Goal: Task Accomplishment & Management: Use online tool/utility

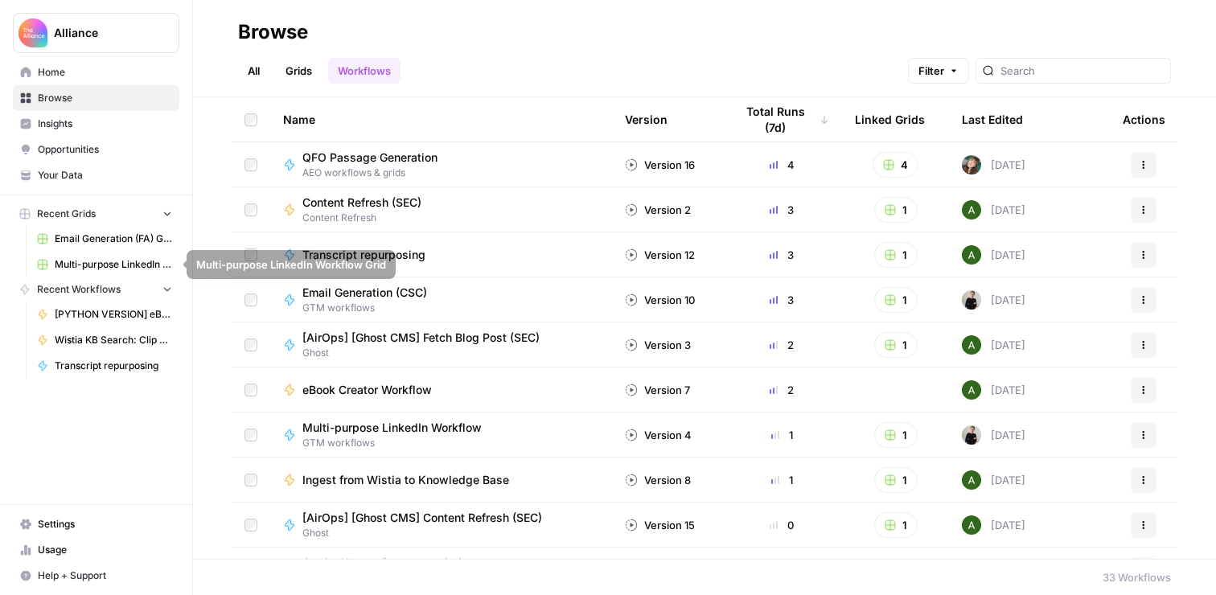
click at [99, 262] on span "Multi-purpose LinkedIn Workflow Grid" at bounding box center [113, 264] width 117 height 14
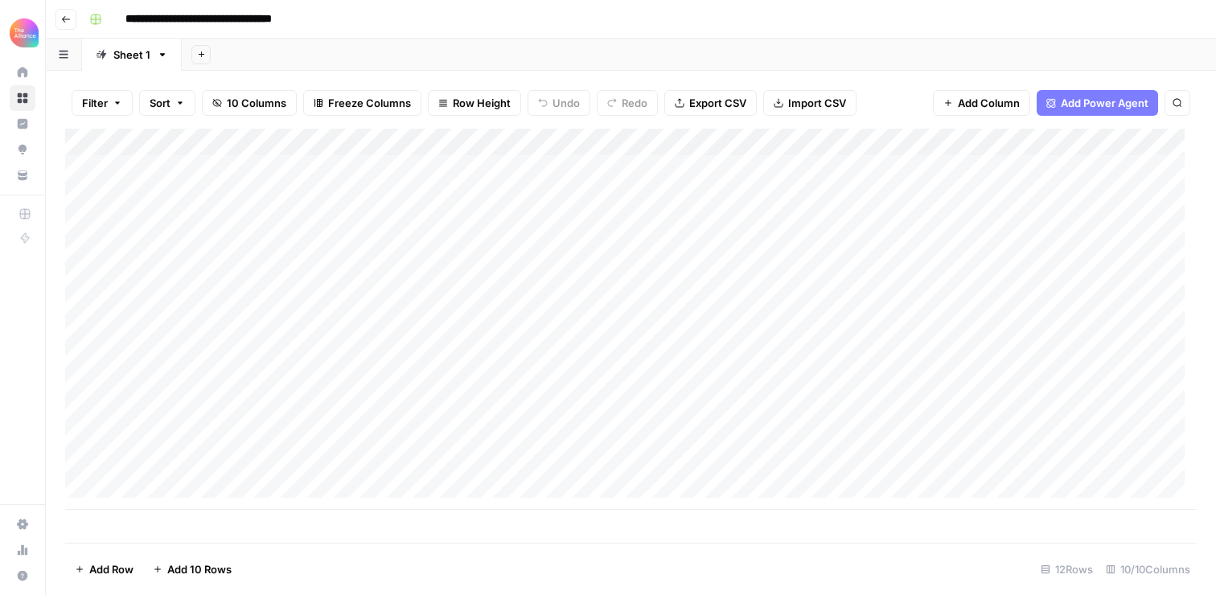
click at [72, 14] on button "Go back" at bounding box center [65, 19] width 21 height 21
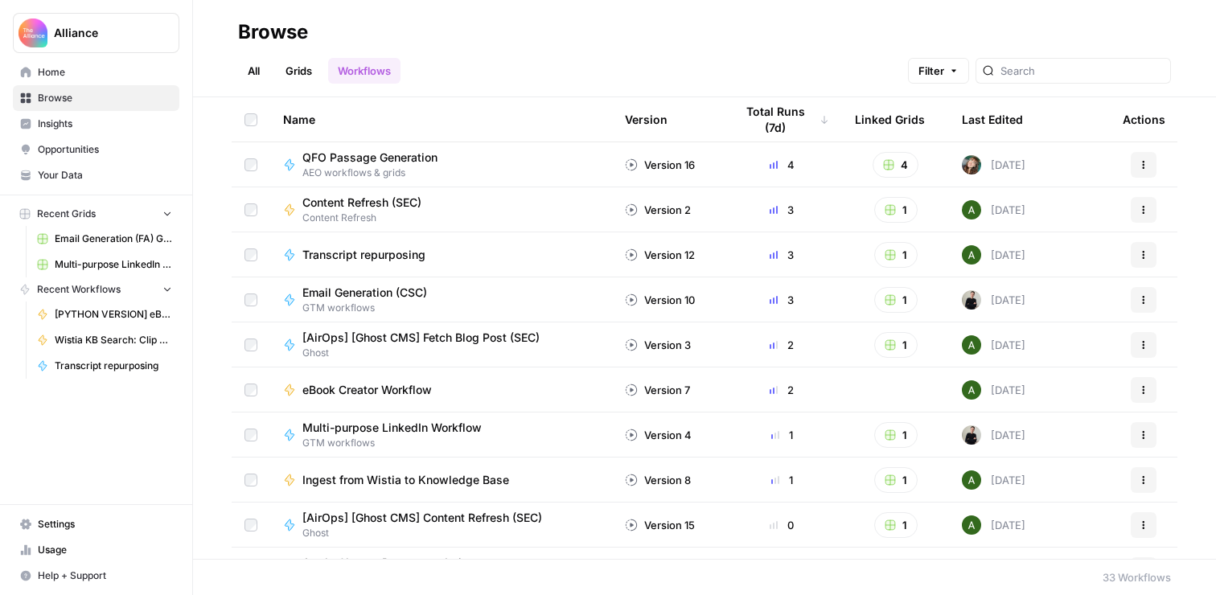
click at [121, 232] on span "Email Generation (FA) Grid" at bounding box center [113, 239] width 117 height 14
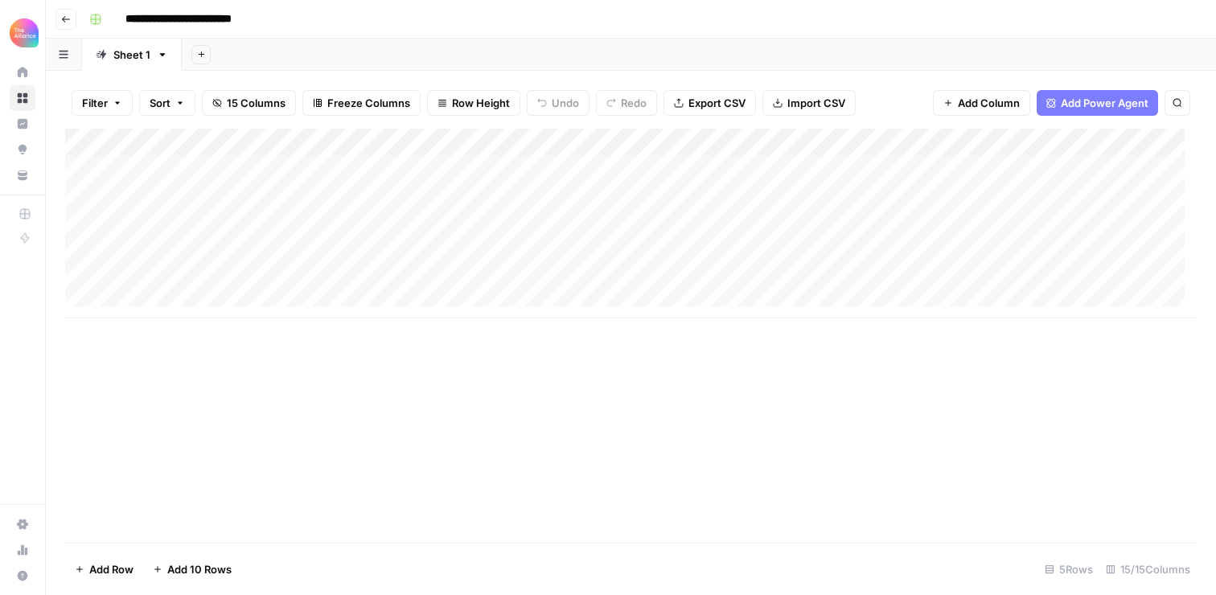
click at [171, 196] on div "Add Column" at bounding box center [630, 224] width 1131 height 190
type textarea "**********"
click at [338, 227] on div "Add Column" at bounding box center [630, 224] width 1131 height 190
click at [368, 200] on div "Add Column" at bounding box center [630, 224] width 1131 height 190
click at [362, 199] on div "Add Column" at bounding box center [630, 224] width 1131 height 190
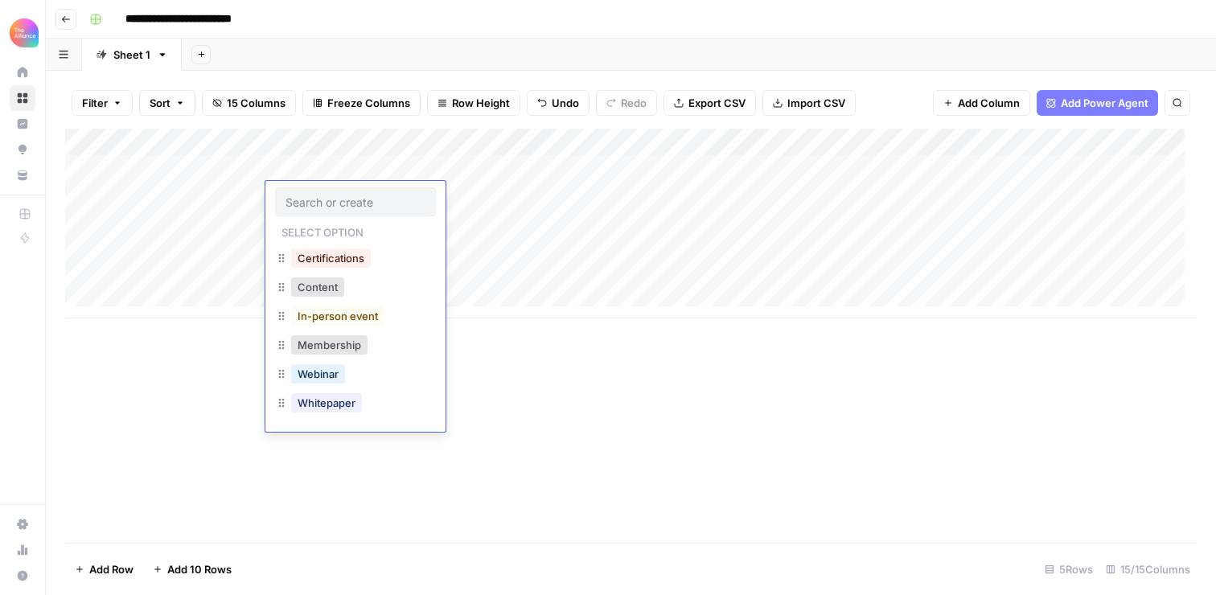
click at [320, 330] on div "In-person event" at bounding box center [355, 317] width 161 height 29
click at [320, 321] on button "In-person event" at bounding box center [337, 315] width 93 height 19
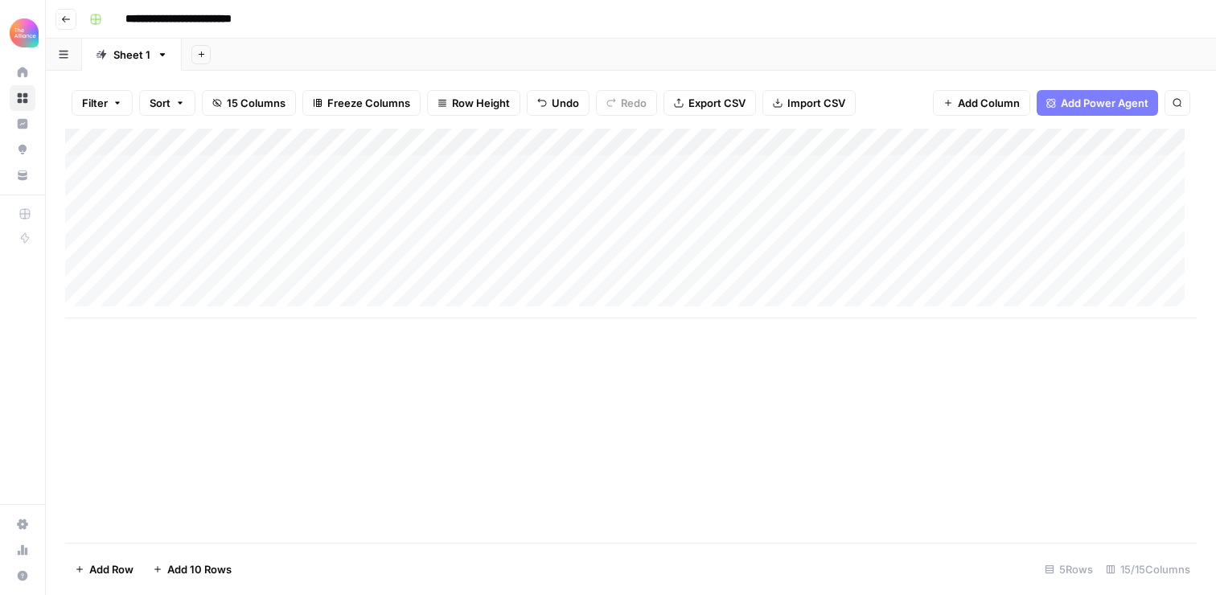
click at [463, 197] on div "Add Column" at bounding box center [630, 224] width 1131 height 190
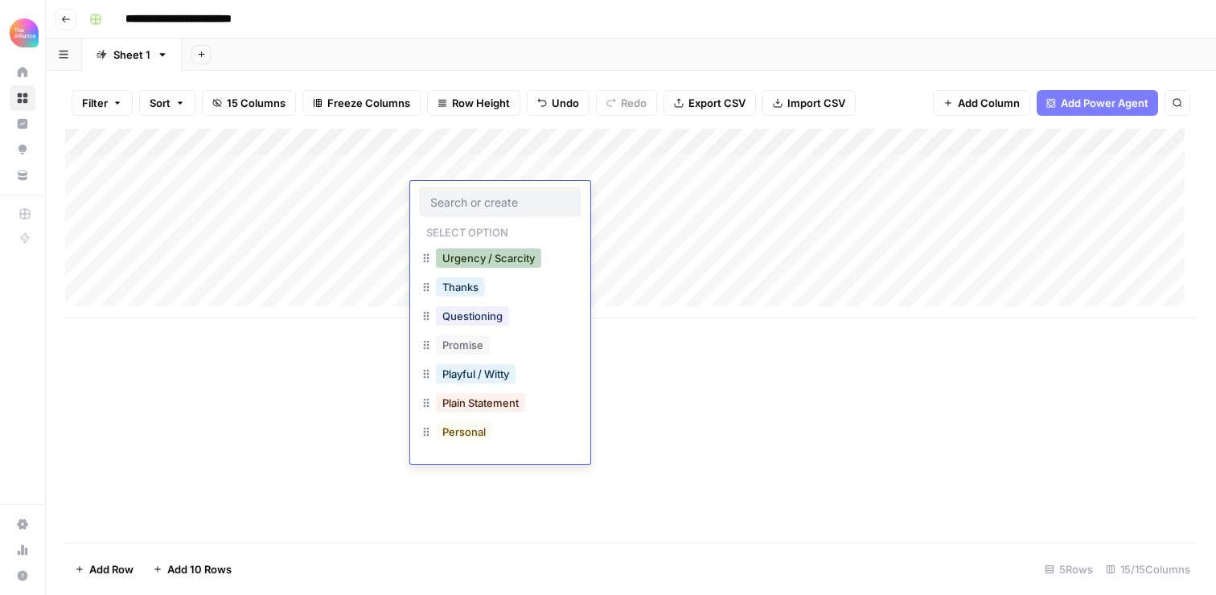
click at [476, 264] on button "Urgency / Scarcity" at bounding box center [488, 257] width 105 height 19
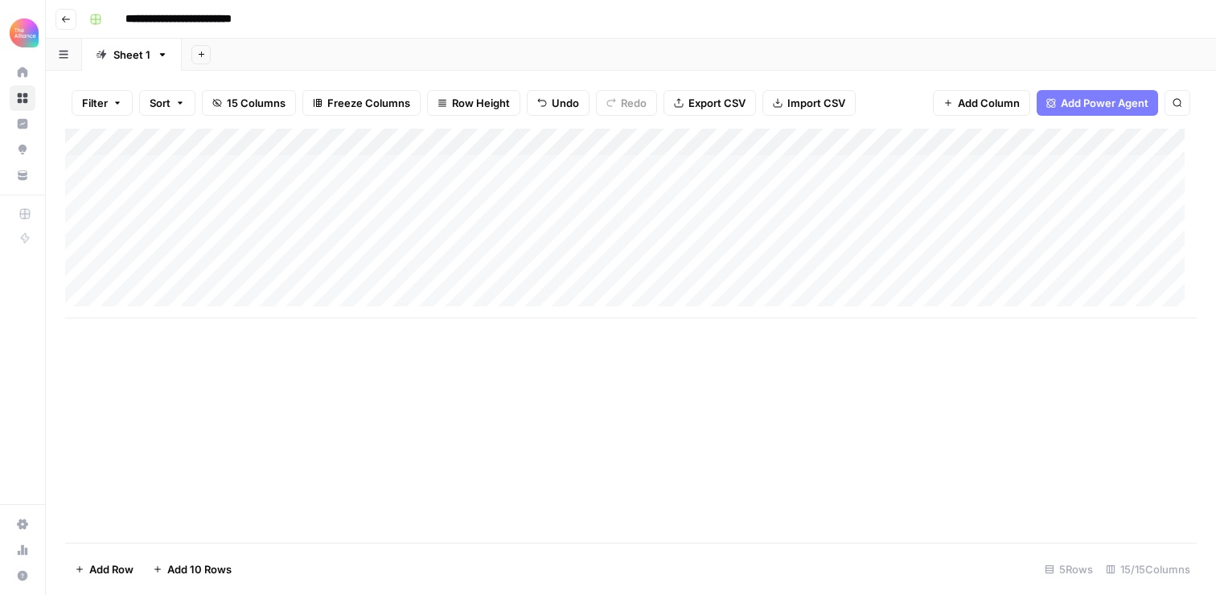
click at [605, 197] on div "Add Column" at bounding box center [630, 224] width 1131 height 190
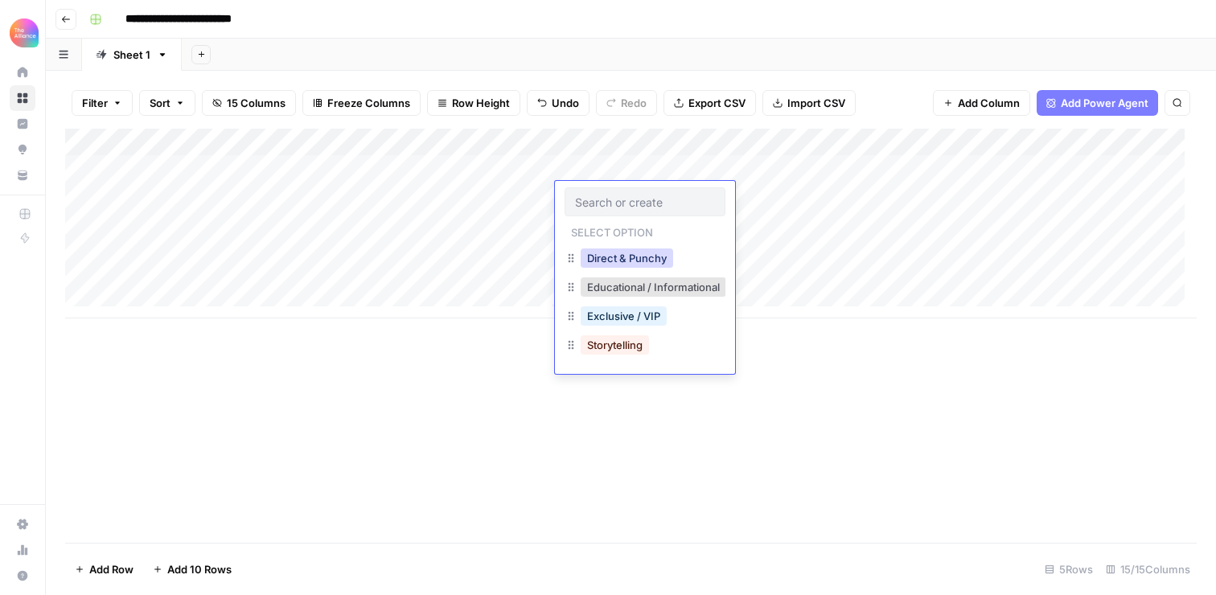
click at [614, 261] on button "Direct & Punchy" at bounding box center [626, 257] width 92 height 19
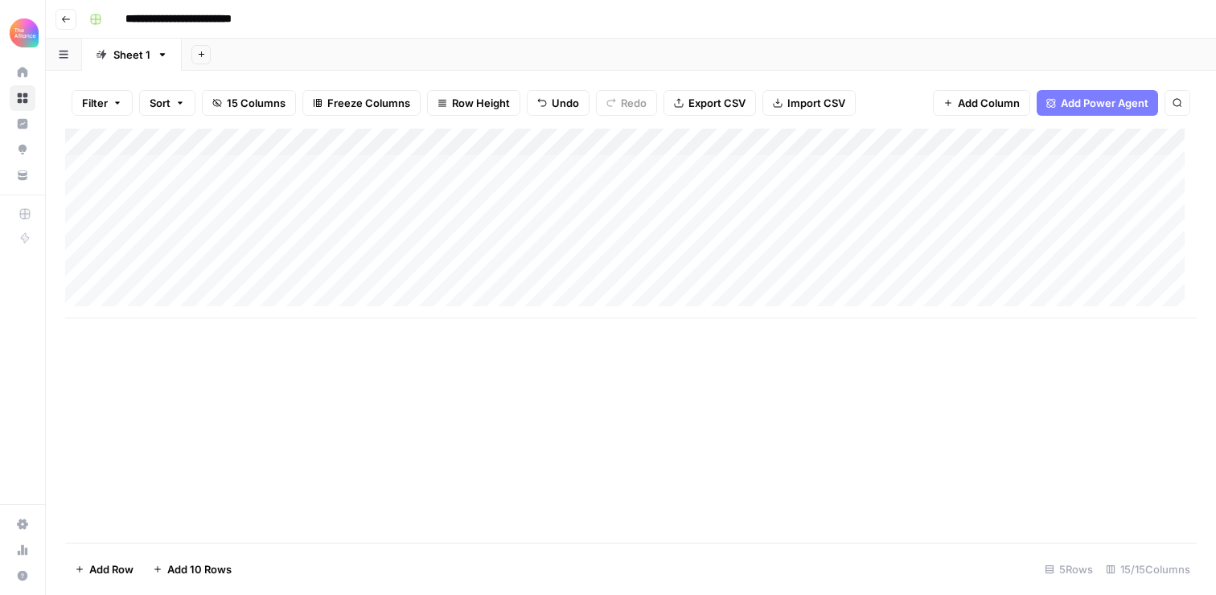
click at [767, 187] on div "Add Column" at bounding box center [630, 224] width 1131 height 190
click at [715, 206] on div "Add Column" at bounding box center [630, 224] width 1131 height 190
click at [717, 200] on div "Add Column" at bounding box center [630, 224] width 1131 height 190
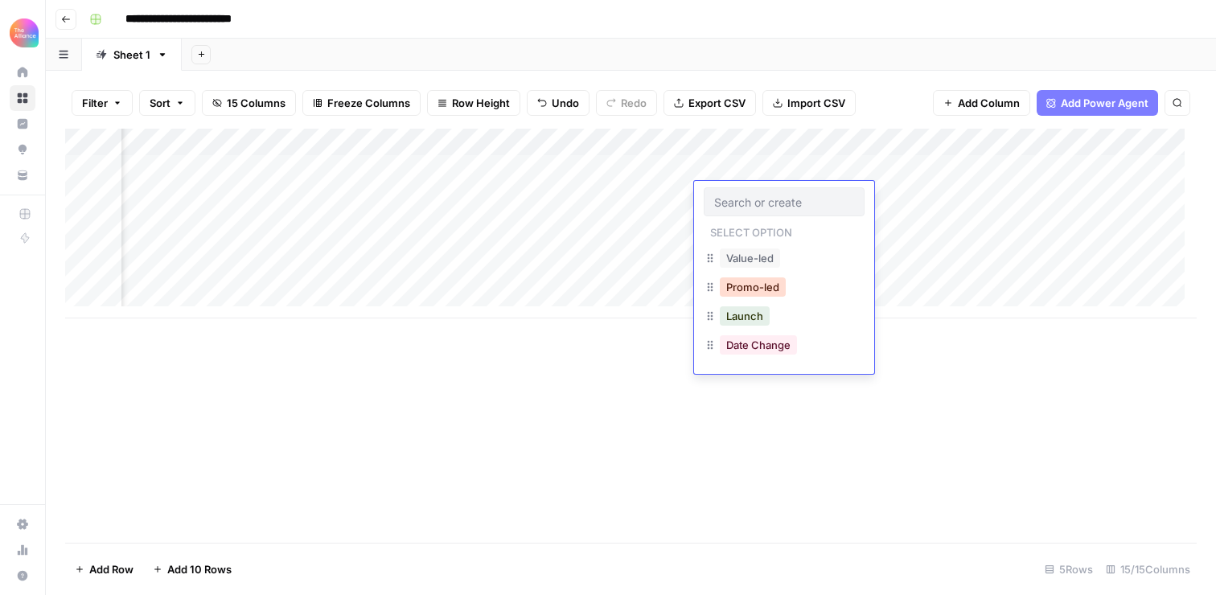
click at [756, 287] on button "Promo-led" at bounding box center [753, 286] width 66 height 19
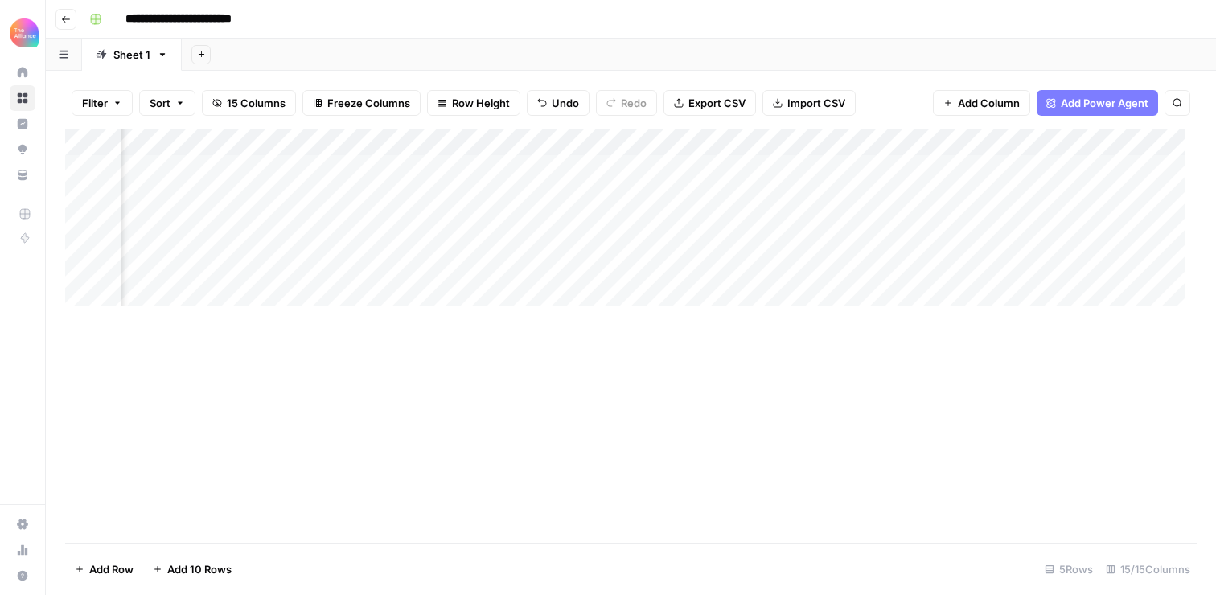
click at [878, 200] on div "Add Column" at bounding box center [630, 224] width 1131 height 190
click at [563, 194] on div "Add Column" at bounding box center [630, 224] width 1131 height 190
type textarea "**********"
click at [729, 236] on div "Add Column" at bounding box center [630, 224] width 1131 height 190
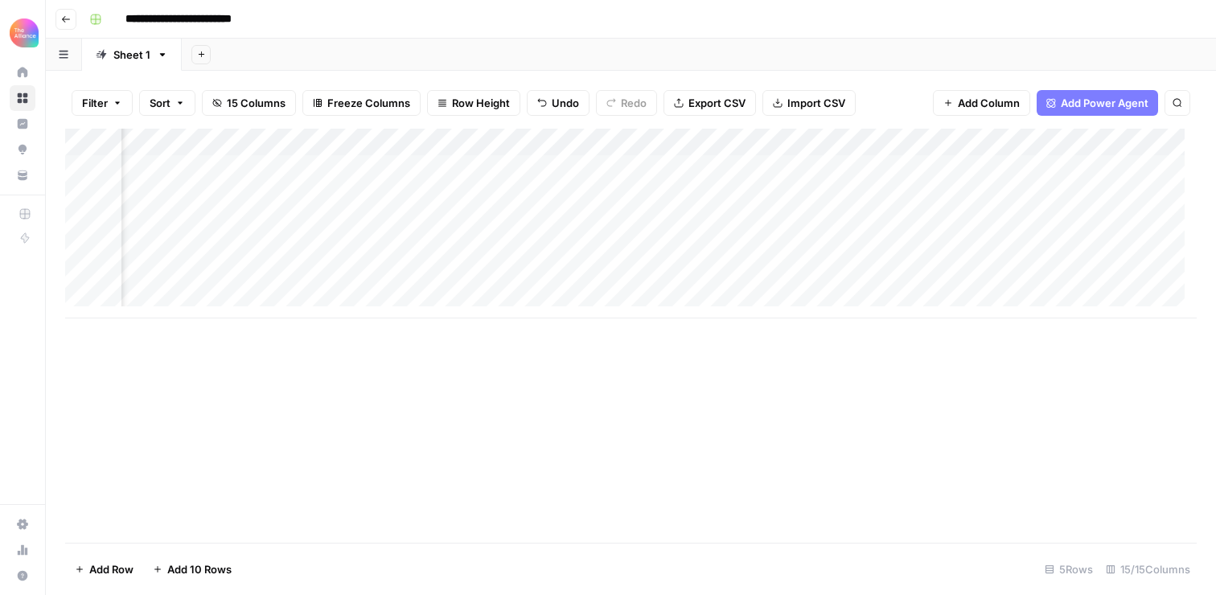
click at [728, 201] on div "Add Column" at bounding box center [630, 224] width 1131 height 190
type textarea "**********"
click at [703, 228] on div "Add Column" at bounding box center [630, 224] width 1131 height 190
click at [935, 201] on div "Add Column" at bounding box center [630, 224] width 1131 height 190
click at [915, 194] on div "Add Column" at bounding box center [630, 224] width 1131 height 190
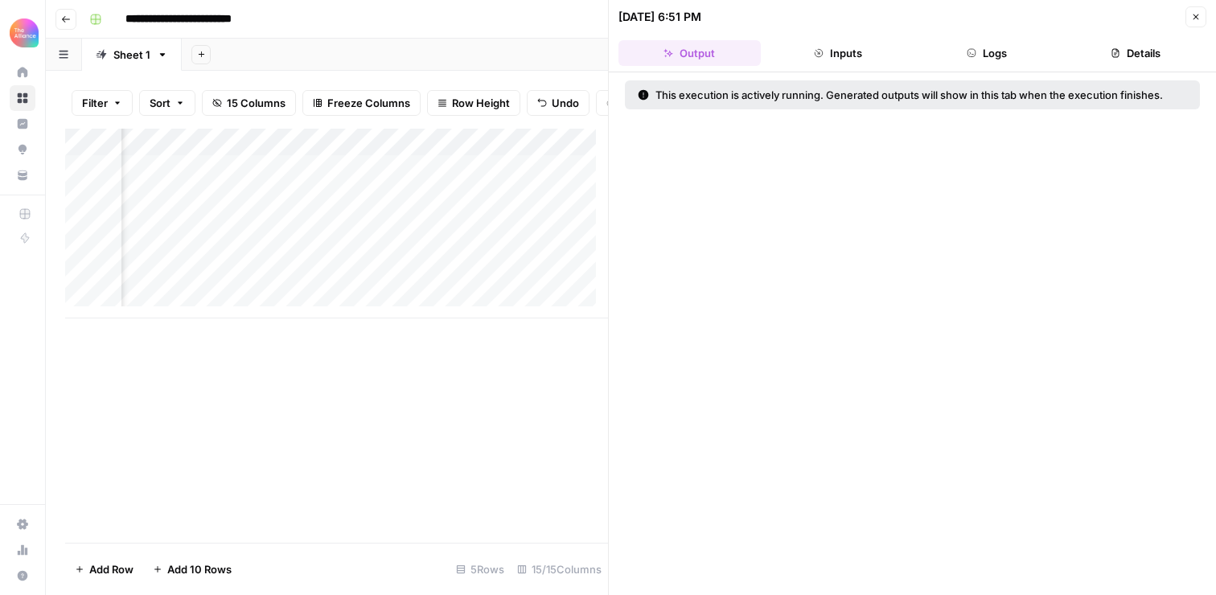
click at [1197, 23] on button "Close" at bounding box center [1195, 16] width 21 height 21
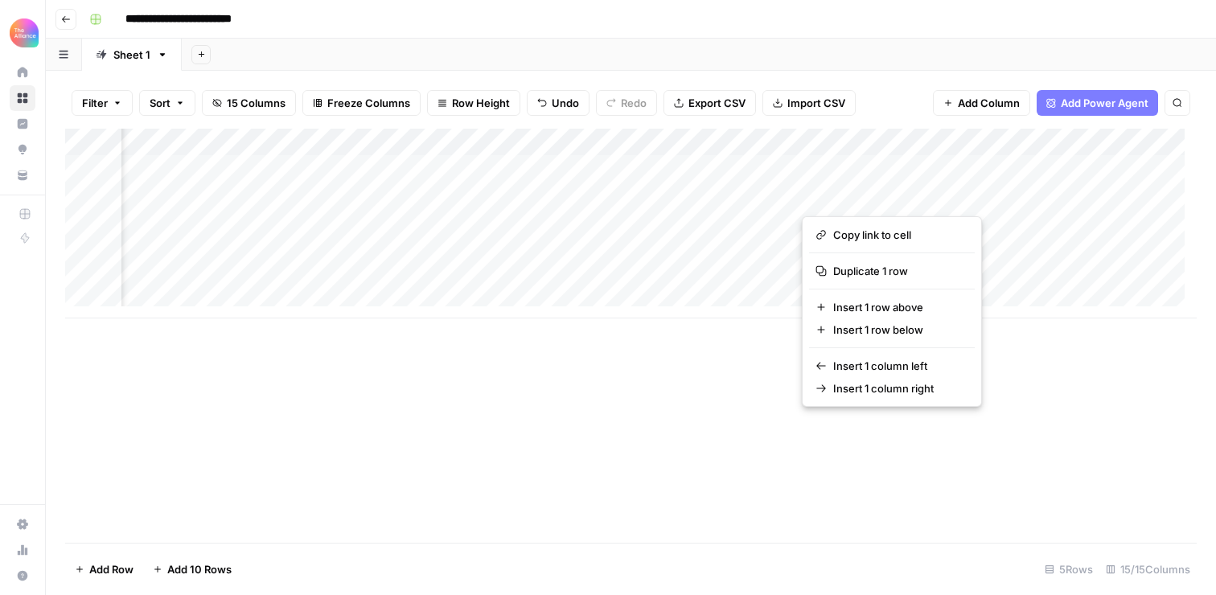
click at [708, 391] on div "Add Column" at bounding box center [630, 336] width 1131 height 414
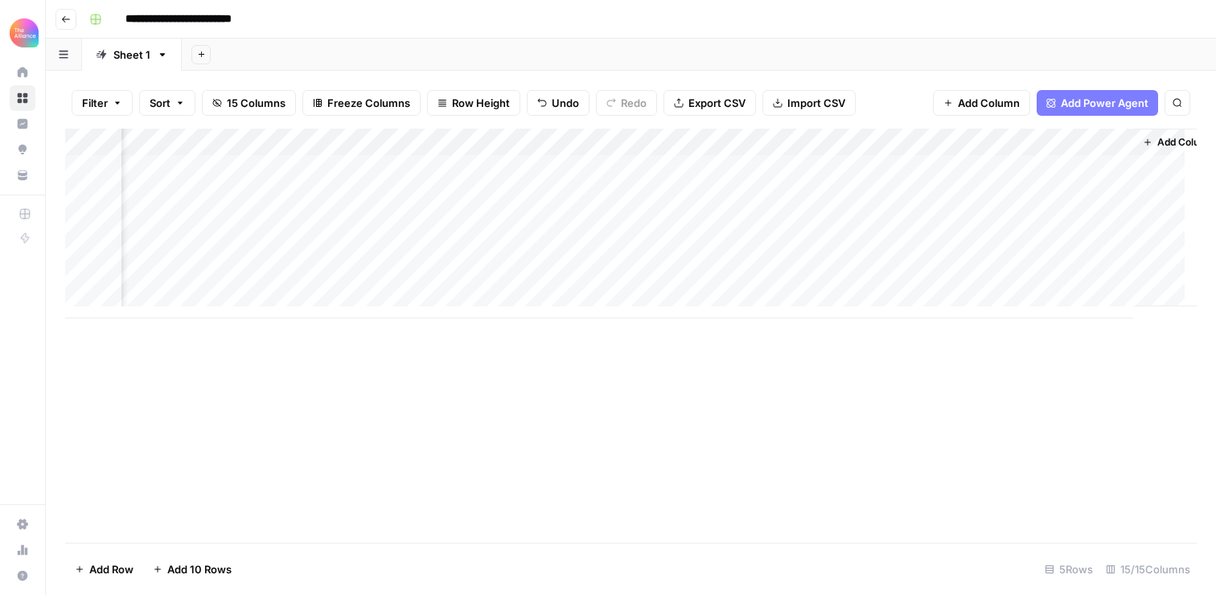
scroll to position [0, 1176]
click at [480, 195] on div "Add Column" at bounding box center [630, 224] width 1131 height 190
click at [616, 215] on div "Add Column" at bounding box center [630, 224] width 1131 height 190
click at [597, 194] on div "Add Column" at bounding box center [630, 224] width 1131 height 190
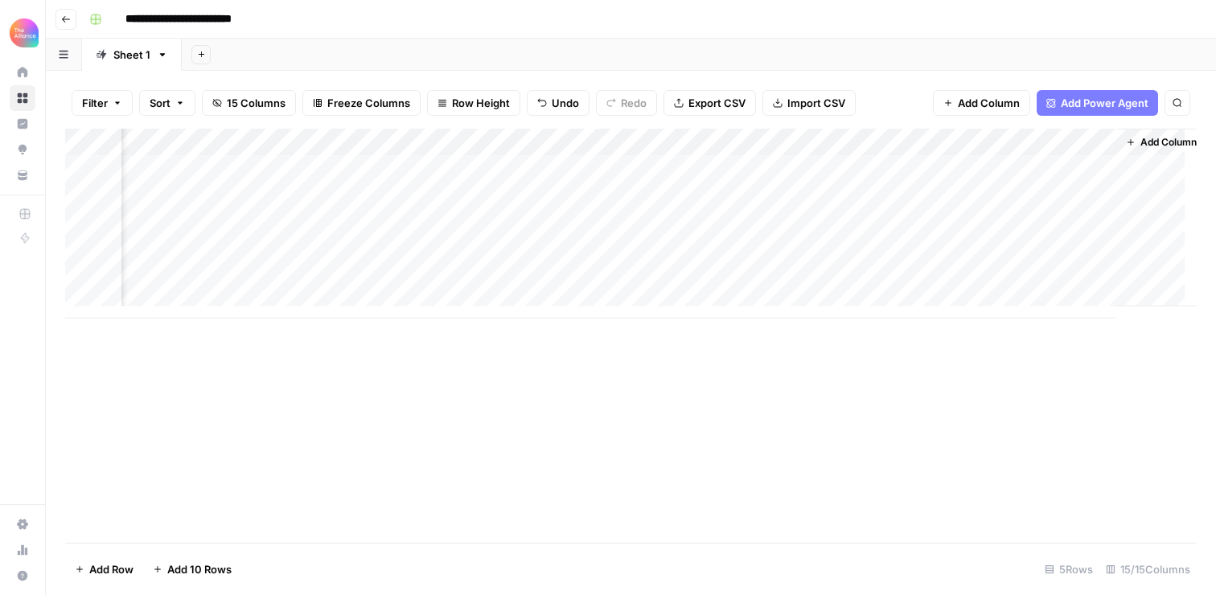
click at [593, 194] on div "Add Column" at bounding box center [630, 224] width 1131 height 190
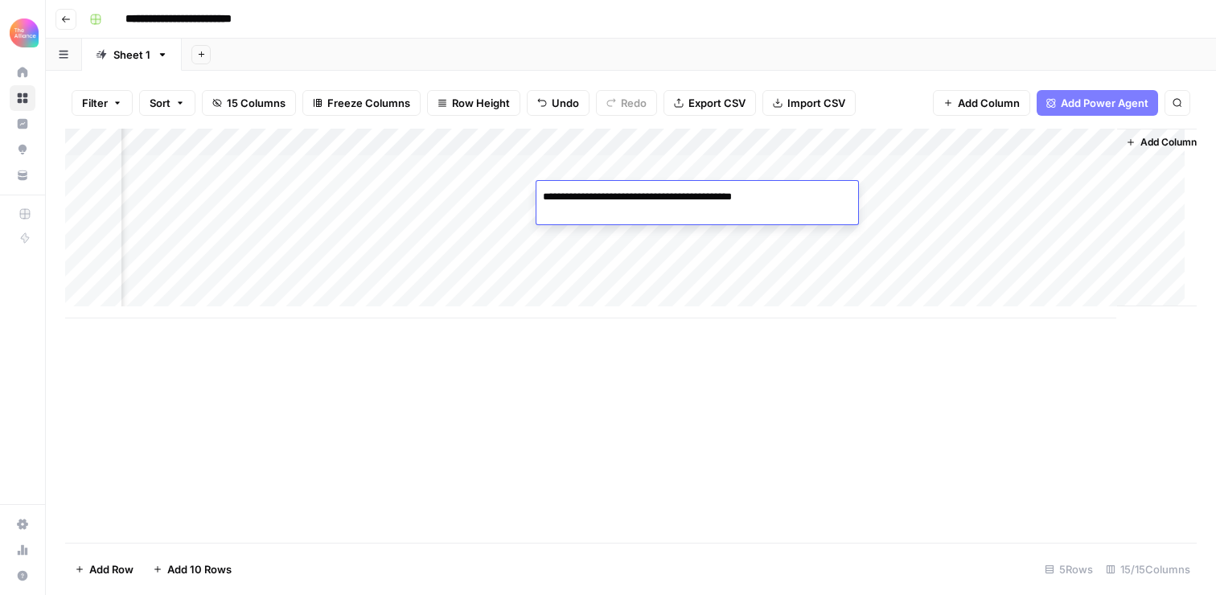
click at [741, 228] on div "Add Column" at bounding box center [630, 224] width 1131 height 190
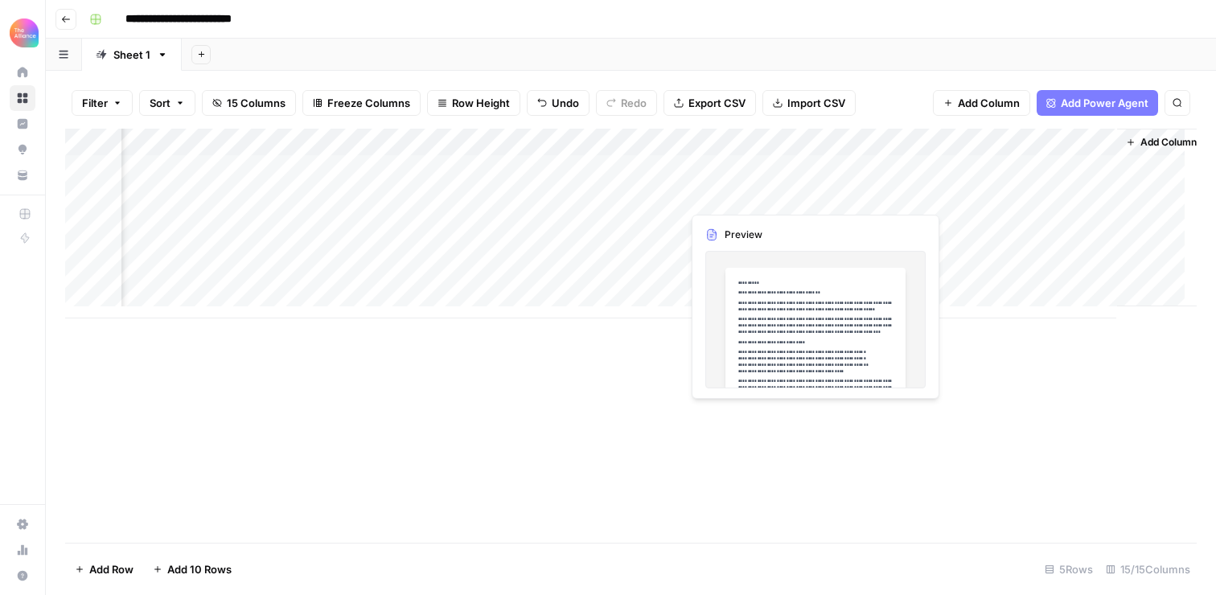
click at [754, 191] on div "Add Column" at bounding box center [630, 224] width 1131 height 190
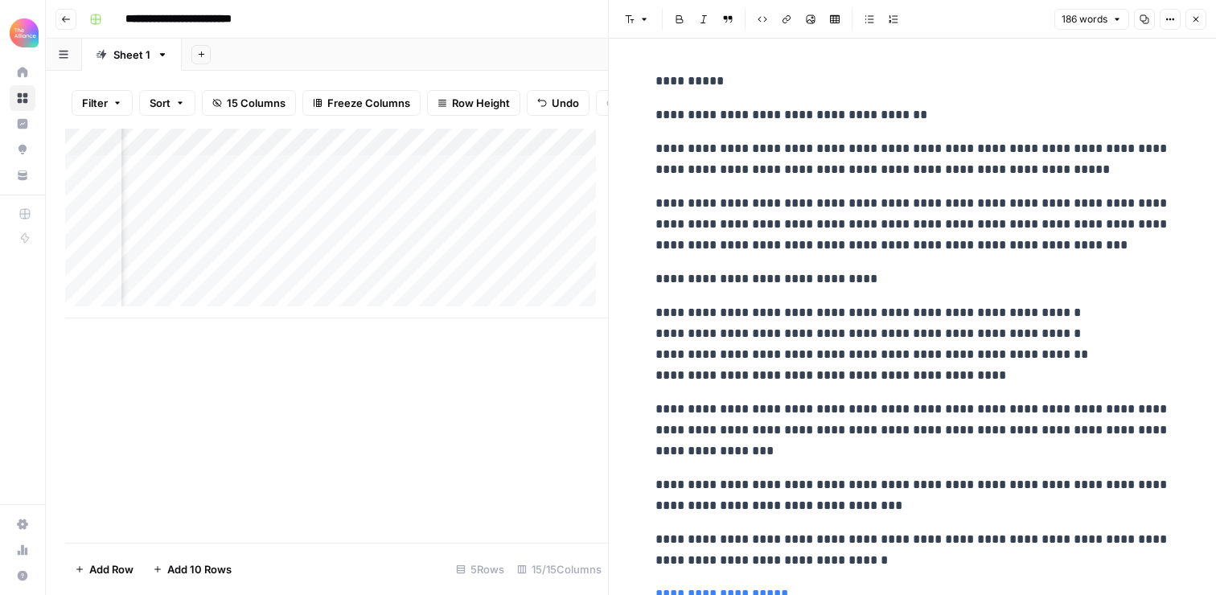
click at [901, 310] on p "**********" at bounding box center [912, 344] width 515 height 84
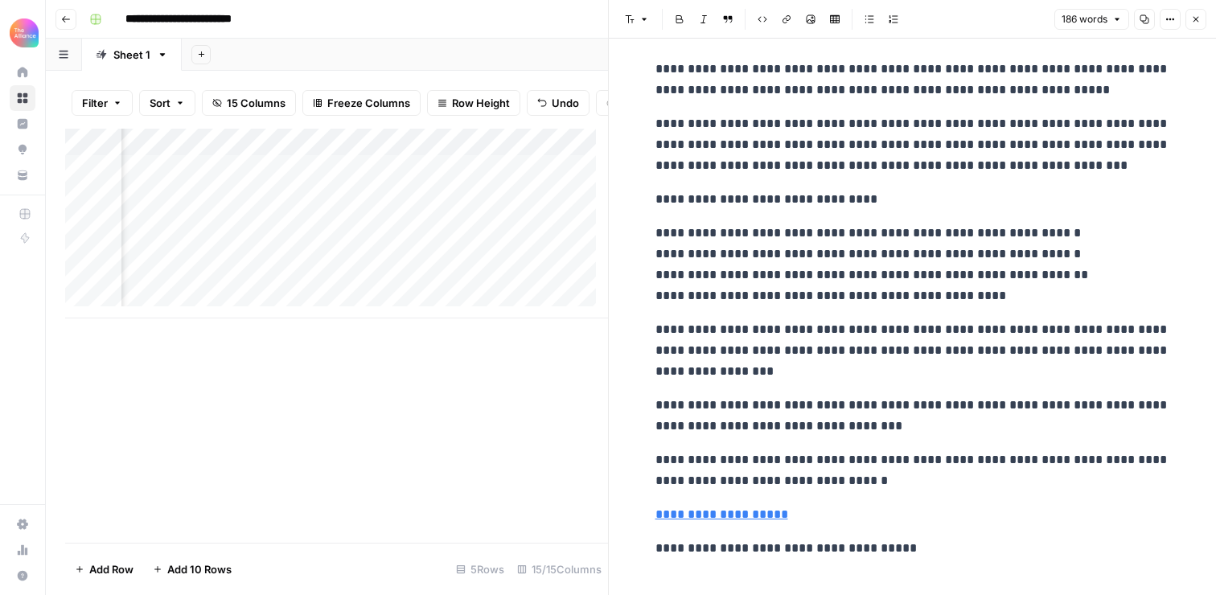
scroll to position [93, 0]
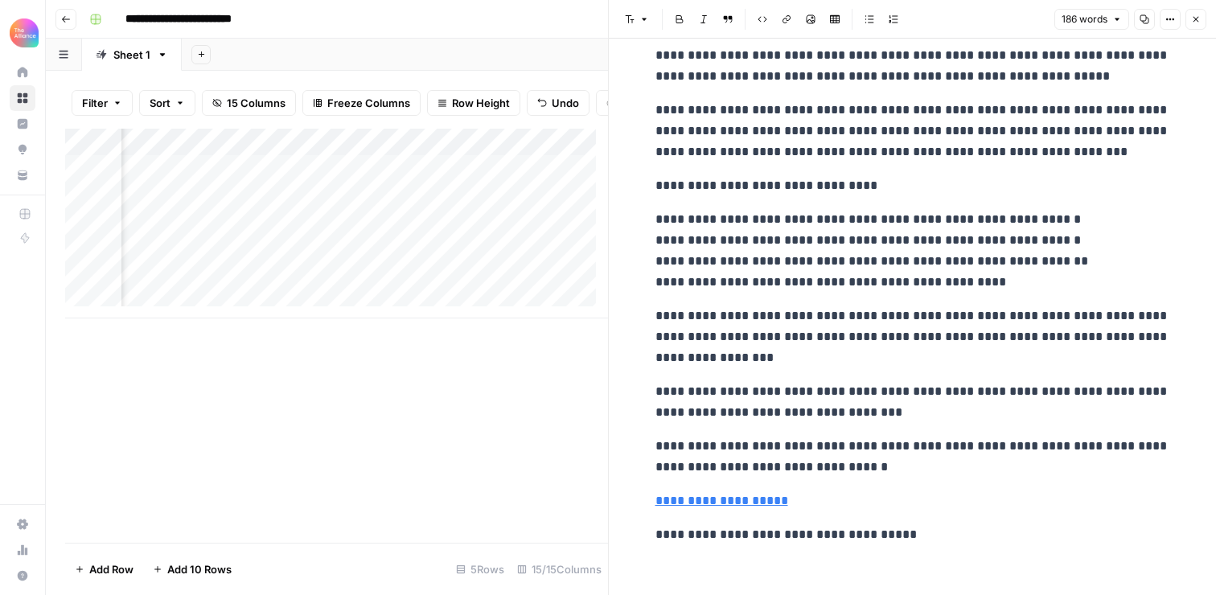
click at [911, 292] on p "**********" at bounding box center [912, 251] width 515 height 84
copy div "**********"
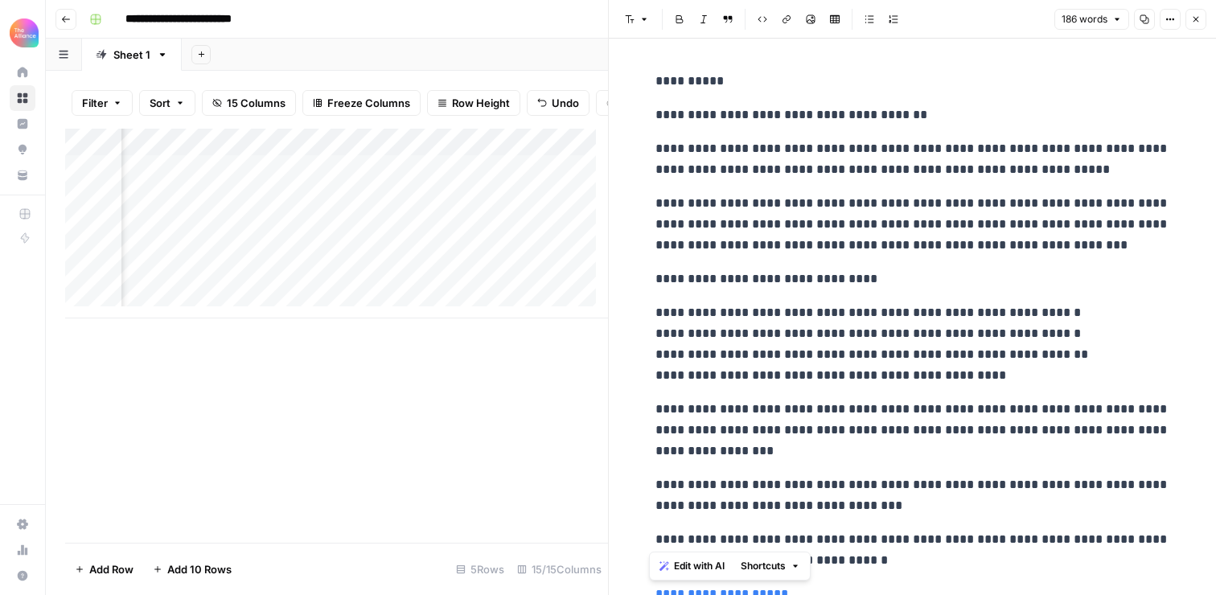
scroll to position [0, 1446]
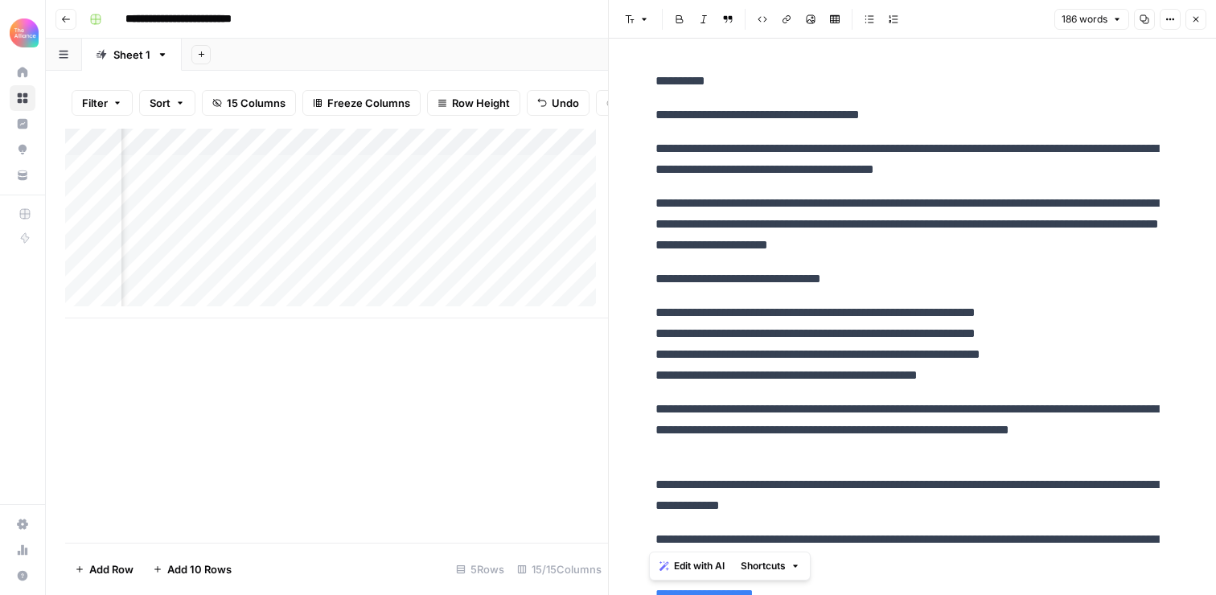
click at [158, 197] on div "Add Column" at bounding box center [336, 224] width 543 height 190
click at [179, 207] on div "Add Column" at bounding box center [336, 224] width 543 height 190
click at [179, 207] on textarea "**********" at bounding box center [249, 209] width 257 height 23
click at [396, 211] on div "Add Column" at bounding box center [336, 224] width 543 height 190
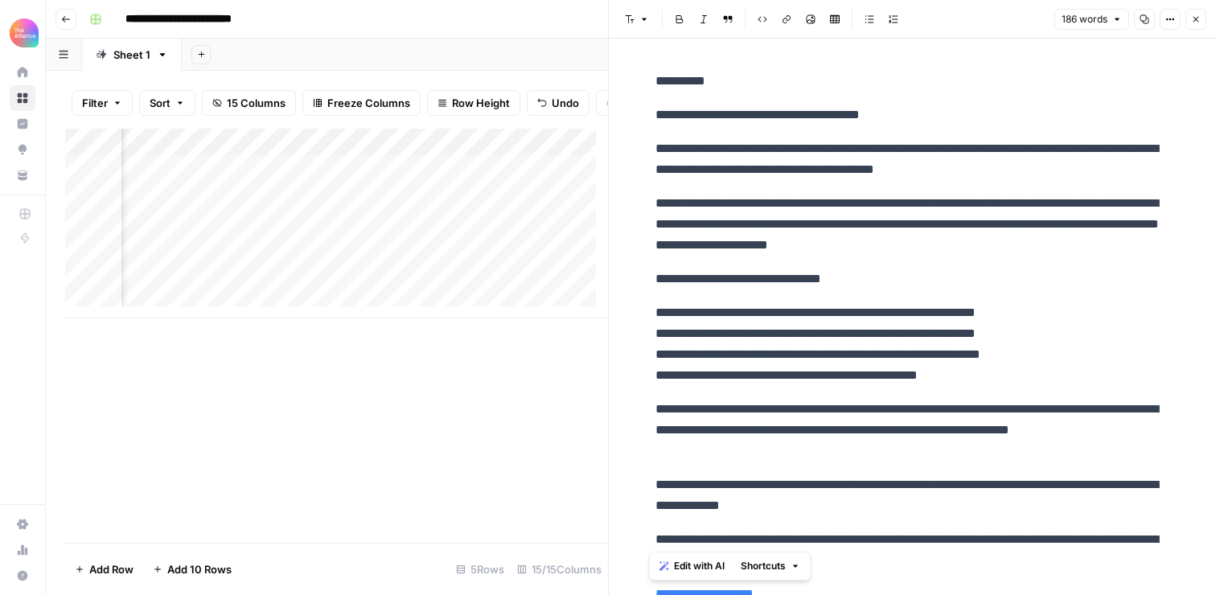
click at [335, 212] on div "Add Column" at bounding box center [336, 224] width 543 height 190
click at [354, 209] on textarea "**********" at bounding box center [394, 209] width 257 height 23
click at [486, 241] on div "Add Column" at bounding box center [336, 224] width 543 height 190
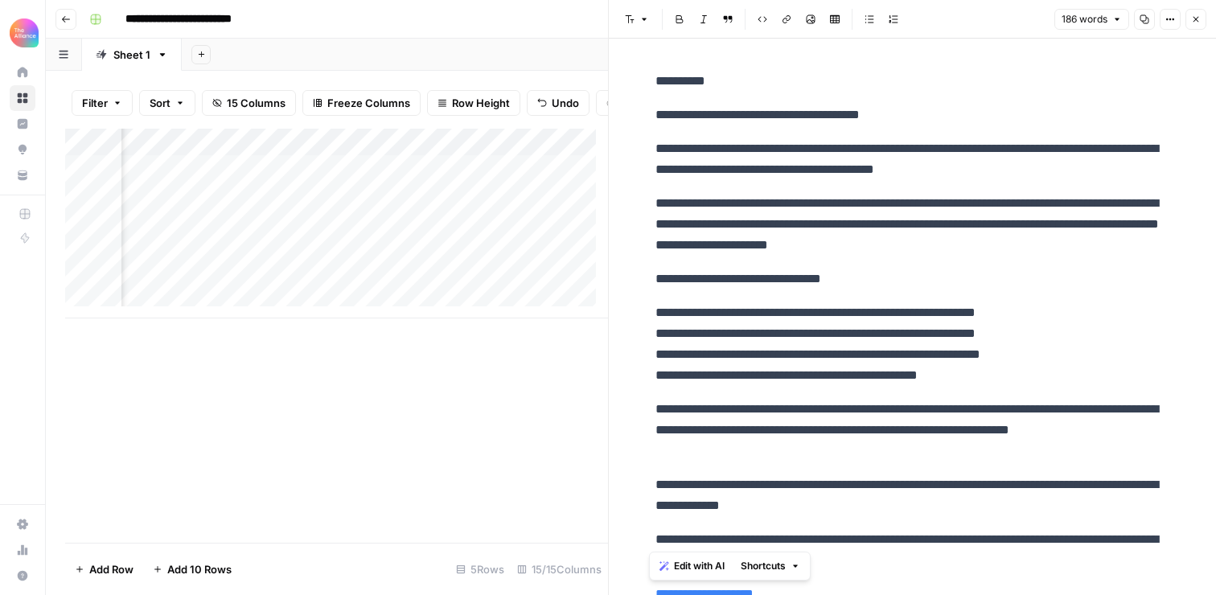
scroll to position [0, 0]
click at [187, 233] on div "Add Column" at bounding box center [336, 224] width 543 height 190
type textarea "**********"
click at [410, 235] on div "Add Column" at bounding box center [336, 224] width 543 height 190
click at [363, 235] on div "Add Column" at bounding box center [336, 224] width 543 height 190
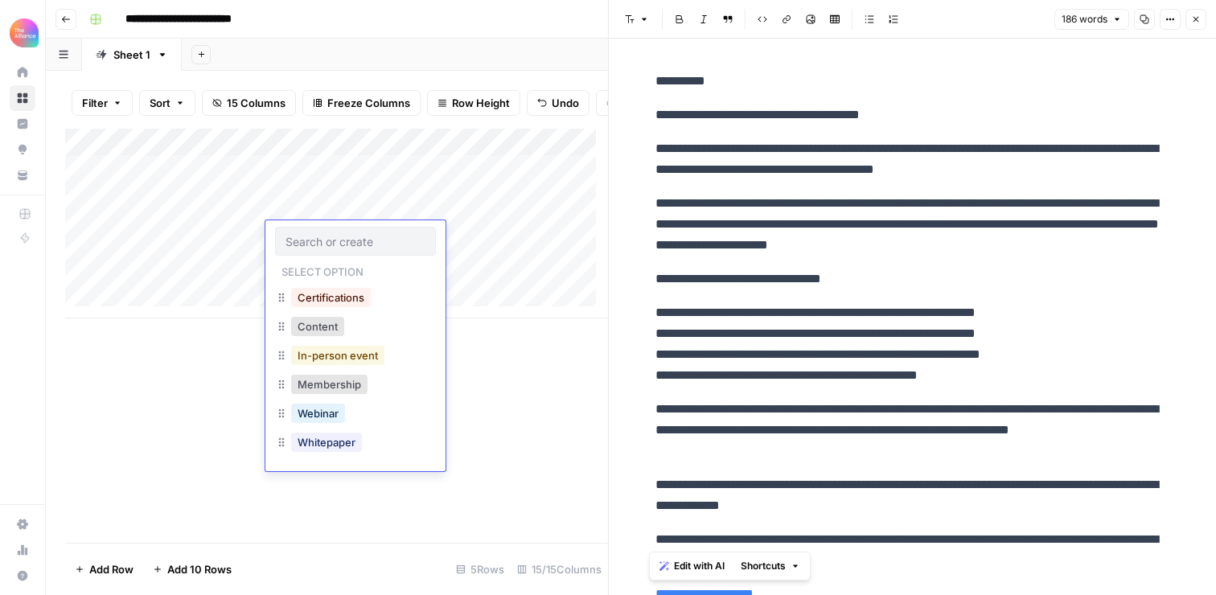
click at [326, 352] on button "In-person event" at bounding box center [337, 355] width 93 height 19
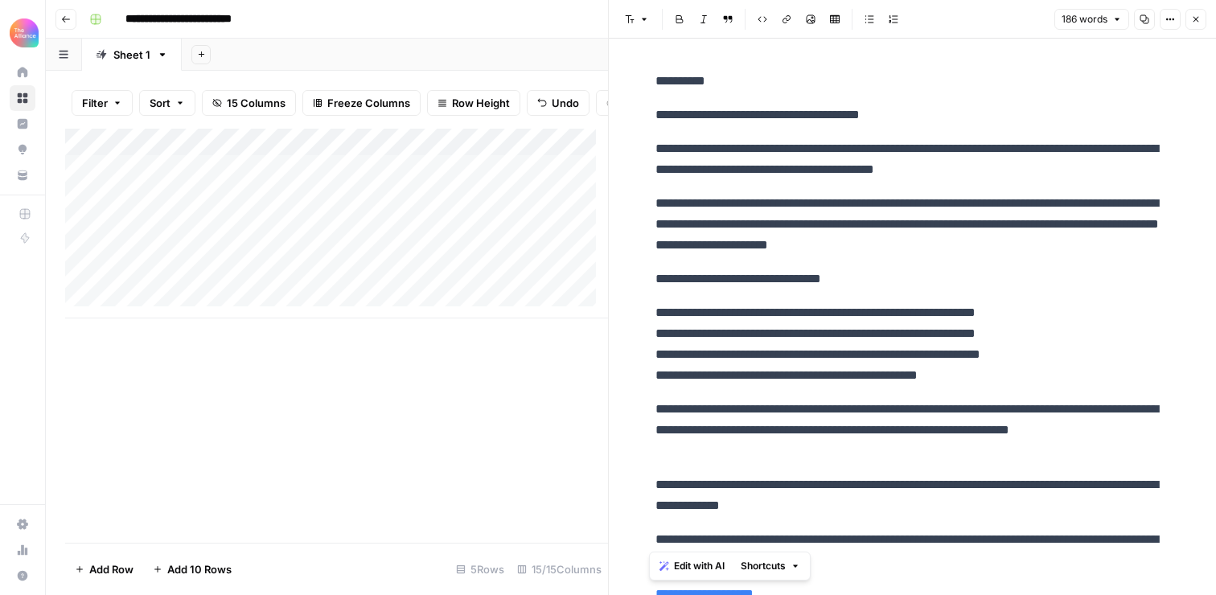
click at [1194, 19] on icon "button" at bounding box center [1196, 19] width 10 height 10
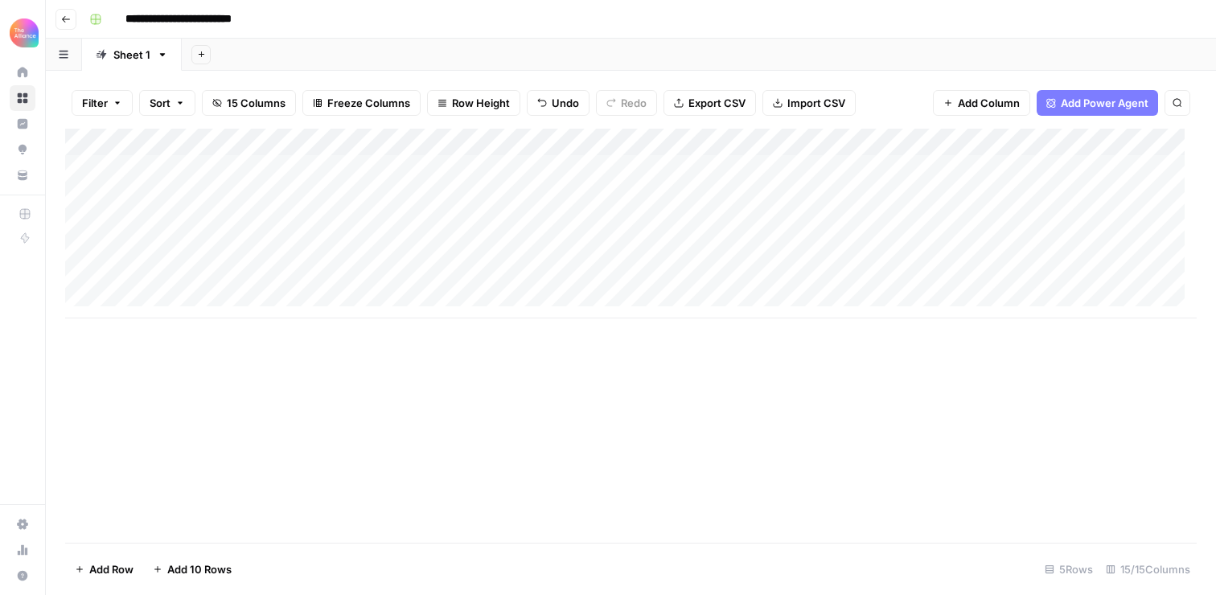
click at [468, 219] on div "Add Column" at bounding box center [630, 224] width 1131 height 190
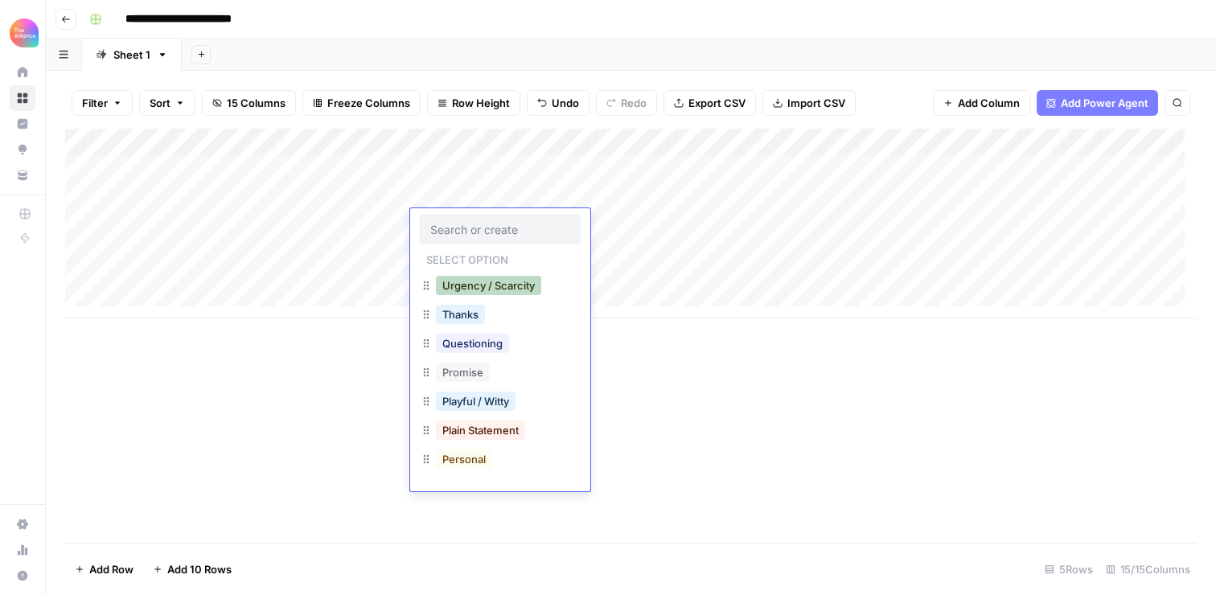
click at [480, 285] on button "Urgency / Scarcity" at bounding box center [488, 285] width 105 height 19
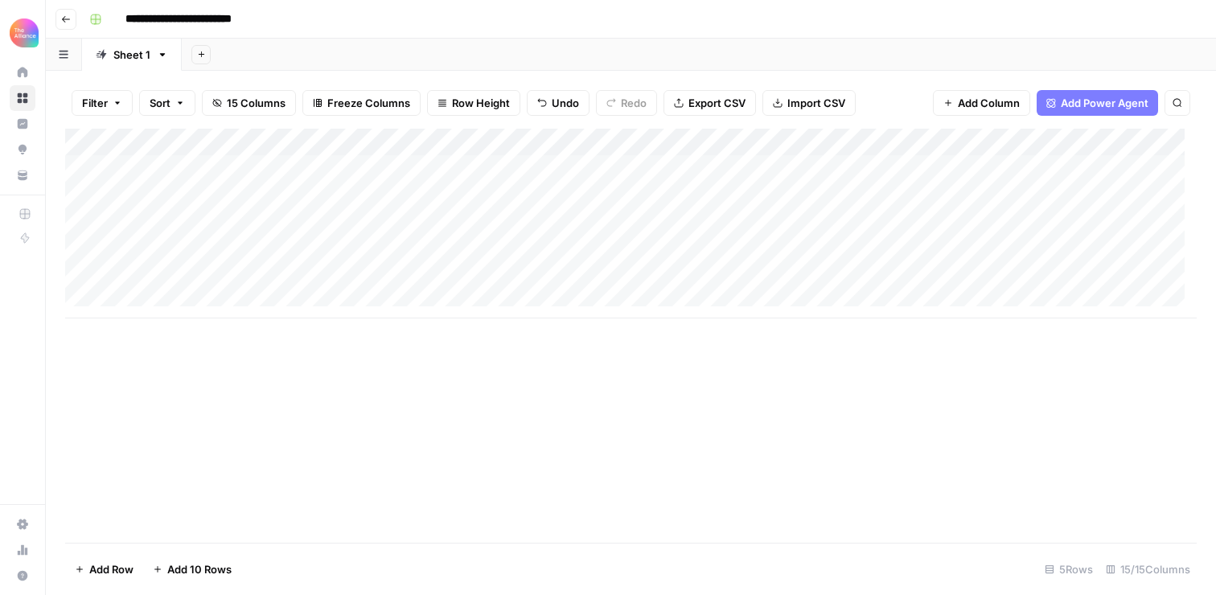
click at [594, 224] on div "Add Column" at bounding box center [630, 224] width 1131 height 190
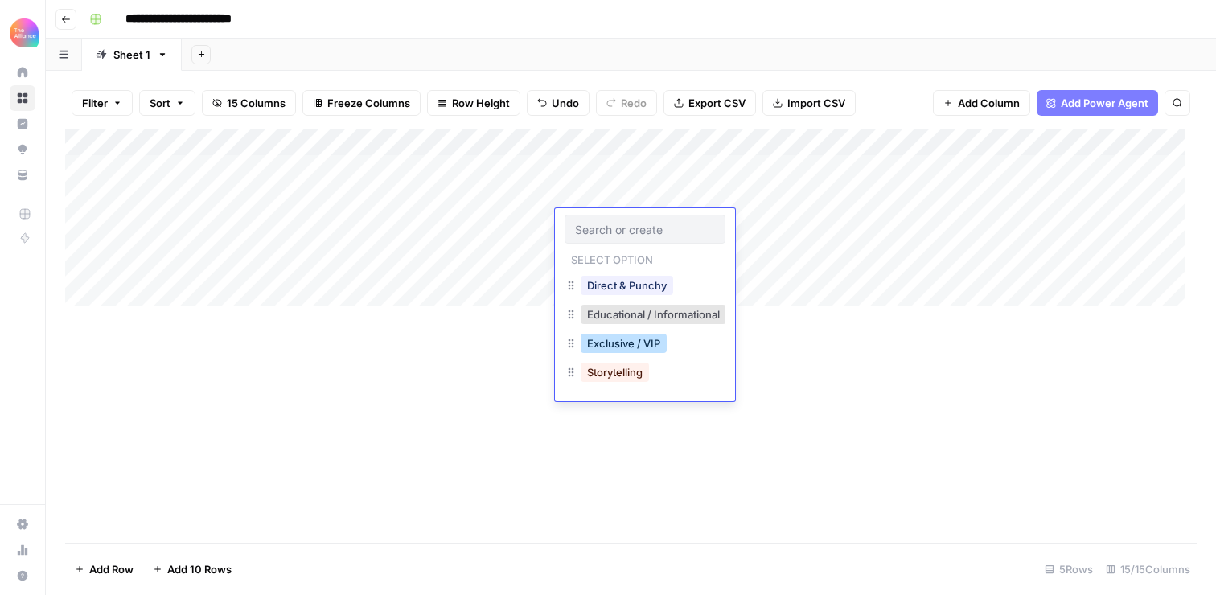
click at [615, 343] on button "Exclusive / VIP" at bounding box center [623, 343] width 86 height 19
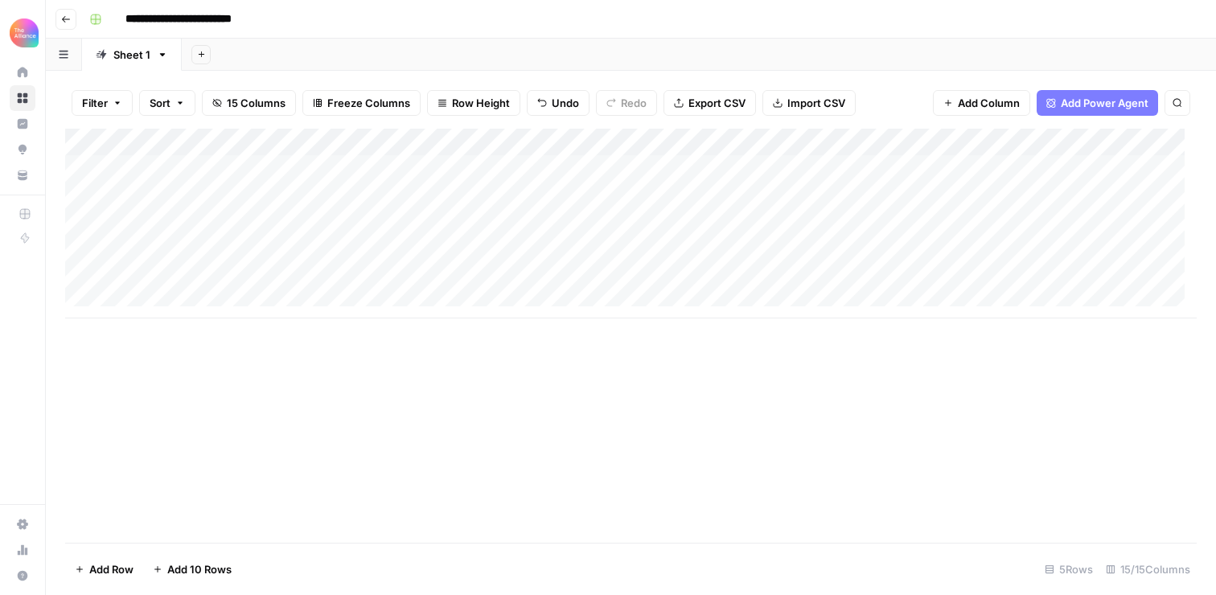
click at [752, 215] on div "Add Column" at bounding box center [630, 224] width 1131 height 190
click at [894, 225] on div "Add Column" at bounding box center [630, 224] width 1131 height 190
click at [728, 229] on div "Add Column" at bounding box center [630, 224] width 1131 height 190
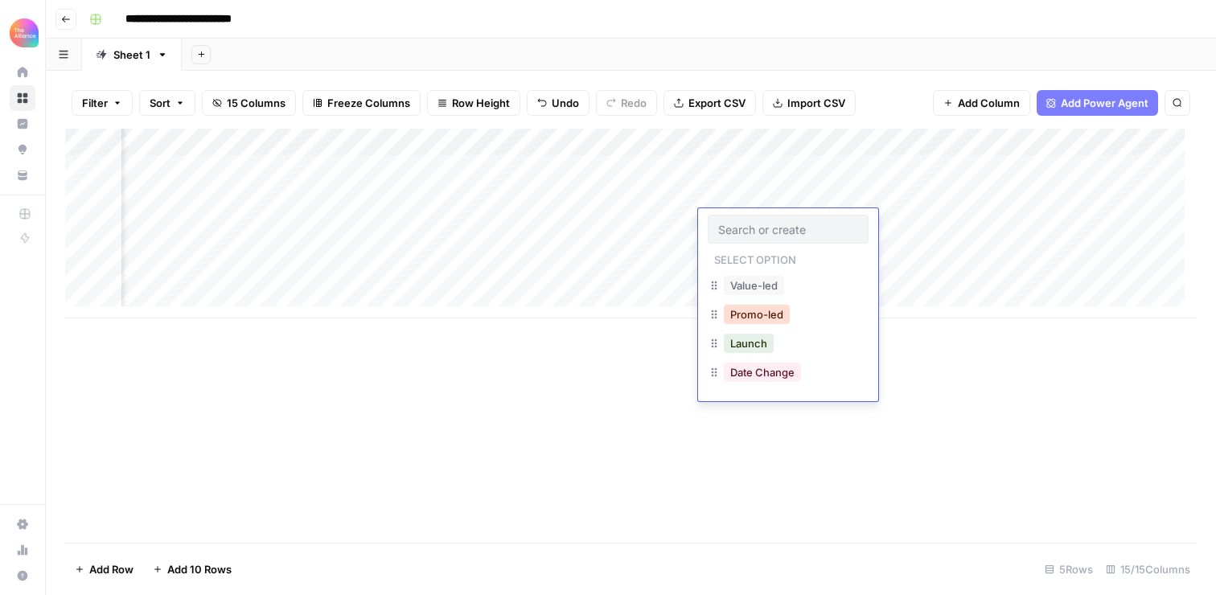
click at [757, 311] on button "Promo-led" at bounding box center [757, 314] width 66 height 19
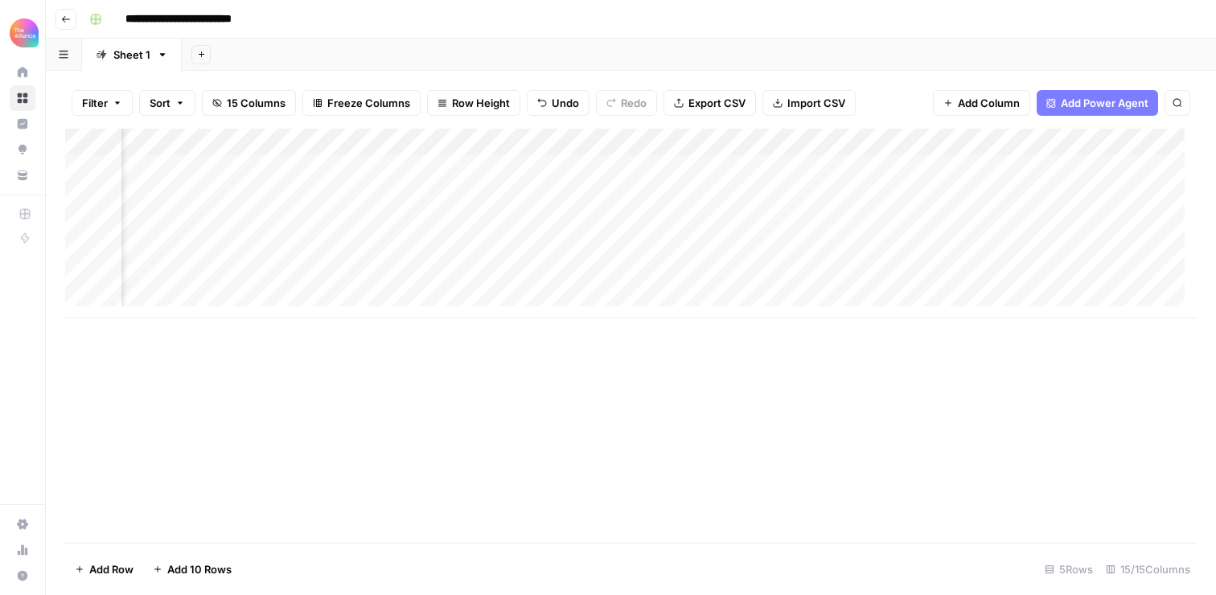
click at [869, 224] on div "Add Column" at bounding box center [630, 224] width 1131 height 190
type textarea "**********"
click at [1019, 223] on div "Add Column" at bounding box center [630, 224] width 1131 height 190
type textarea "**********"
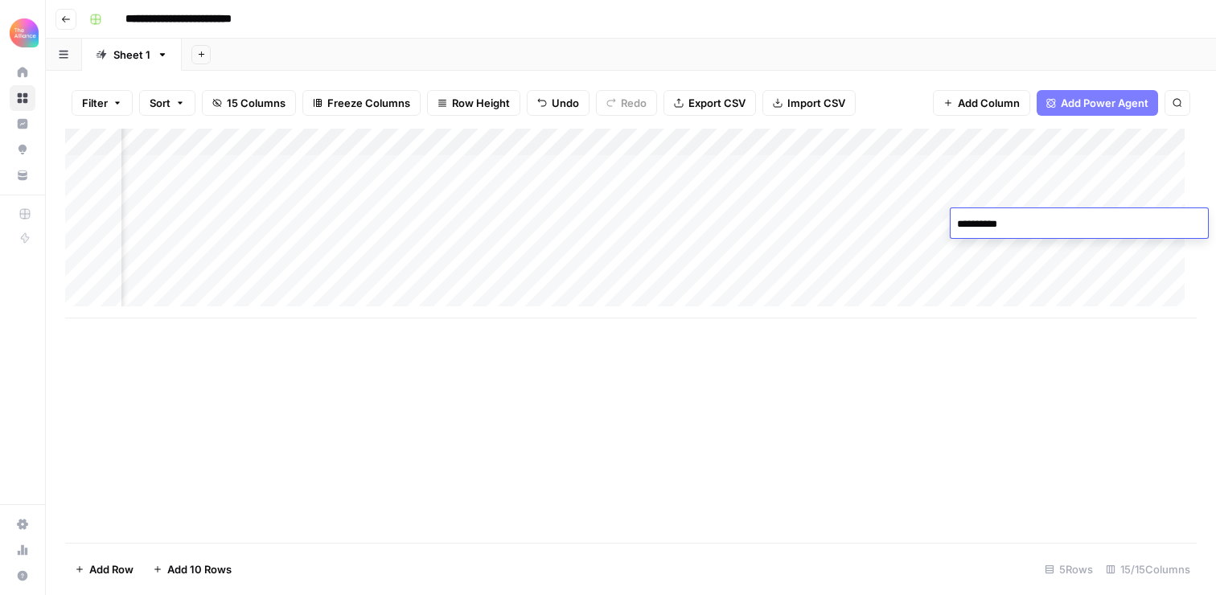
click at [994, 256] on div "Add Column" at bounding box center [630, 224] width 1131 height 190
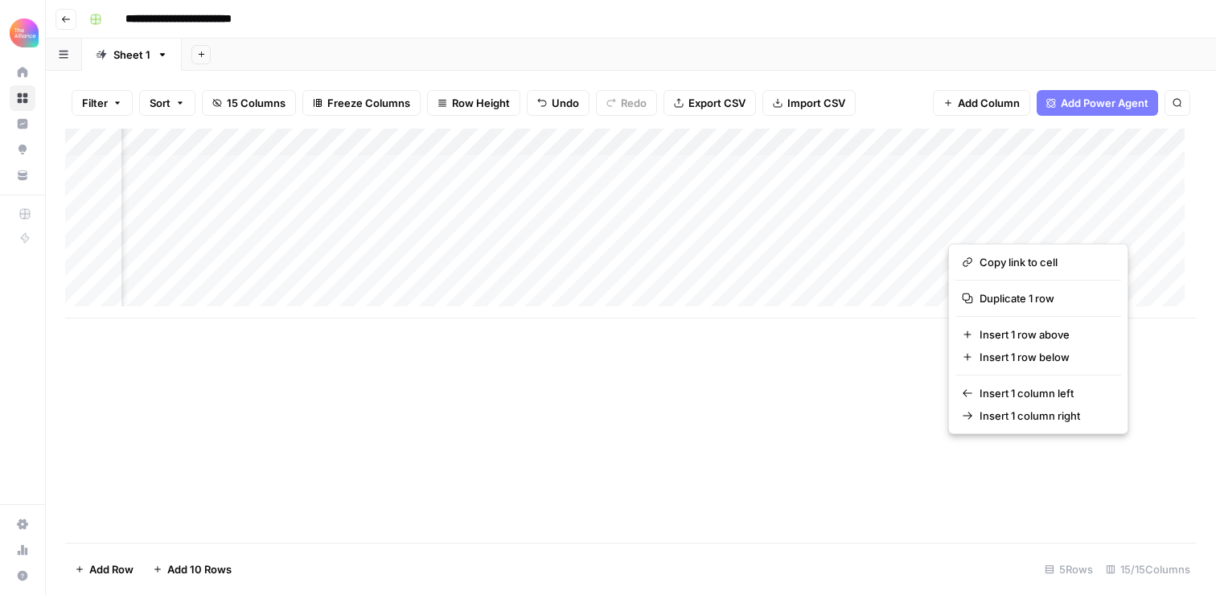
click at [969, 219] on button "button" at bounding box center [1021, 223] width 146 height 28
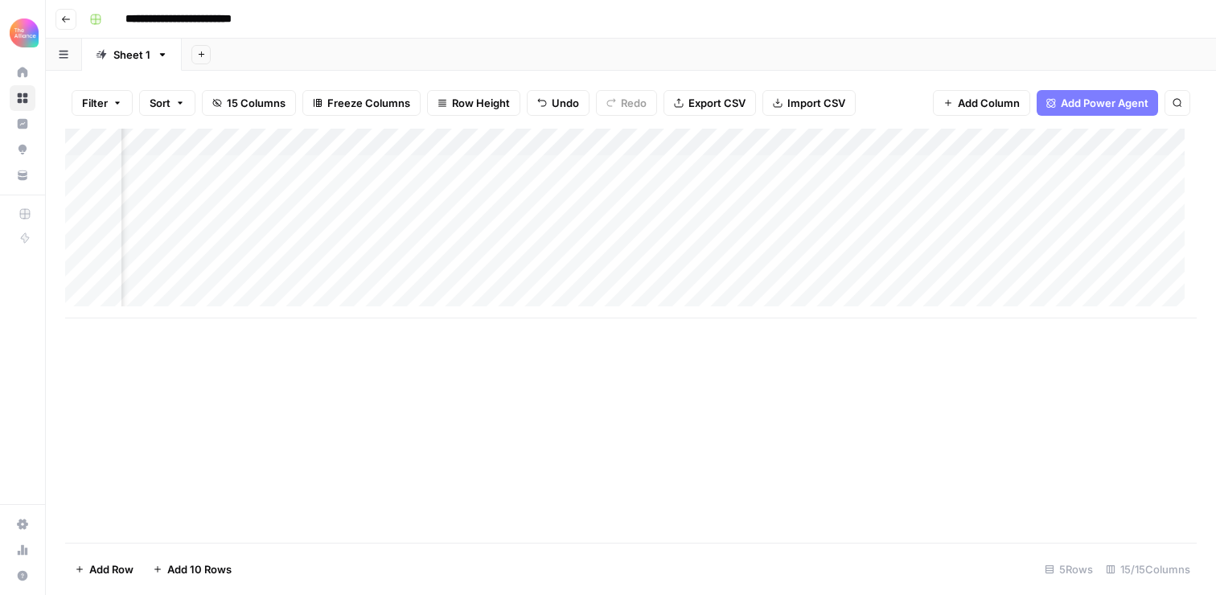
click at [888, 231] on div "Add Column" at bounding box center [630, 224] width 1131 height 190
click at [1015, 221] on div "Add Column" at bounding box center [630, 224] width 1131 height 190
click at [604, 222] on div "Add Column" at bounding box center [630, 224] width 1131 height 190
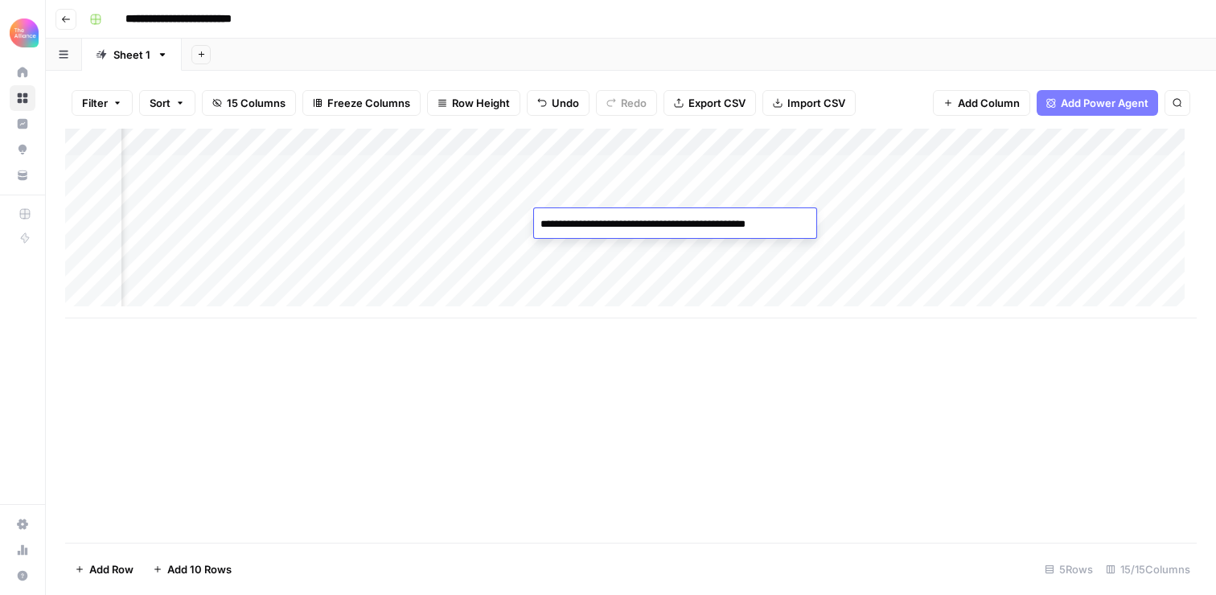
click at [609, 224] on textarea "**********" at bounding box center [673, 224] width 278 height 23
click at [637, 249] on div "Add Column" at bounding box center [630, 224] width 1131 height 190
click at [728, 220] on div "Add Column" at bounding box center [630, 224] width 1131 height 190
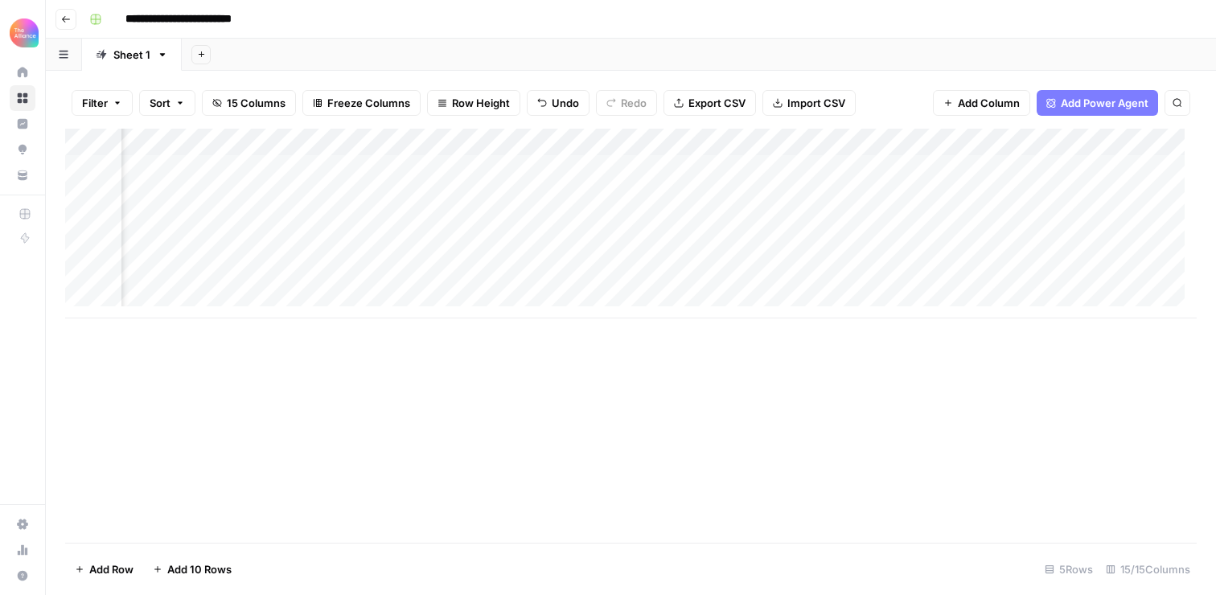
click at [728, 220] on div "Add Column" at bounding box center [630, 224] width 1131 height 190
click at [728, 220] on textarea "**********" at bounding box center [812, 224] width 267 height 23
click at [900, 255] on div "Add Column" at bounding box center [630, 224] width 1131 height 190
click at [884, 227] on div "Add Column" at bounding box center [630, 224] width 1131 height 190
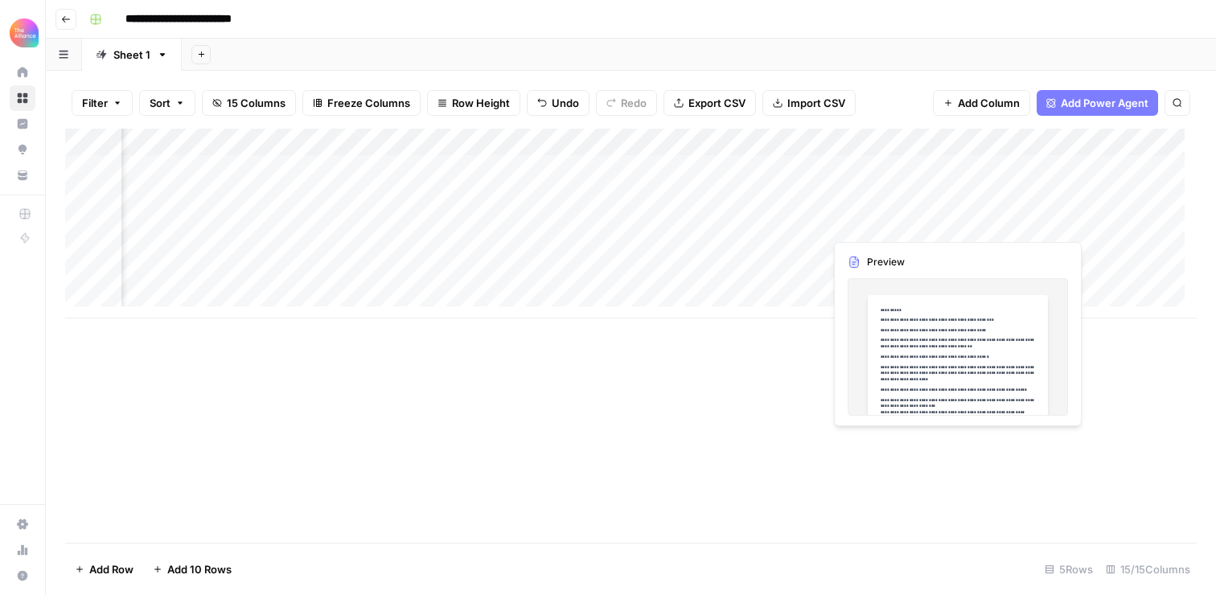
click at [882, 222] on div "Add Column" at bounding box center [630, 224] width 1131 height 190
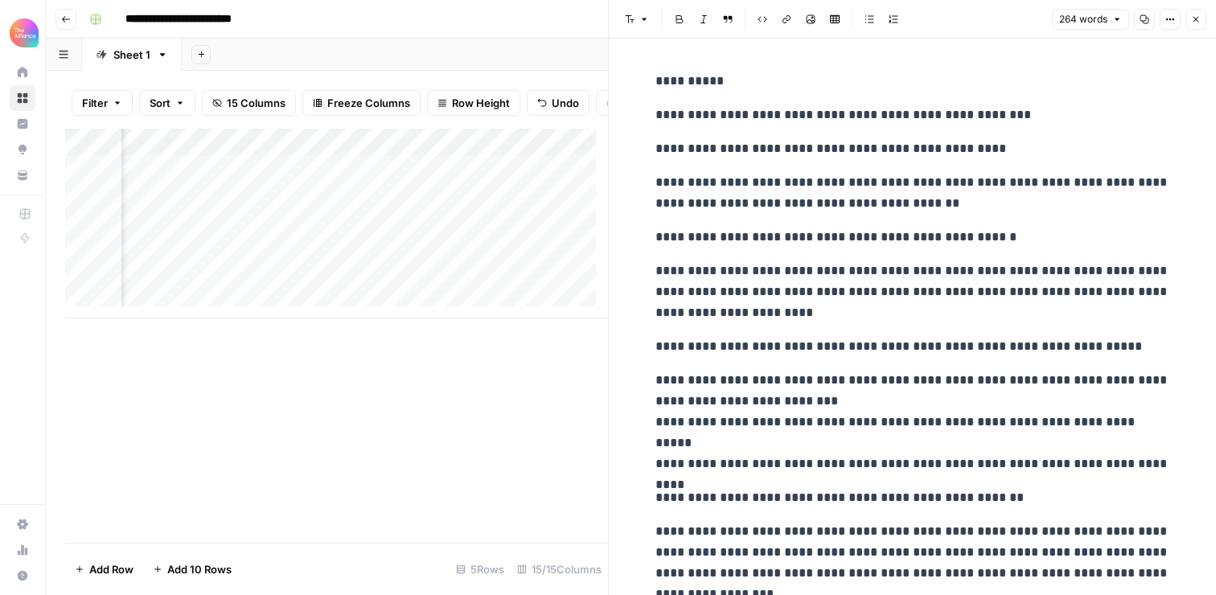
click at [794, 281] on p "**********" at bounding box center [912, 292] width 515 height 63
copy div "**********"
click at [1196, 18] on icon "button" at bounding box center [1196, 20] width 6 height 6
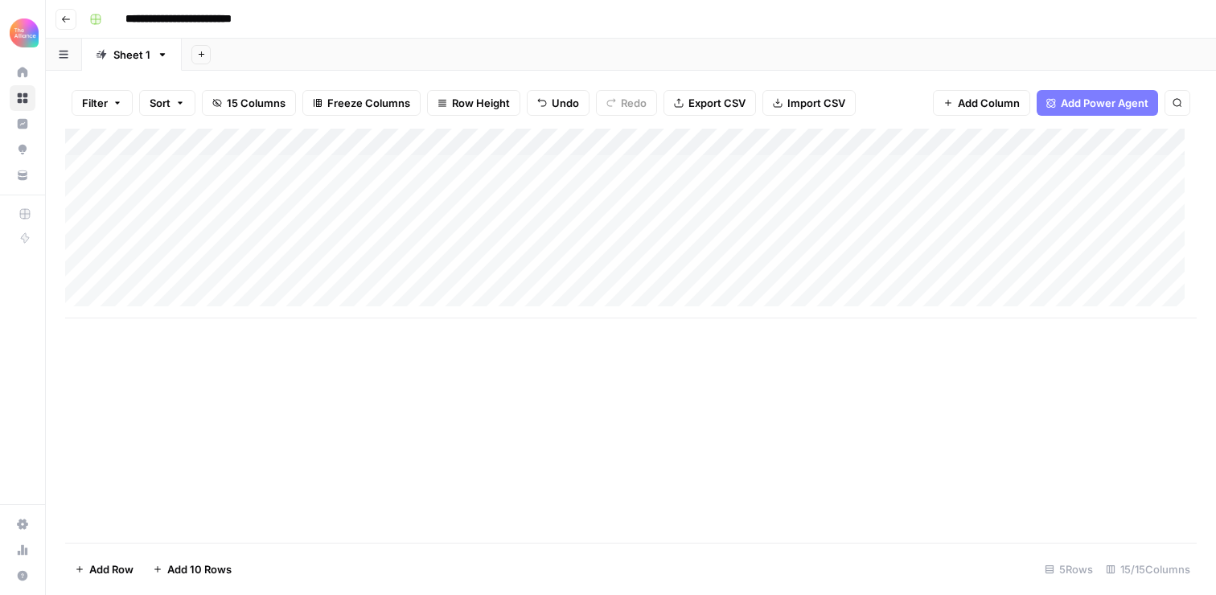
click at [26, 95] on icon at bounding box center [22, 97] width 11 height 11
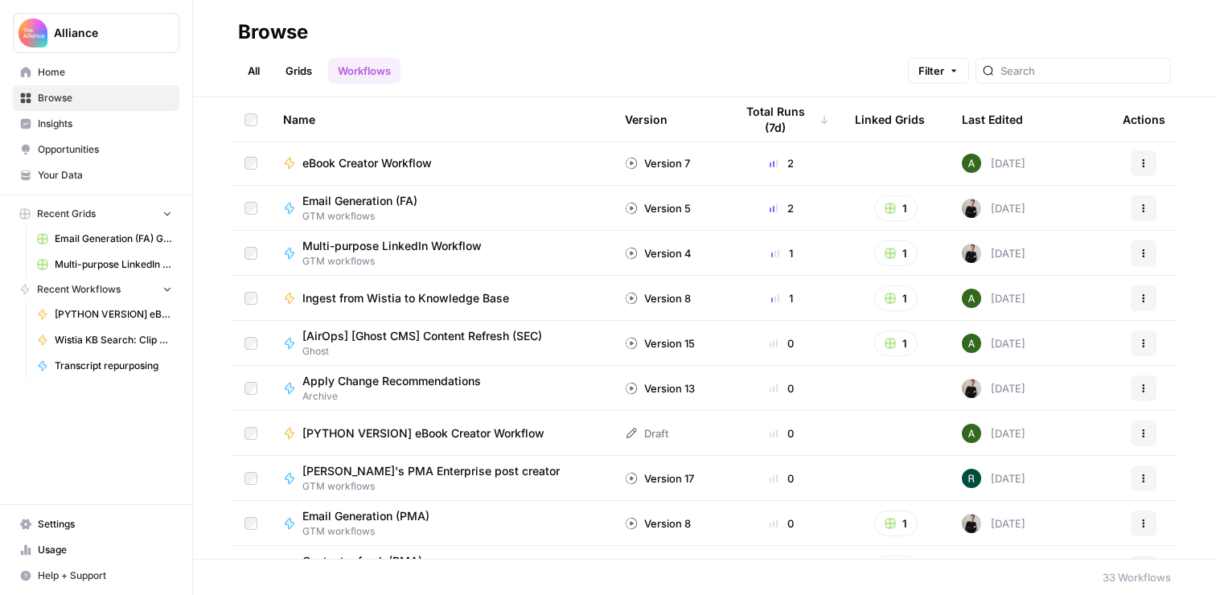
scroll to position [228, 0]
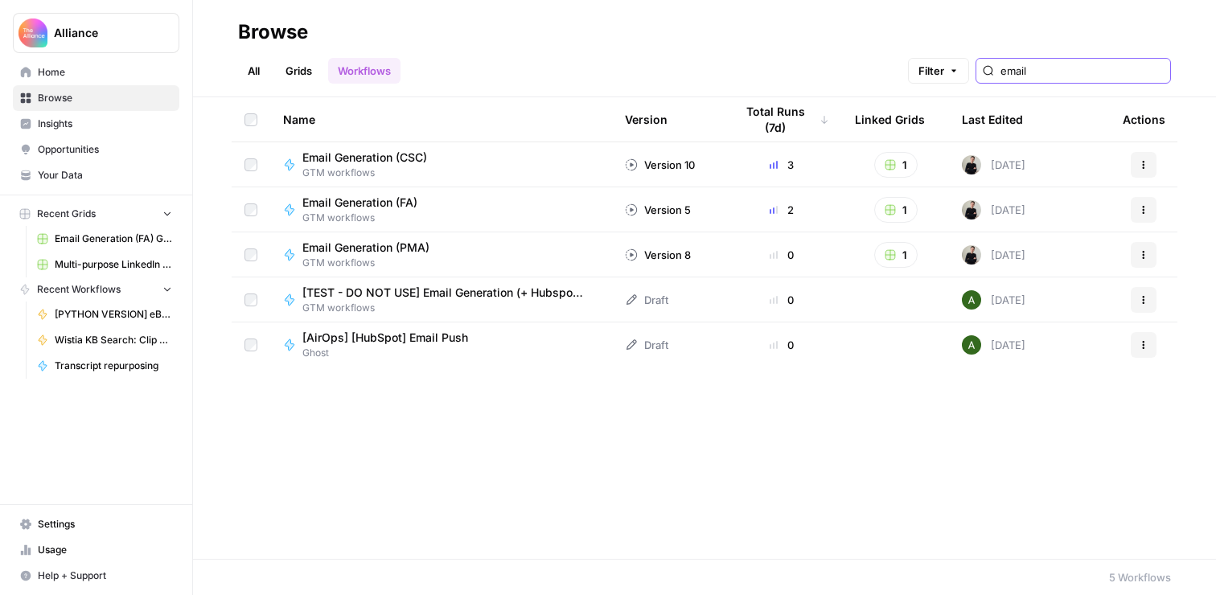
type input "email"
click at [389, 203] on span "Email Generation (FA)" at bounding box center [359, 203] width 115 height 16
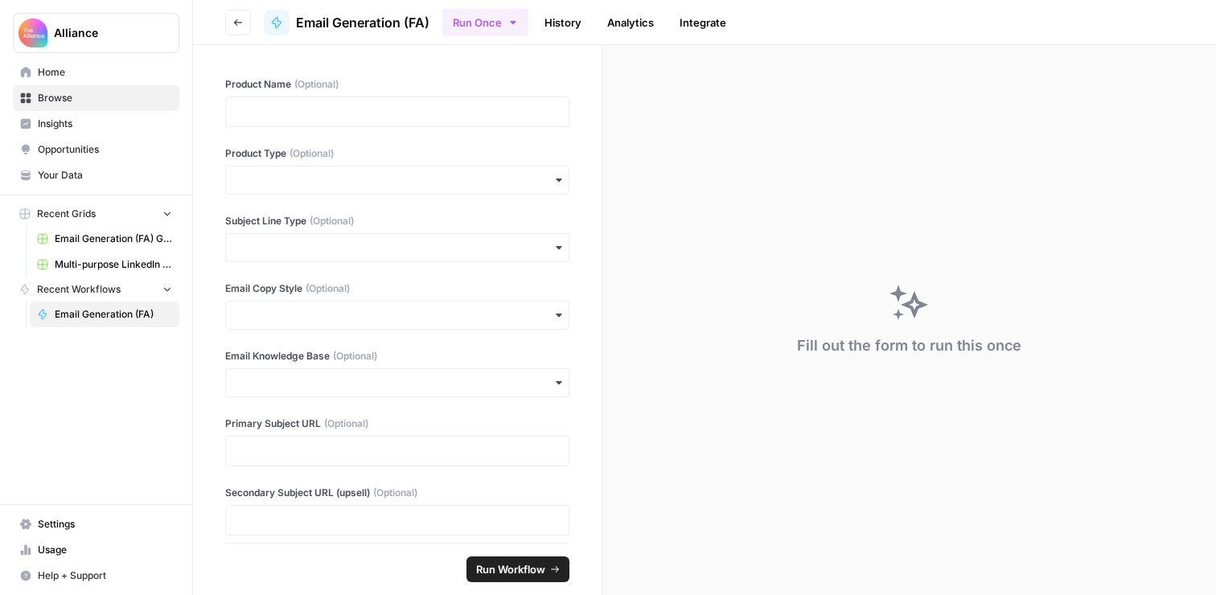
click at [106, 239] on span "Email Generation (FA) Grid" at bounding box center [113, 239] width 117 height 14
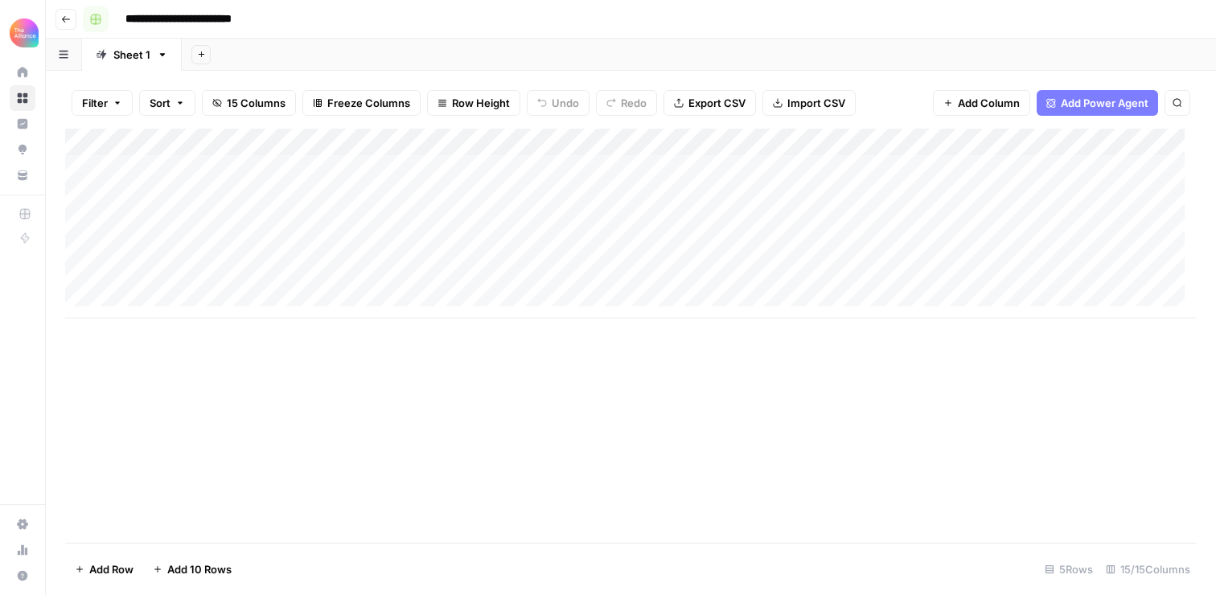
click at [92, 16] on rect "button" at bounding box center [96, 19] width 10 height 10
click at [66, 16] on icon "button" at bounding box center [66, 19] width 10 height 10
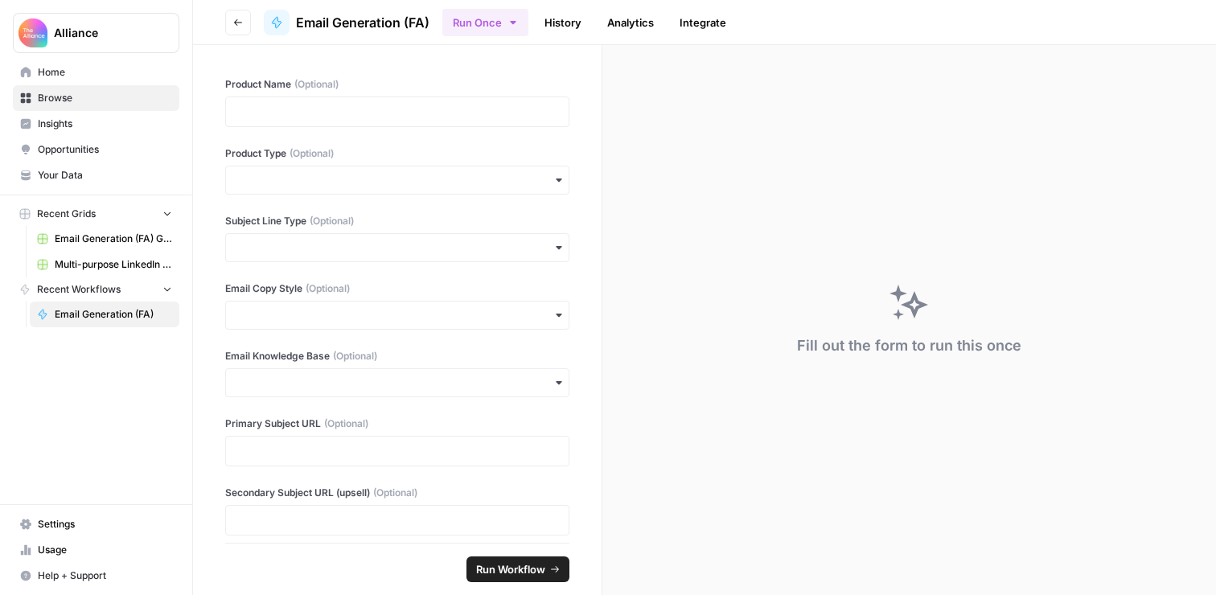
click at [67, 96] on span "Browse" at bounding box center [105, 98] width 134 height 14
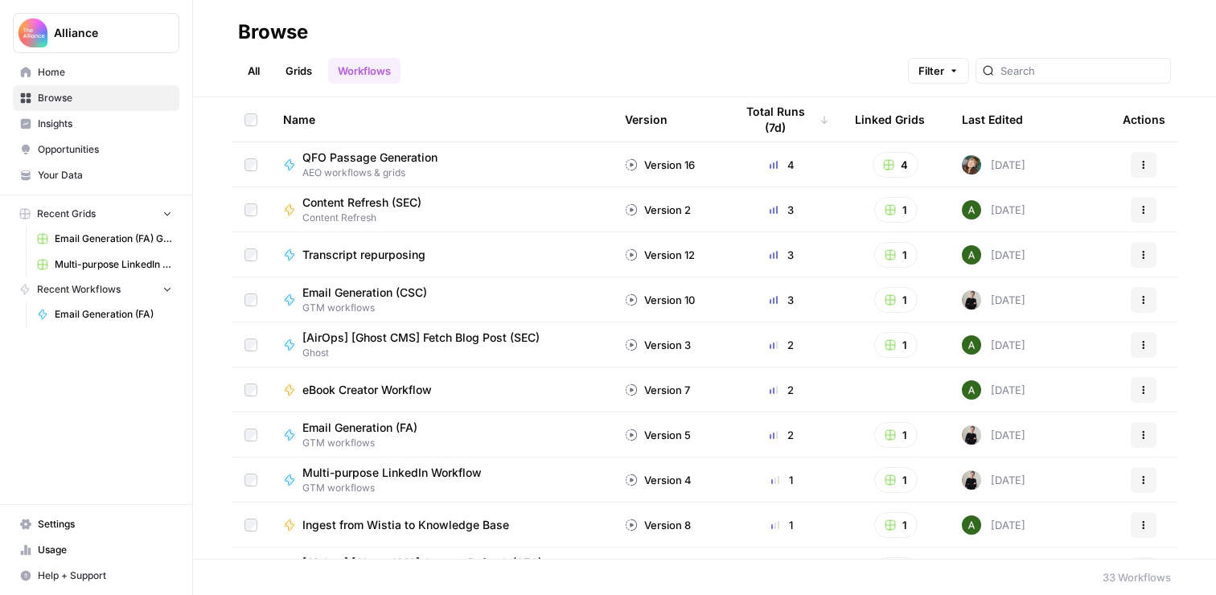
click at [293, 72] on link "Grids" at bounding box center [299, 71] width 46 height 26
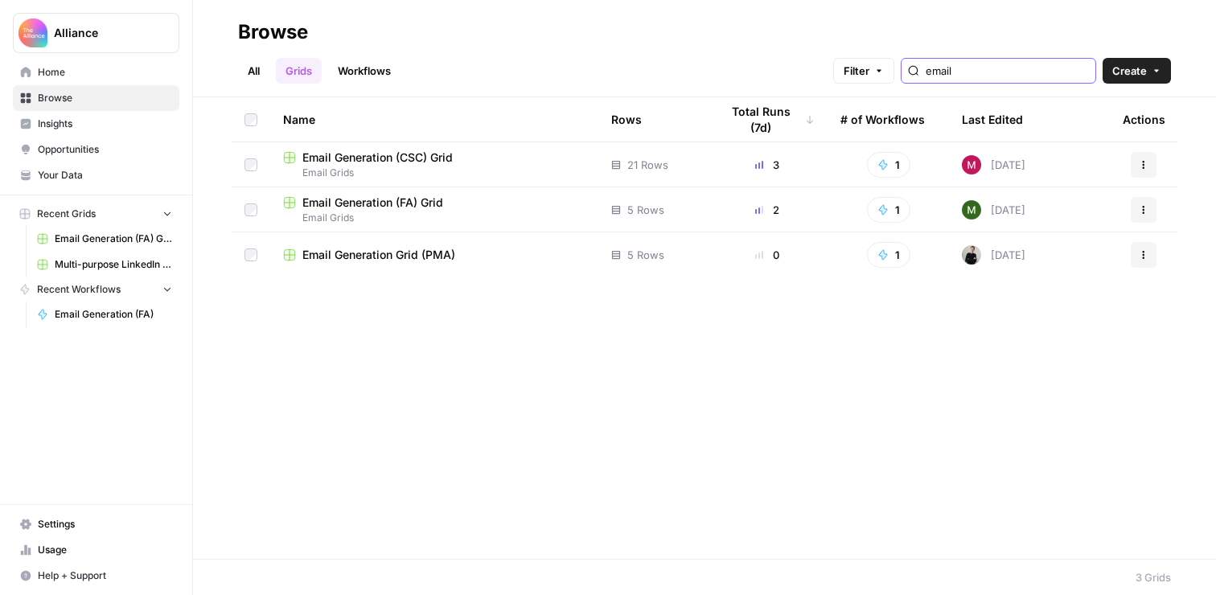
type input "email"
click at [400, 203] on span "Email Generation (FA) Grid" at bounding box center [372, 203] width 141 height 16
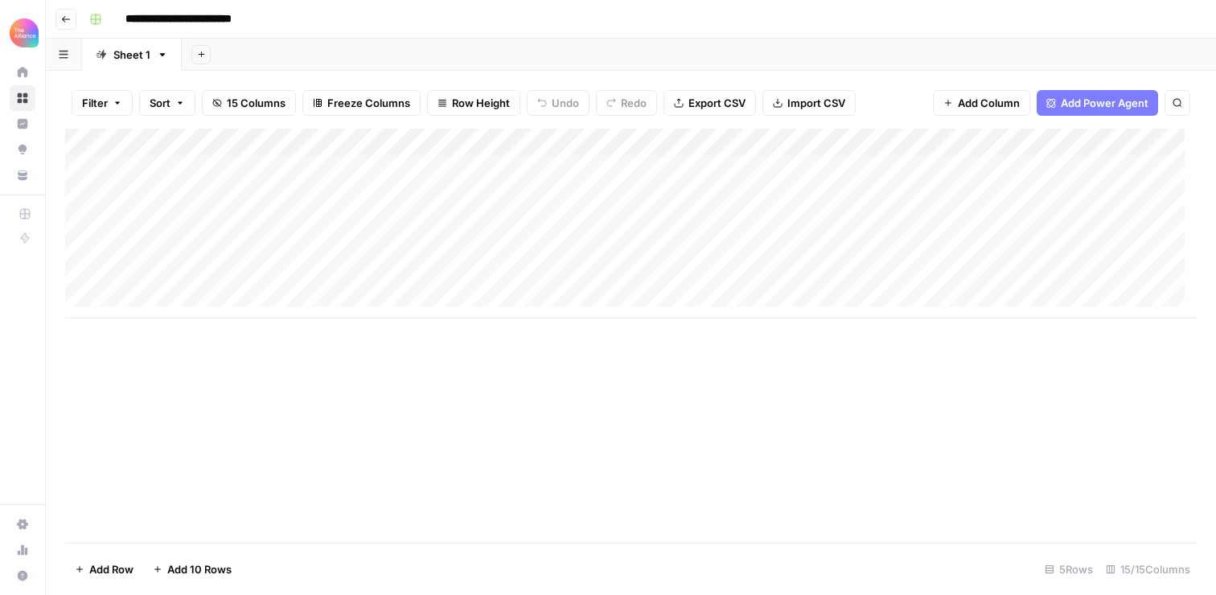
click at [150, 245] on div "Add Column" at bounding box center [630, 224] width 1131 height 190
click at [149, 252] on div "Add Column" at bounding box center [630, 224] width 1131 height 190
type textarea "**********"
click at [328, 379] on div "Add Column" at bounding box center [630, 336] width 1131 height 414
click at [299, 247] on div "Add Column" at bounding box center [630, 224] width 1131 height 190
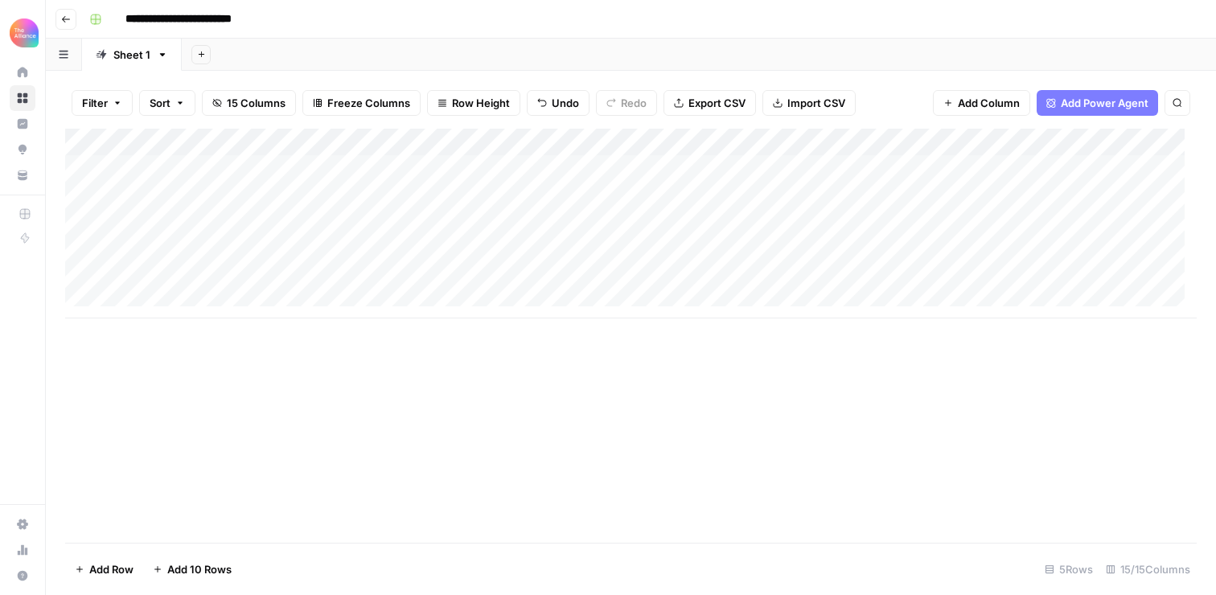
click at [299, 247] on div "Add Column" at bounding box center [630, 224] width 1131 height 190
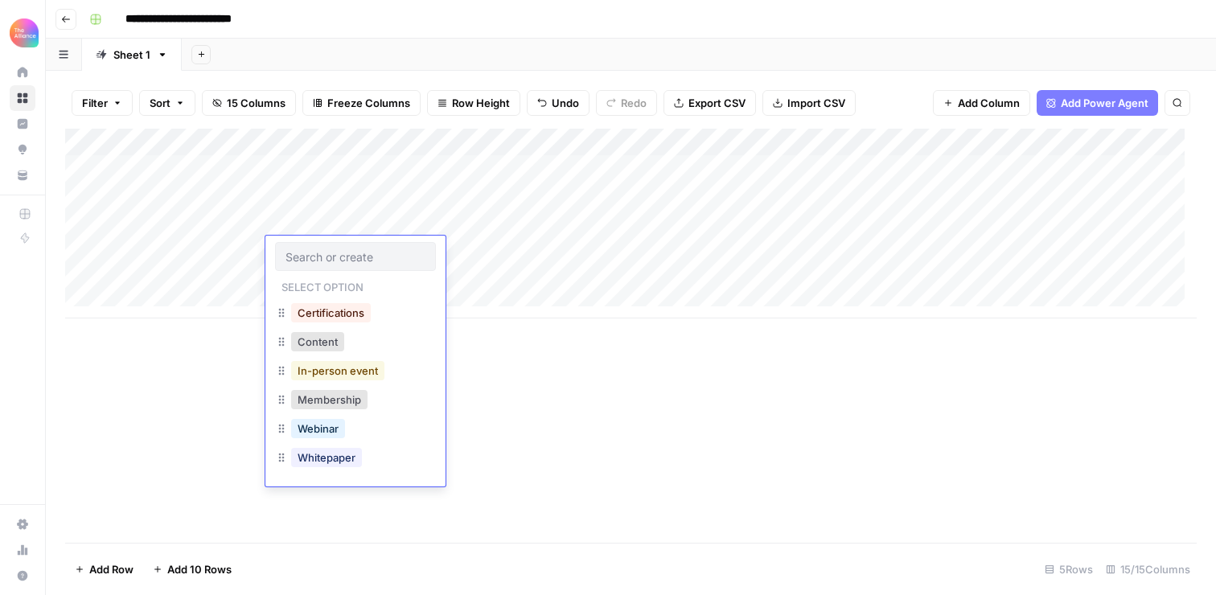
click at [328, 368] on button "In-person event" at bounding box center [337, 370] width 93 height 19
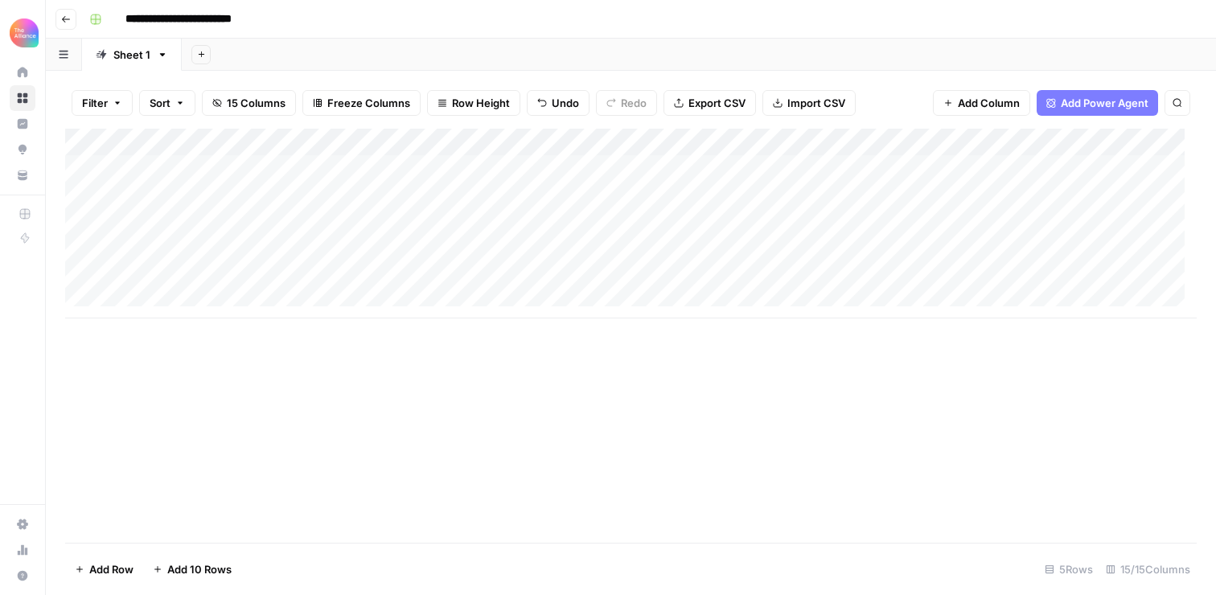
click at [466, 244] on div "Add Column" at bounding box center [630, 224] width 1131 height 190
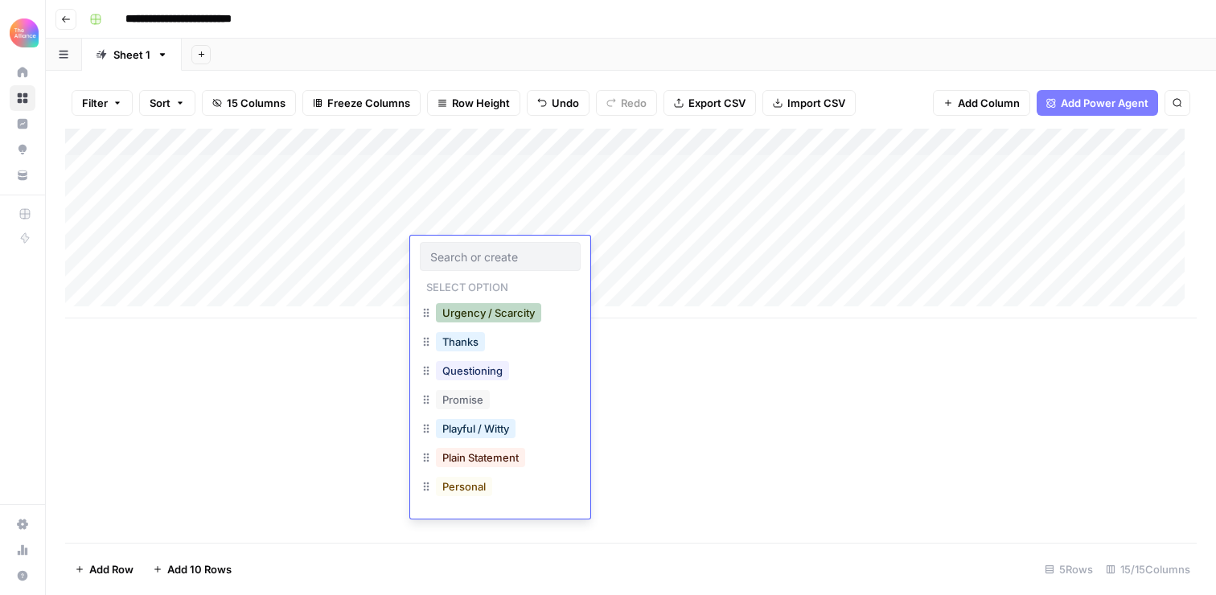
click at [487, 310] on button "Urgency / Scarcity" at bounding box center [488, 312] width 105 height 19
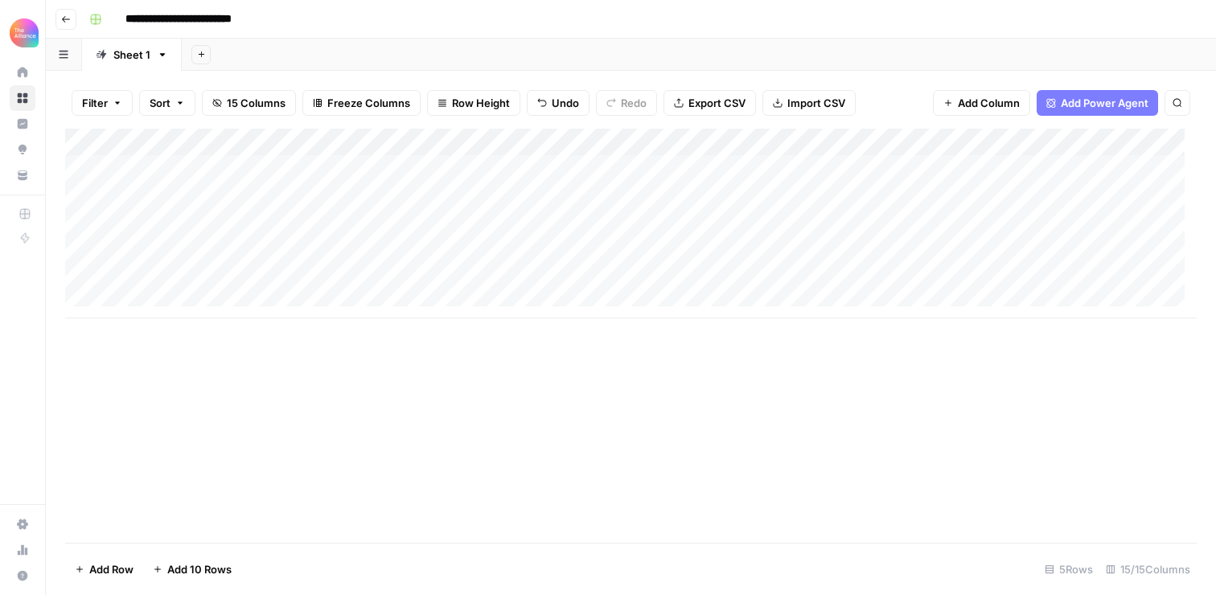
click at [589, 248] on div "Add Column" at bounding box center [630, 224] width 1131 height 190
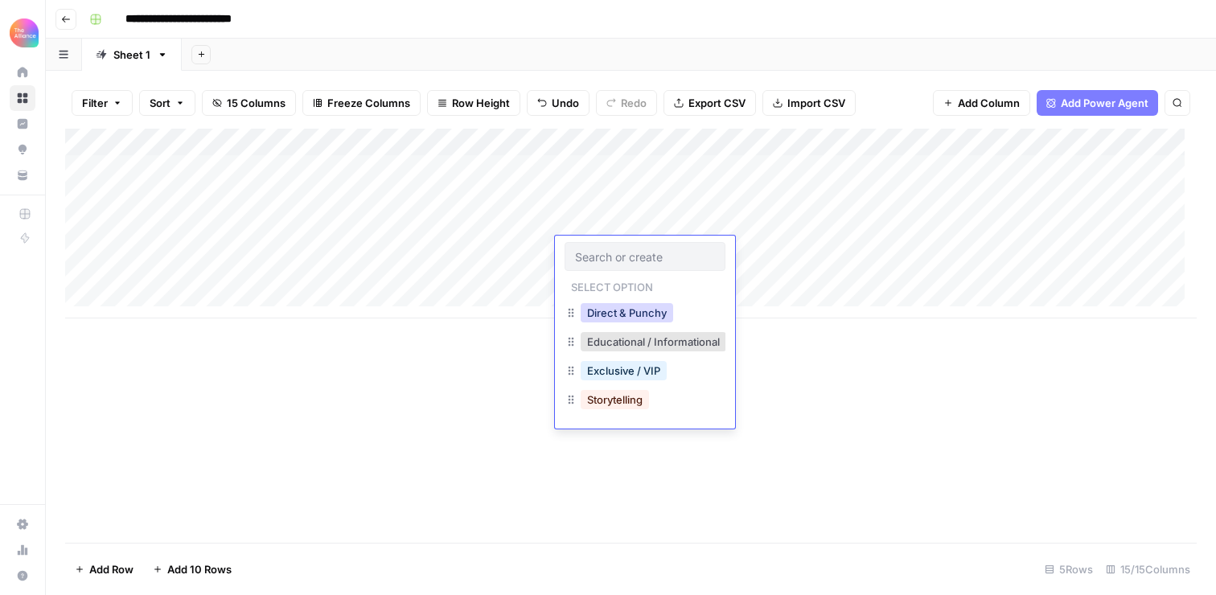
click at [619, 314] on button "Direct & Punchy" at bounding box center [626, 312] width 92 height 19
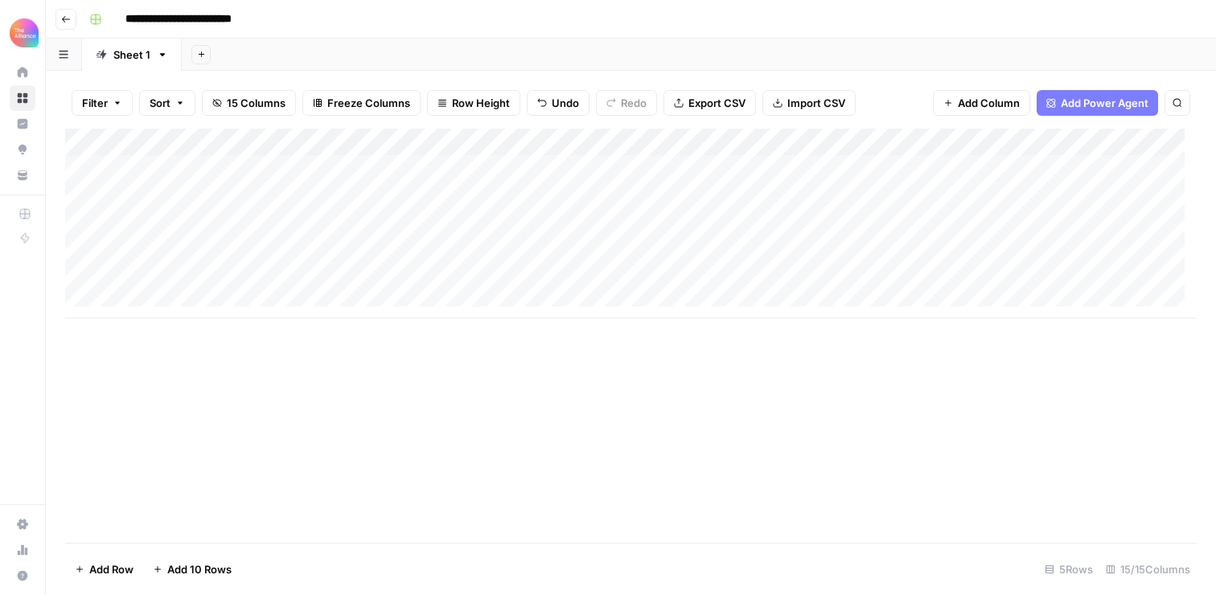
click at [735, 250] on div "Add Column" at bounding box center [630, 224] width 1131 height 190
click at [784, 243] on div "Add Column" at bounding box center [630, 224] width 1131 height 190
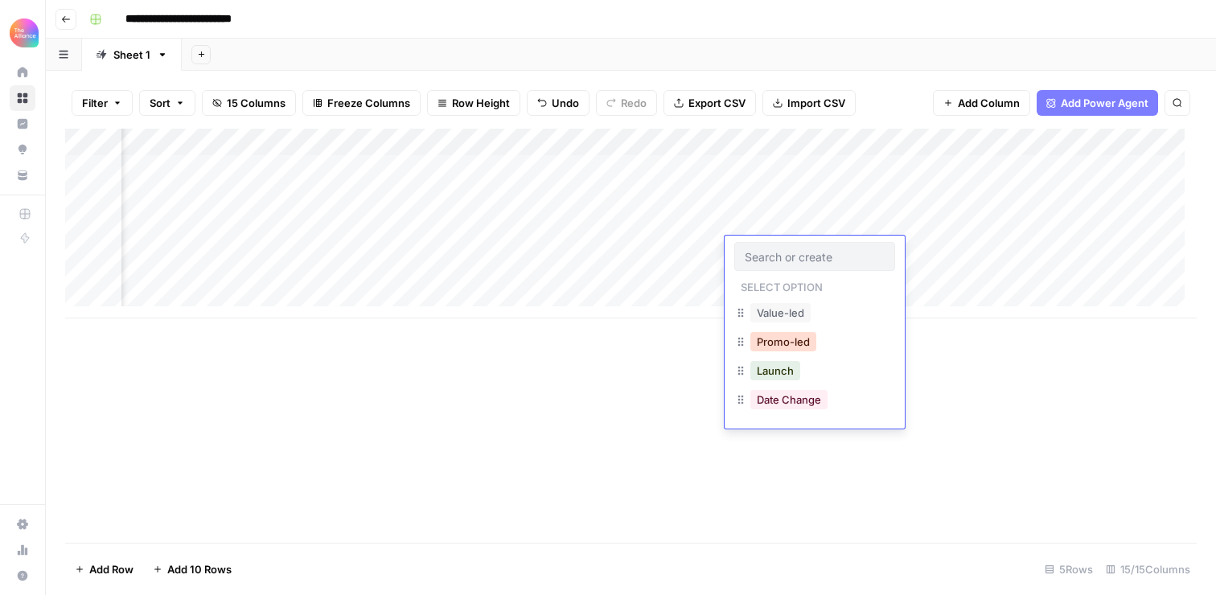
click at [776, 340] on button "Promo-led" at bounding box center [783, 341] width 66 height 19
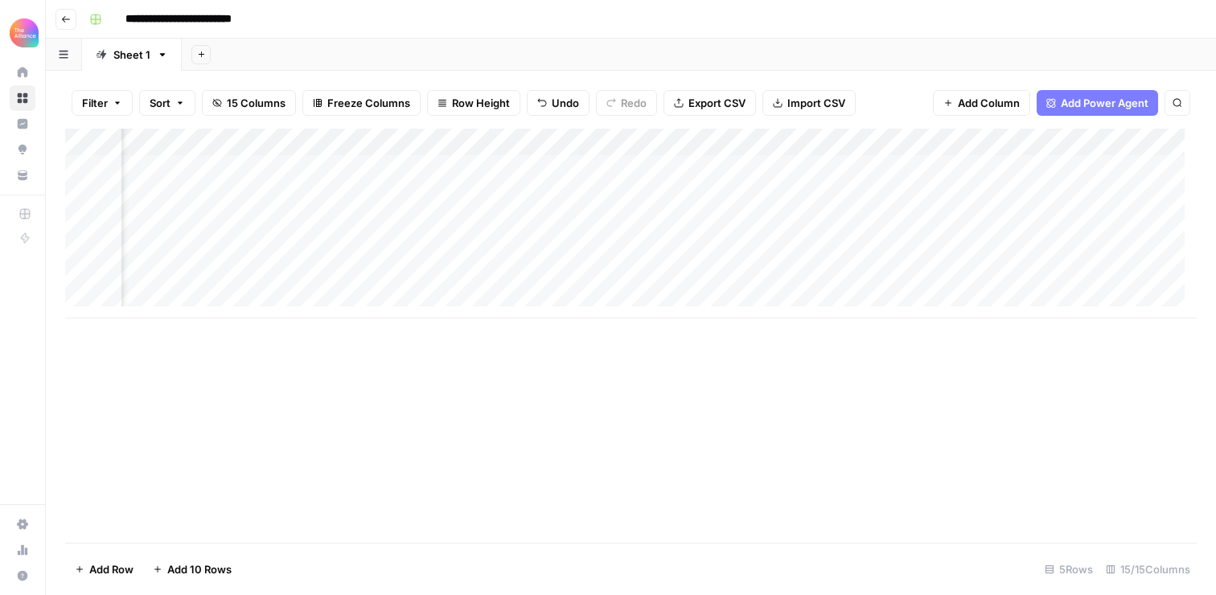
scroll to position [0, 485]
click at [685, 248] on div "Add Column" at bounding box center [630, 224] width 1131 height 190
type textarea "**********"
click at [684, 416] on div "Add Column" at bounding box center [630, 336] width 1131 height 414
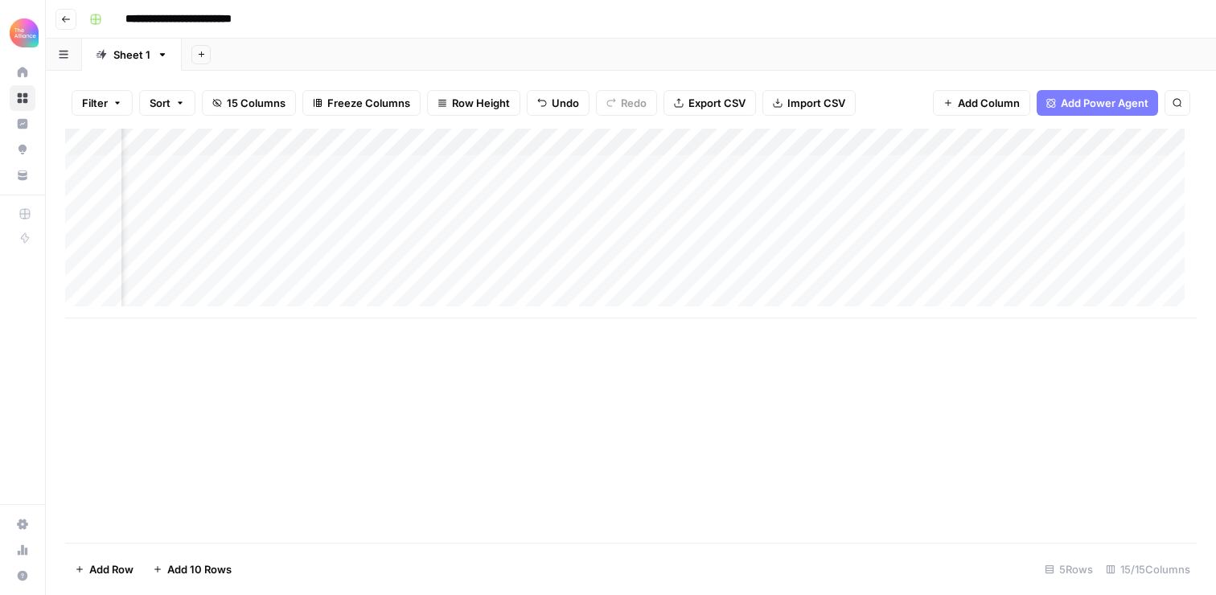
click at [858, 239] on div "Add Column" at bounding box center [630, 224] width 1131 height 190
type textarea "**********"
click at [912, 384] on div "Add Column" at bounding box center [630, 336] width 1131 height 414
click at [974, 248] on div "Add Column" at bounding box center [630, 224] width 1131 height 190
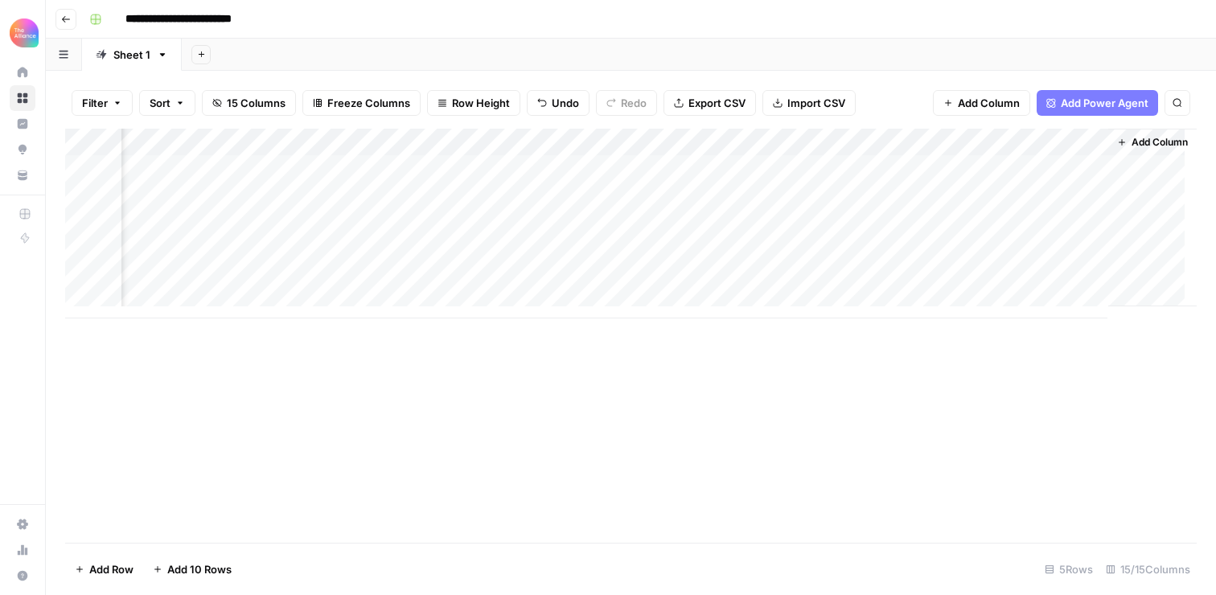
click at [451, 248] on div "Add Column" at bounding box center [630, 224] width 1131 height 190
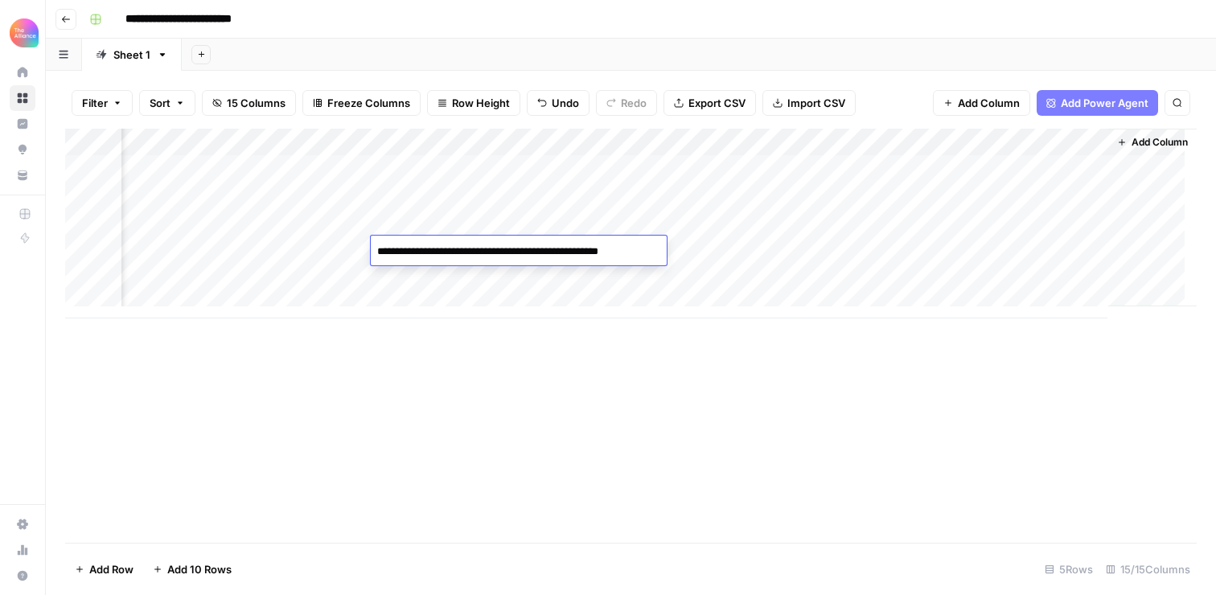
click at [465, 248] on textarea "**********" at bounding box center [517, 251] width 292 height 23
click at [723, 253] on div "Add Column" at bounding box center [630, 224] width 1131 height 190
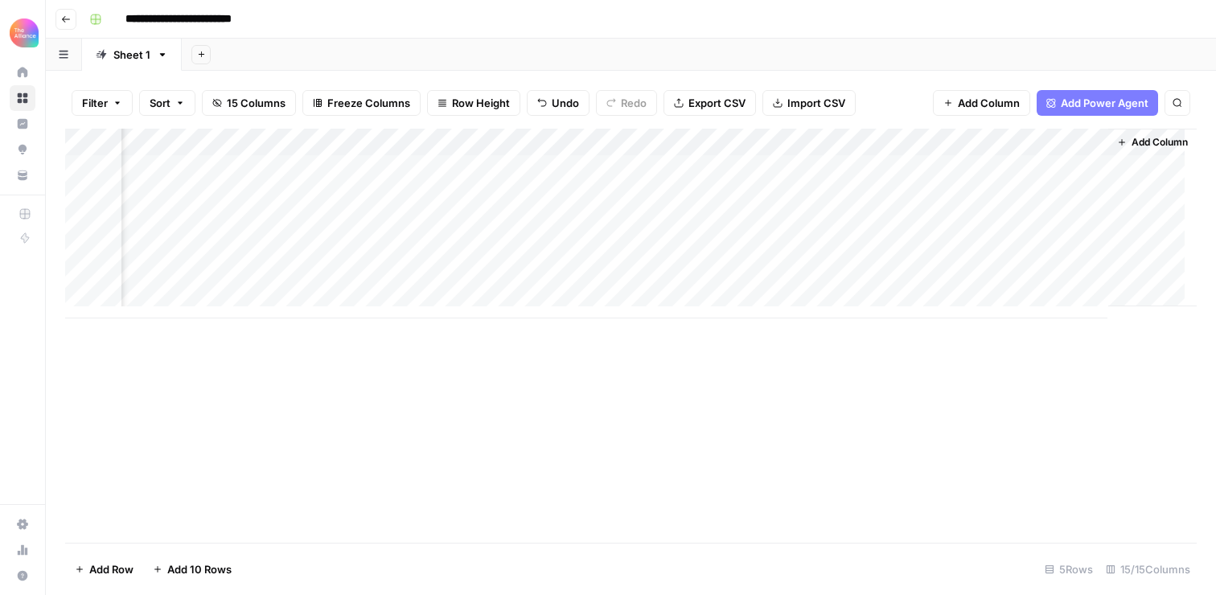
click at [723, 253] on div "Add Column" at bounding box center [630, 224] width 1131 height 190
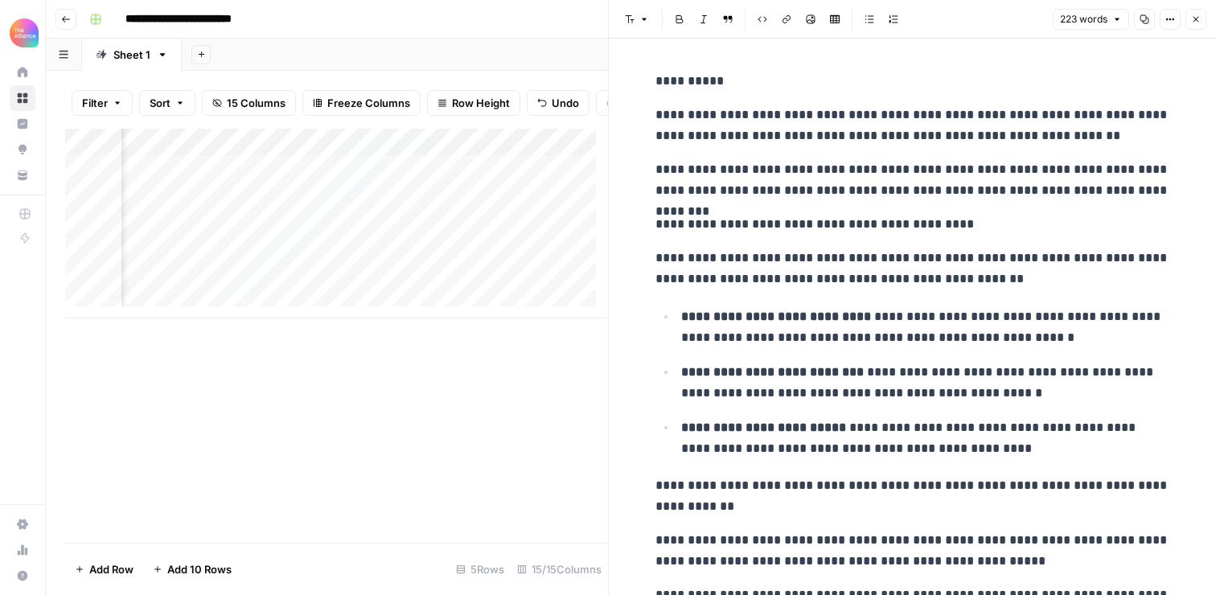
click at [850, 273] on p "**********" at bounding box center [912, 269] width 515 height 42
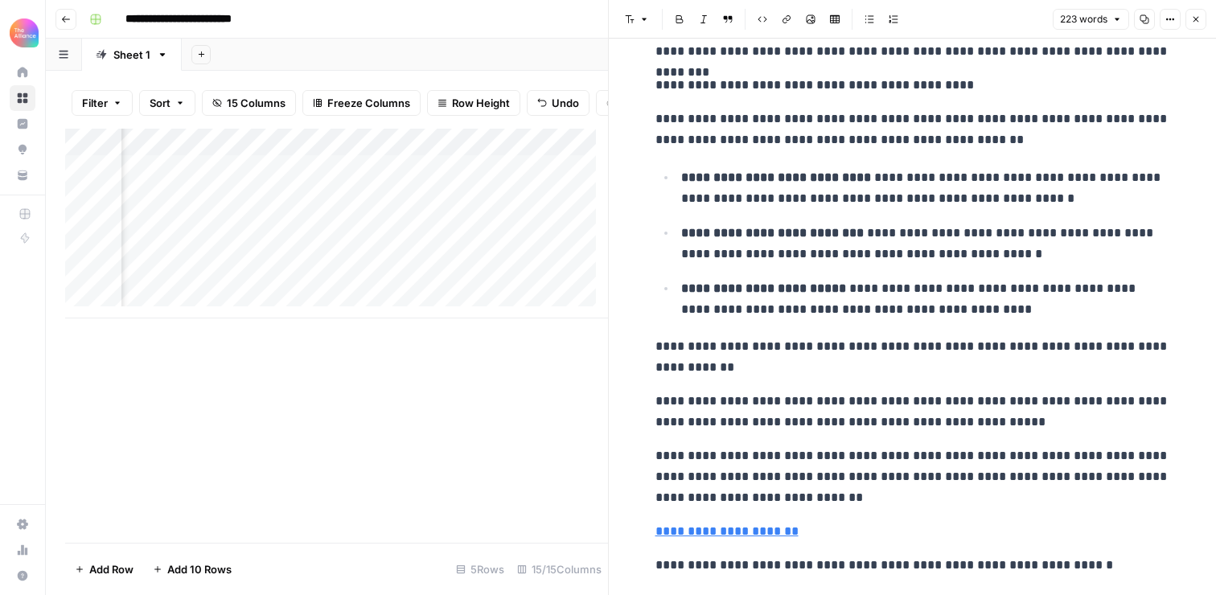
scroll to position [178, 0]
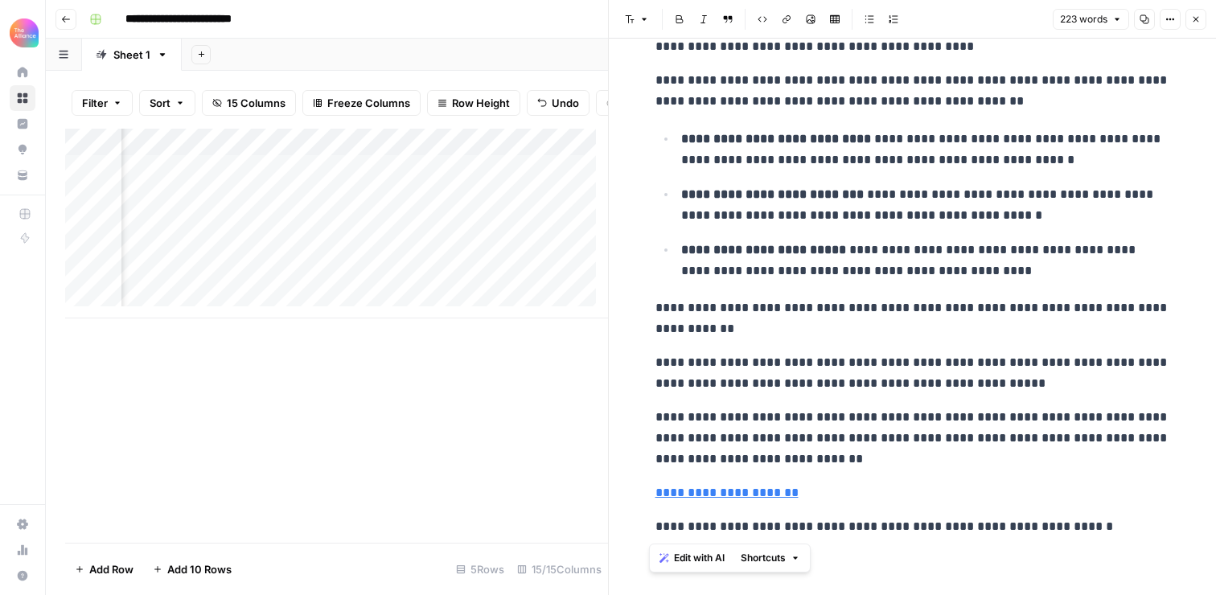
copy div "**********"
click at [835, 386] on p "**********" at bounding box center [912, 373] width 515 height 42
click at [367, 261] on div "Add Column" at bounding box center [336, 224] width 543 height 190
click at [369, 261] on div "Add Column" at bounding box center [336, 224] width 543 height 190
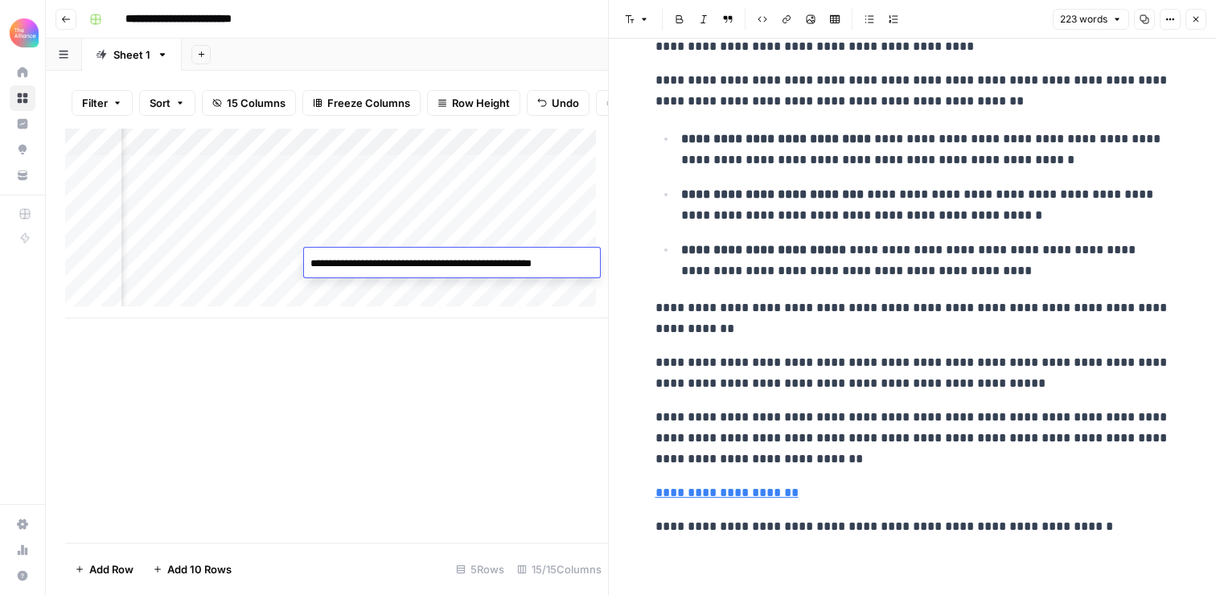
click at [402, 265] on textarea "**********" at bounding box center [450, 263] width 292 height 23
click at [505, 225] on div "Add Column" at bounding box center [336, 224] width 543 height 190
click at [506, 259] on div "Add Column" at bounding box center [336, 224] width 543 height 190
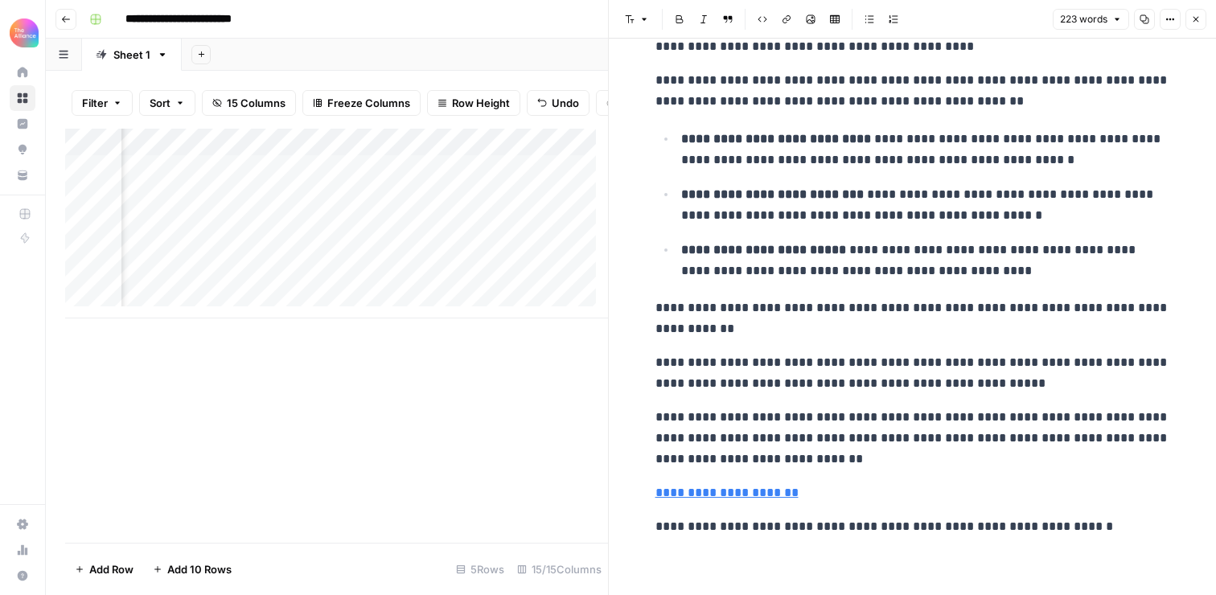
click at [506, 259] on div "Add Column" at bounding box center [336, 224] width 543 height 190
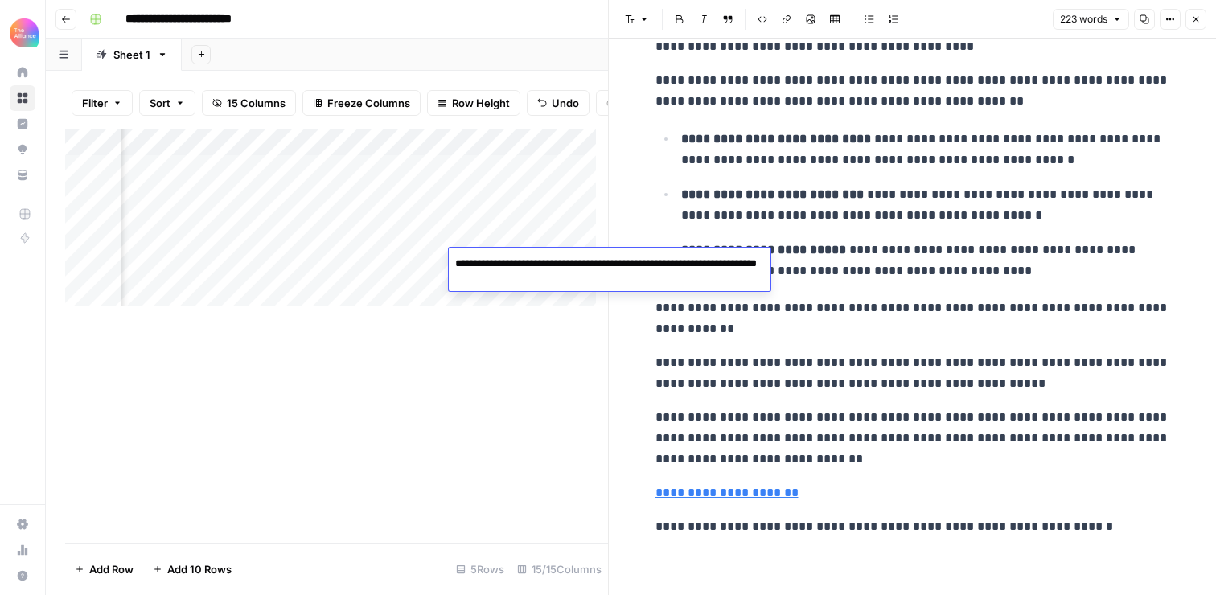
click at [520, 266] on textarea "**********" at bounding box center [610, 271] width 322 height 39
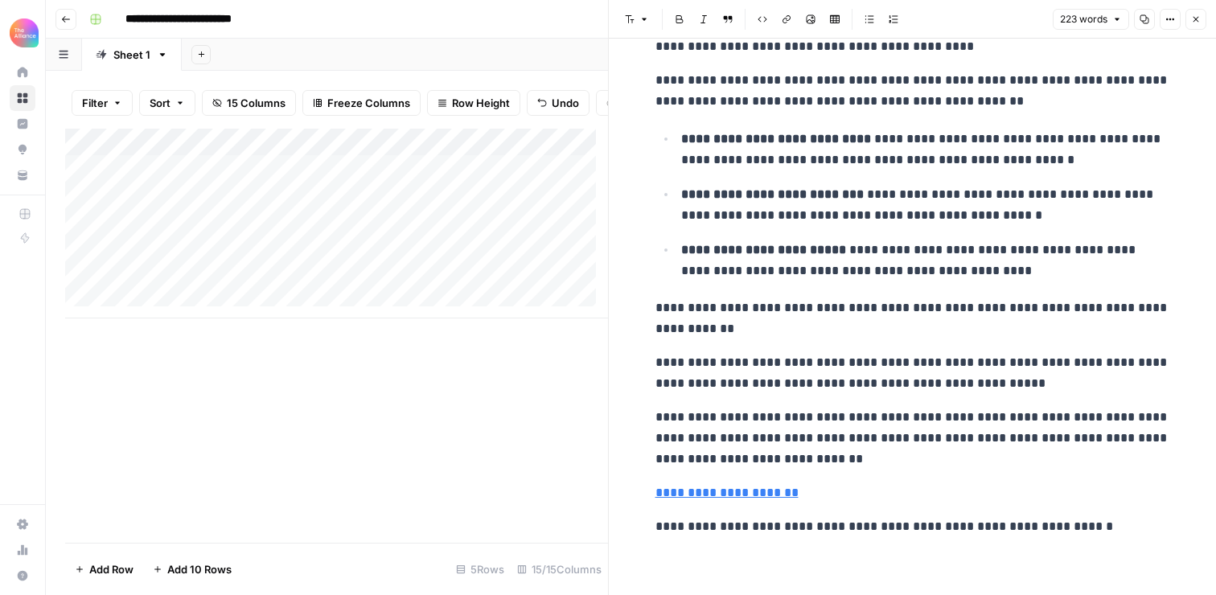
click at [1204, 15] on button "Close" at bounding box center [1195, 19] width 21 height 21
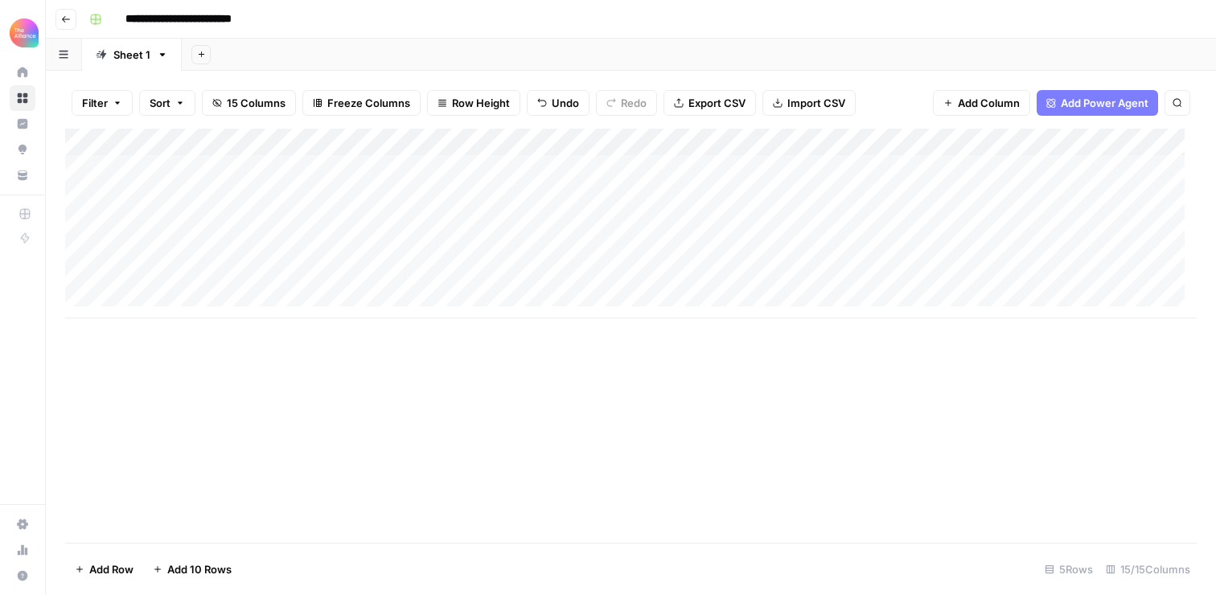
click at [184, 268] on div "Add Column" at bounding box center [630, 224] width 1131 height 190
type textarea "**********"
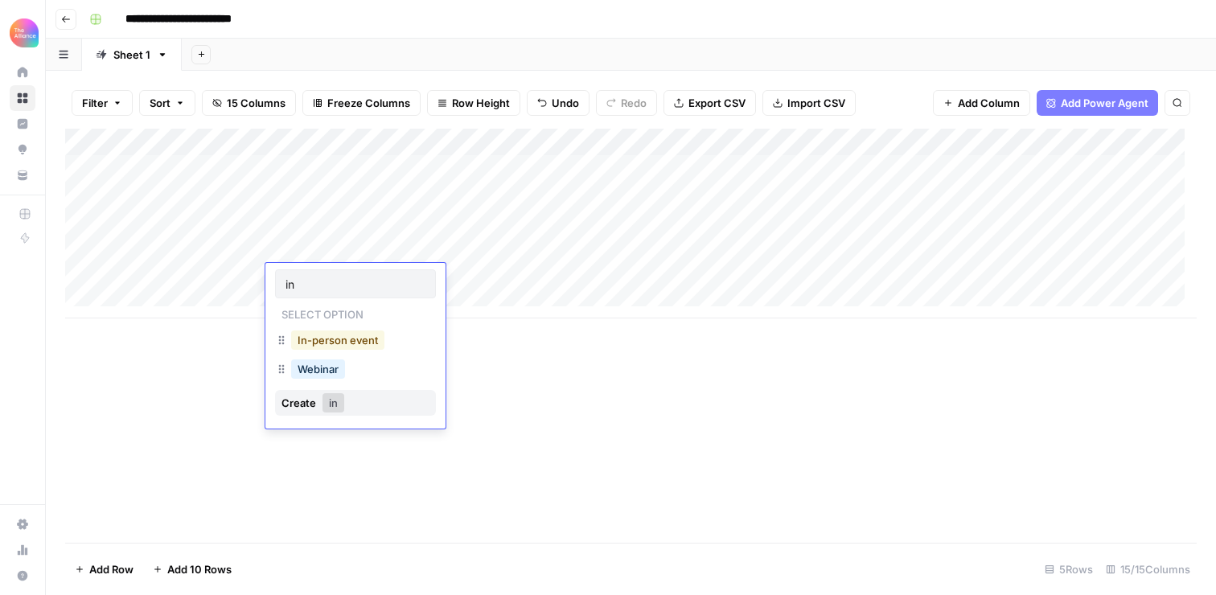
type input "in"
click at [341, 337] on button "In-person event" at bounding box center [337, 339] width 93 height 19
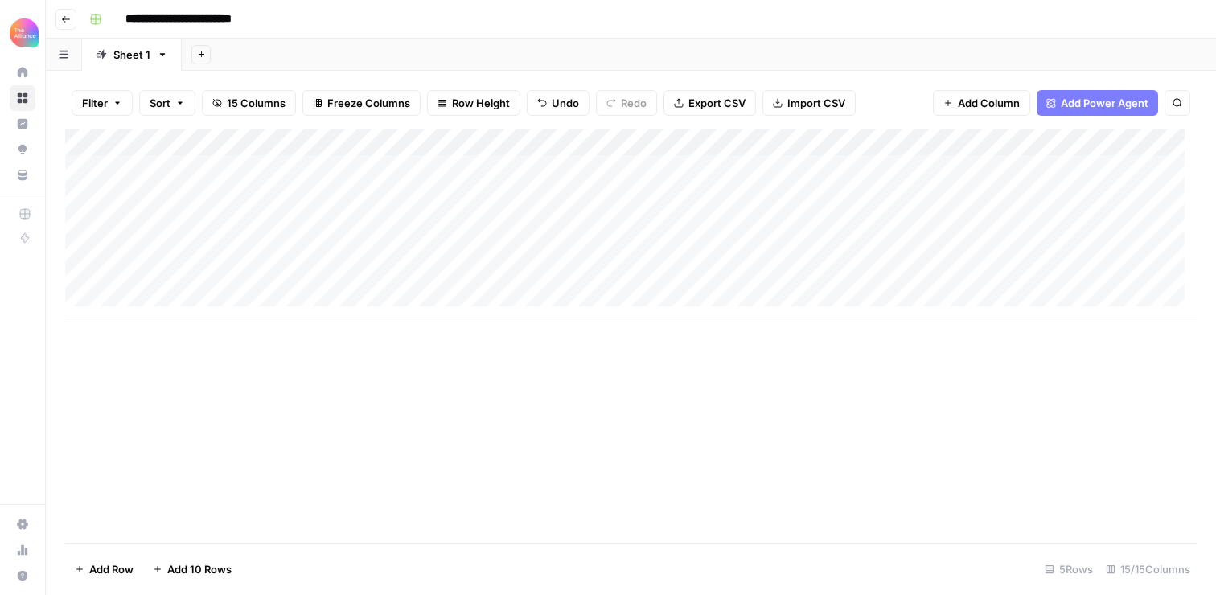
click at [478, 272] on div "Add Column" at bounding box center [630, 224] width 1131 height 190
click at [462, 273] on div "Add Column" at bounding box center [630, 224] width 1131 height 190
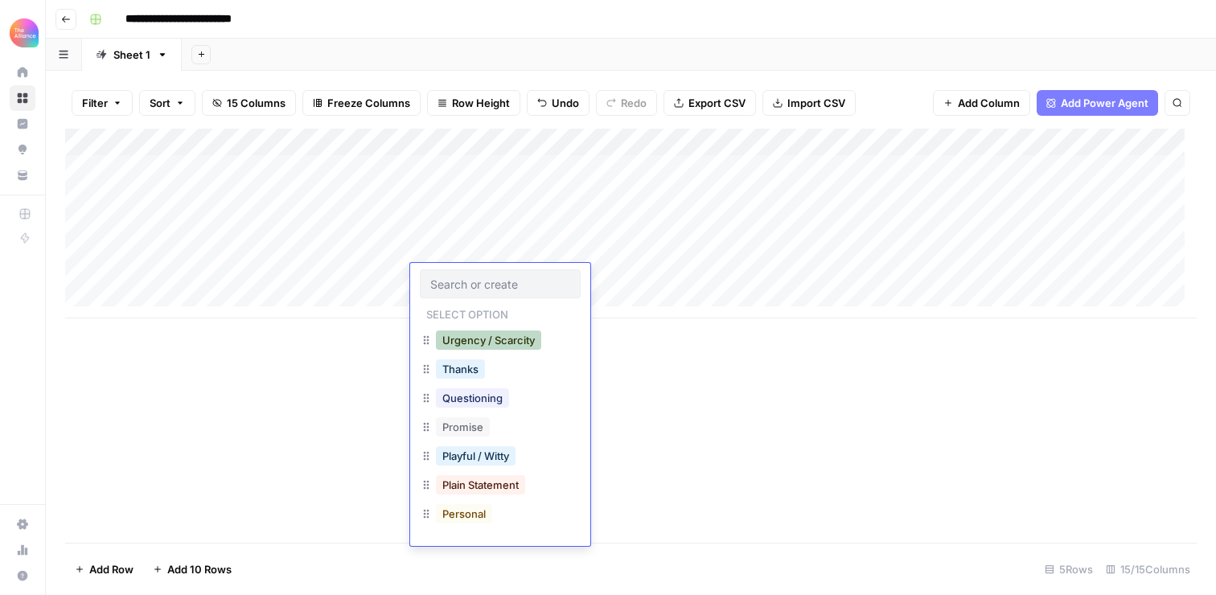
click at [473, 334] on button "Urgency / Scarcity" at bounding box center [488, 339] width 105 height 19
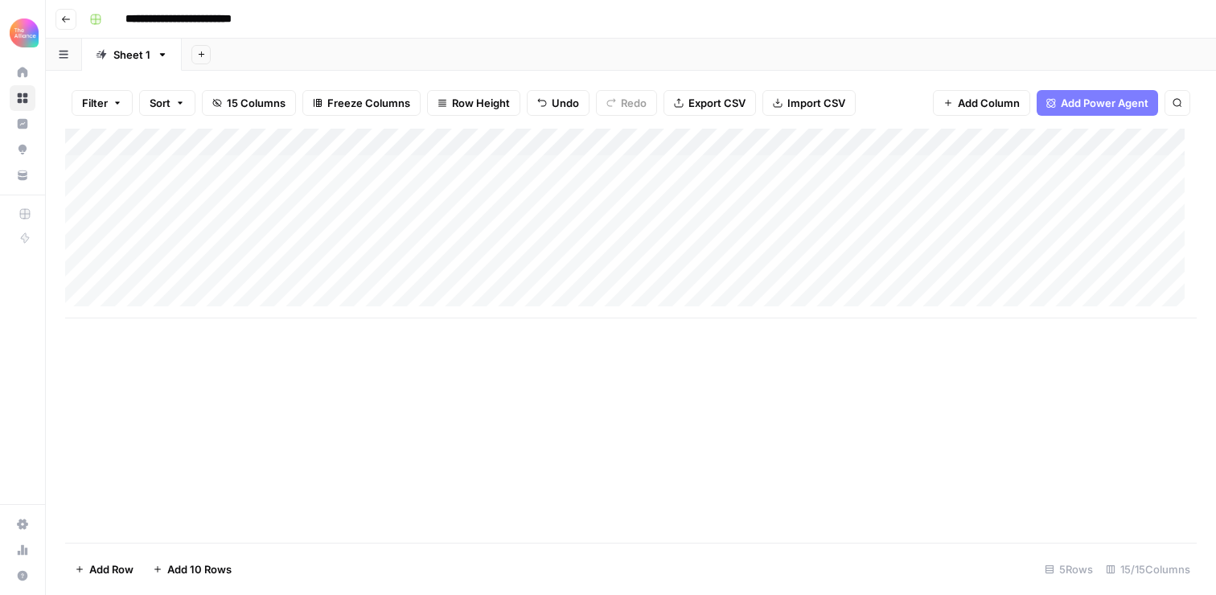
click at [597, 277] on div "Add Column" at bounding box center [630, 224] width 1131 height 190
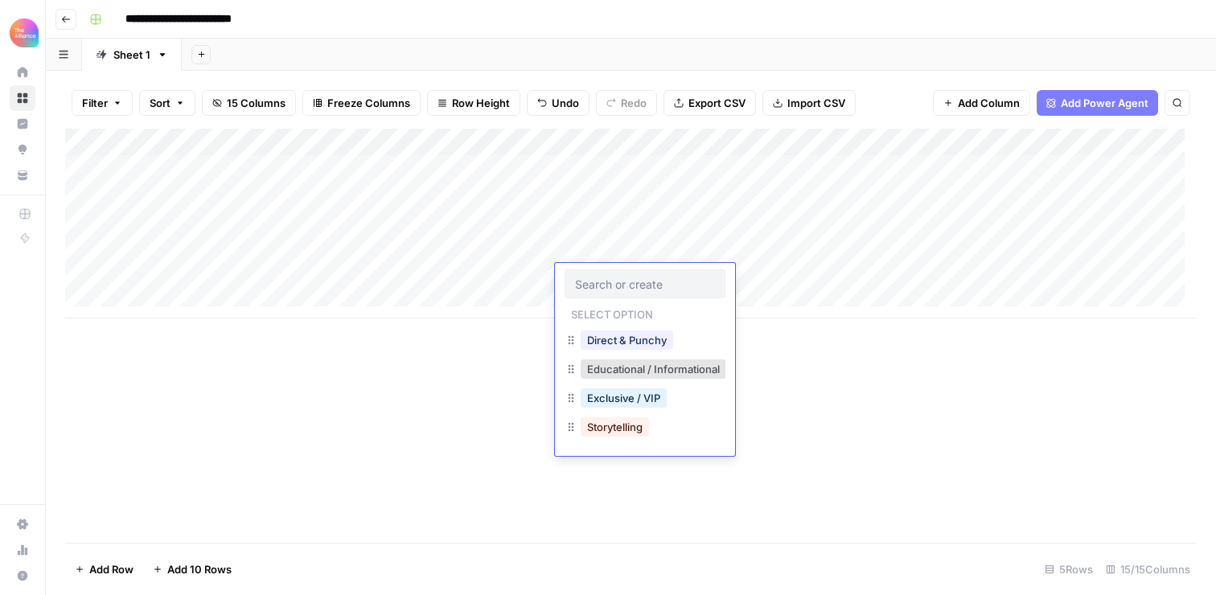
click at [605, 408] on div "Exclusive / VIP" at bounding box center [623, 398] width 92 height 23
click at [617, 395] on button "Exclusive / VIP" at bounding box center [623, 397] width 86 height 19
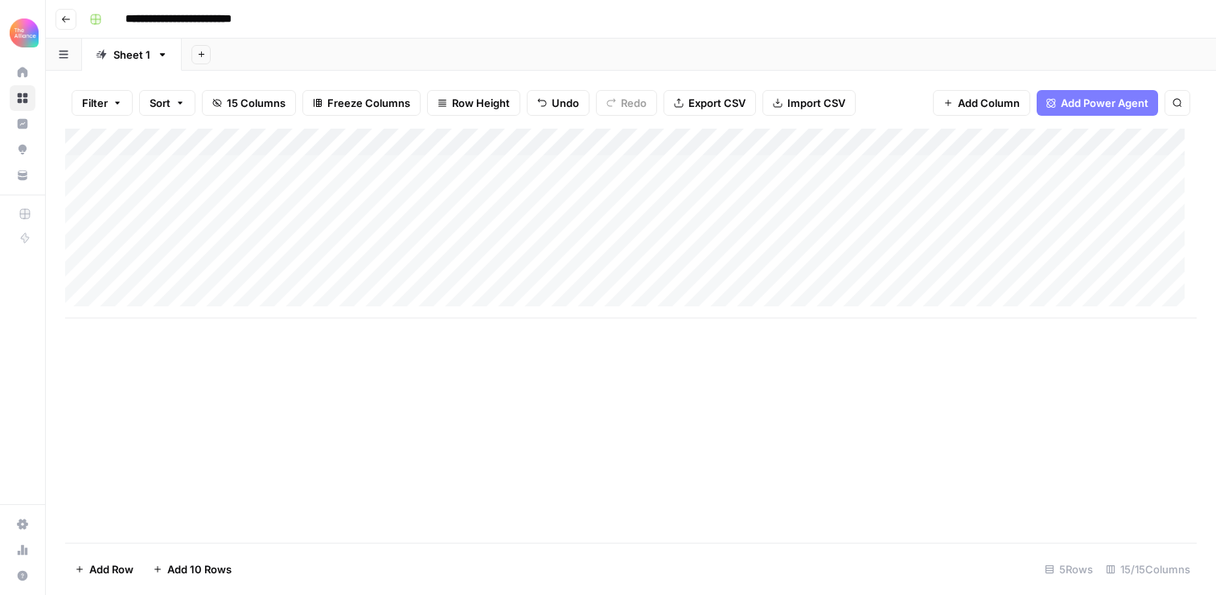
click at [752, 273] on div "Add Column" at bounding box center [630, 224] width 1131 height 190
click at [759, 279] on div "Add Column" at bounding box center [630, 224] width 1131 height 190
click at [759, 279] on textarea "**********" at bounding box center [844, 279] width 290 height 23
click at [784, 335] on div "Add Column" at bounding box center [630, 336] width 1131 height 414
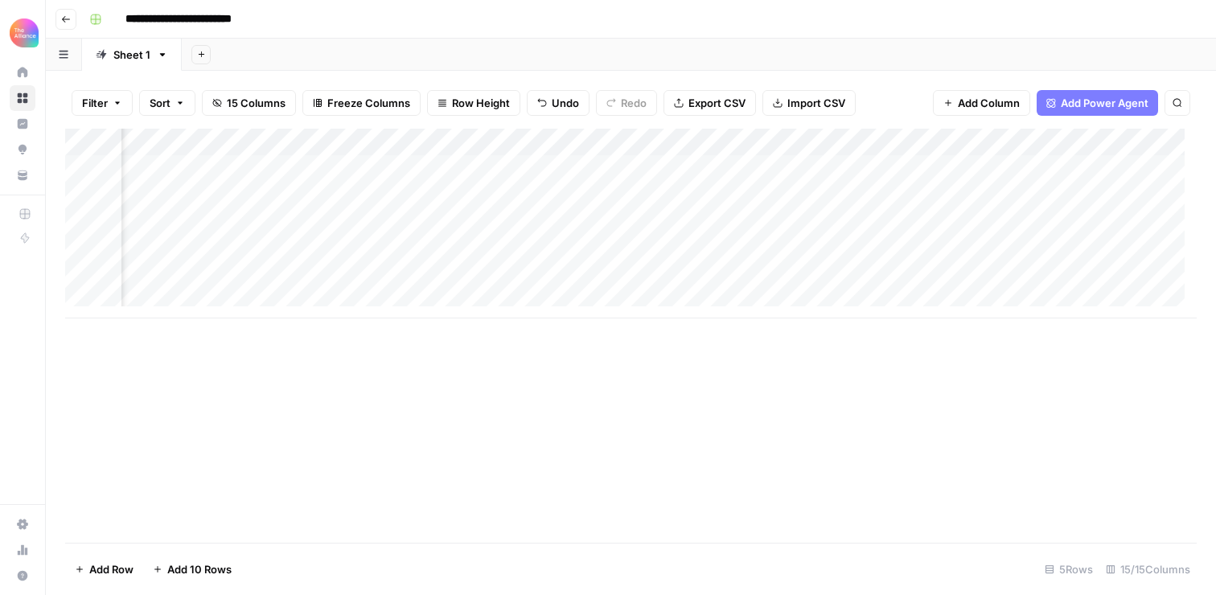
click at [820, 282] on div "Add Column" at bounding box center [630, 224] width 1131 height 190
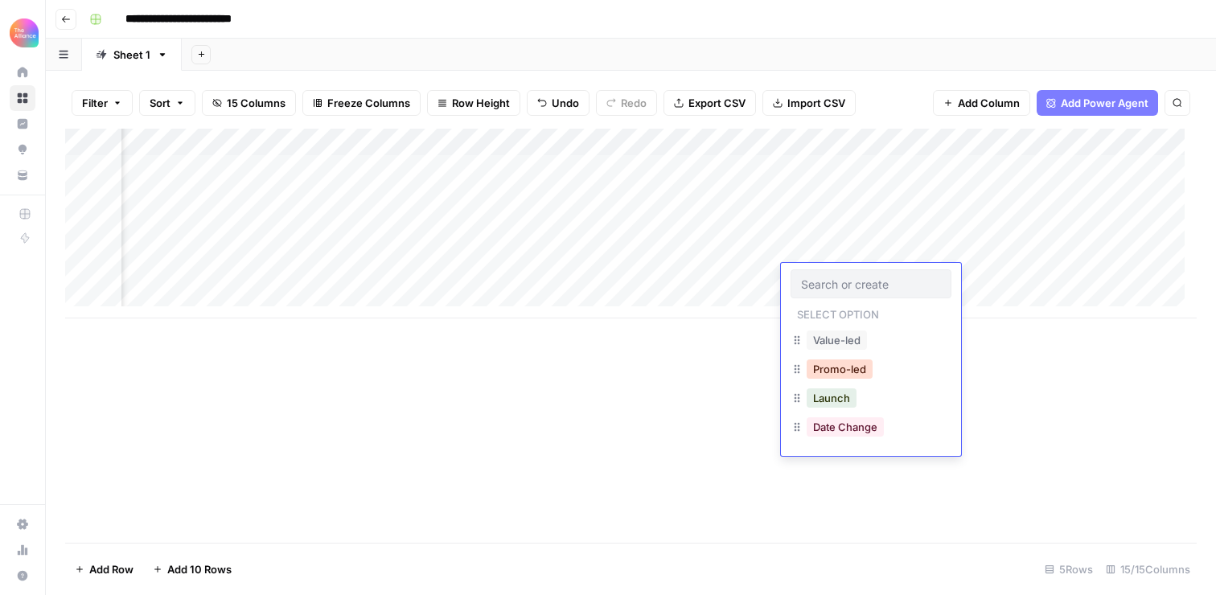
click at [838, 362] on button "Promo-led" at bounding box center [839, 368] width 66 height 19
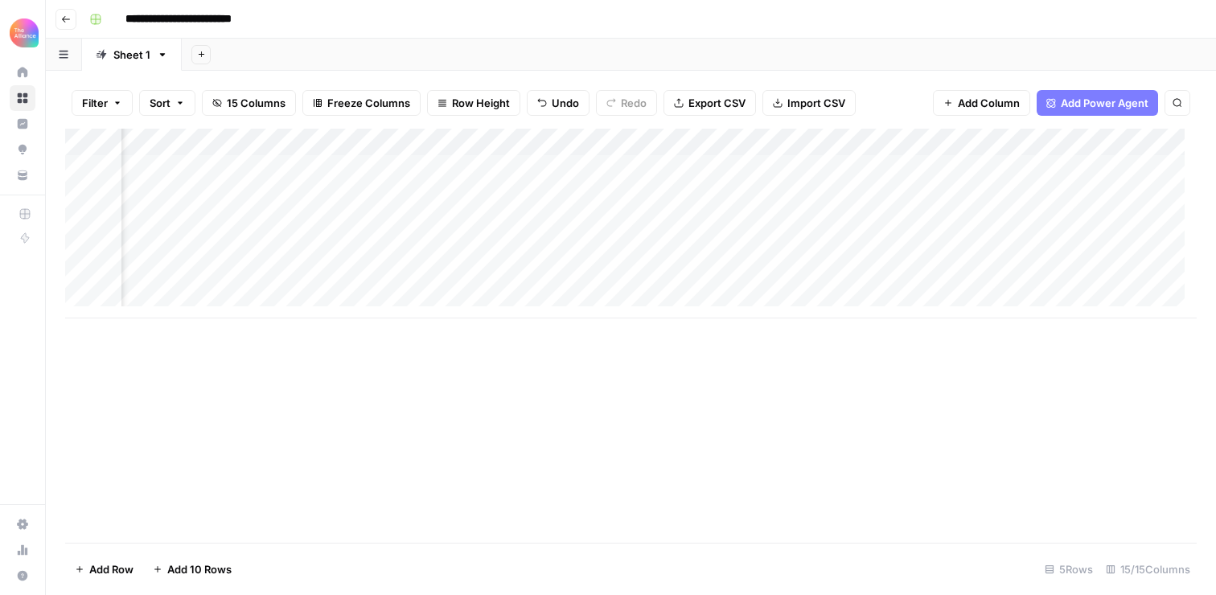
scroll to position [0, 404]
click at [782, 281] on div "Add Column" at bounding box center [630, 224] width 1131 height 190
type textarea "******"
click at [780, 249] on div "Add Column" at bounding box center [630, 224] width 1131 height 190
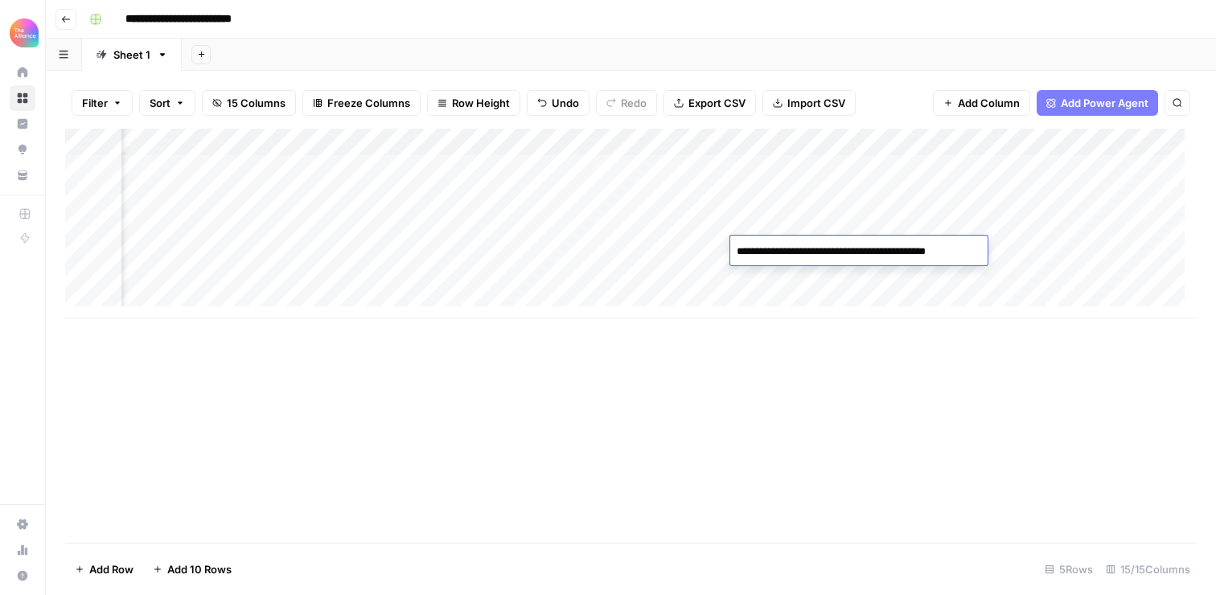
click at [780, 249] on textarea "**********" at bounding box center [858, 251] width 257 height 23
click at [759, 283] on div "Add Column" at bounding box center [630, 224] width 1131 height 190
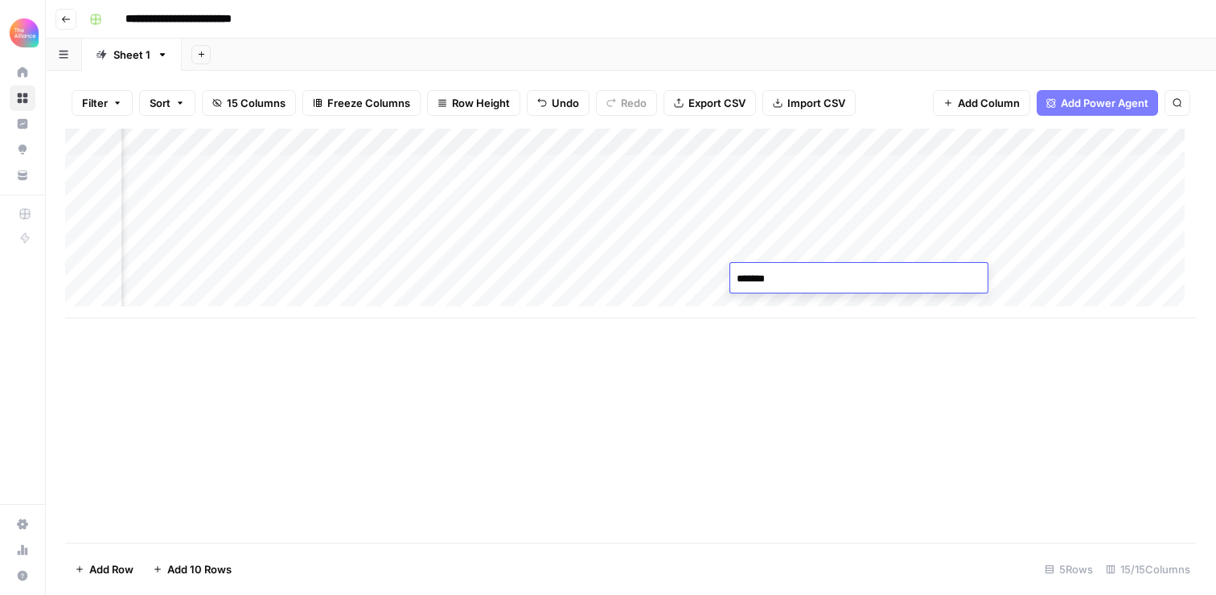
click at [759, 283] on textarea "******" at bounding box center [858, 279] width 257 height 23
type textarea "**********"
click at [825, 333] on div "Add Column" at bounding box center [630, 336] width 1131 height 414
click at [908, 273] on div "Add Column" at bounding box center [630, 224] width 1131 height 190
type textarea "**********"
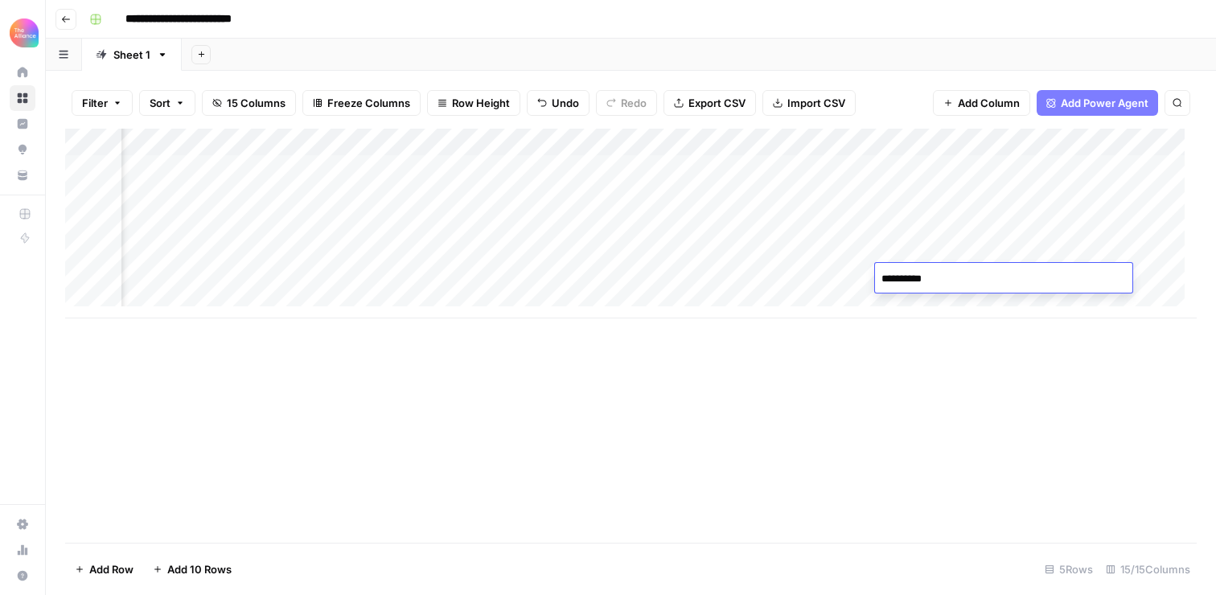
click at [1037, 355] on div "Add Column" at bounding box center [630, 336] width 1131 height 414
click at [1096, 273] on div "Add Column" at bounding box center [630, 224] width 1131 height 190
click at [338, 280] on div "Add Column" at bounding box center [630, 224] width 1131 height 190
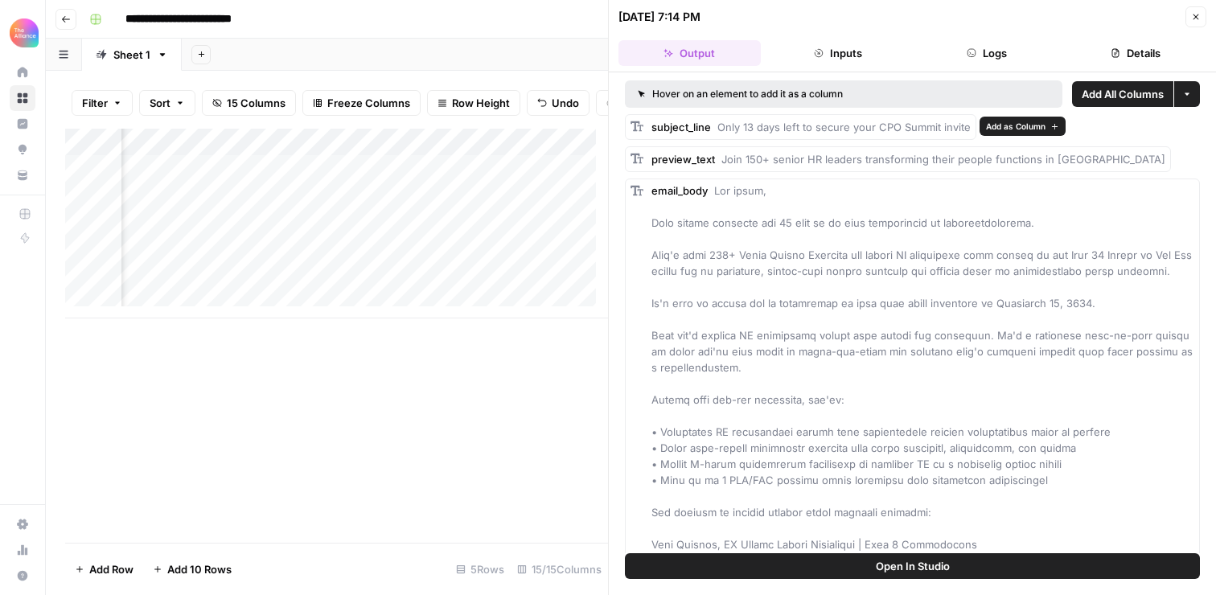
click at [857, 129] on span "Only 13 days left to secure your CPO Summit invite" at bounding box center [843, 127] width 253 height 13
copy div "subject_line Only 13 days left to secure your CPO Summit invite"
click at [818, 162] on span "Join 150+ senior HR leaders transforming their people functions in [GEOGRAPHIC_…" at bounding box center [943, 159] width 444 height 13
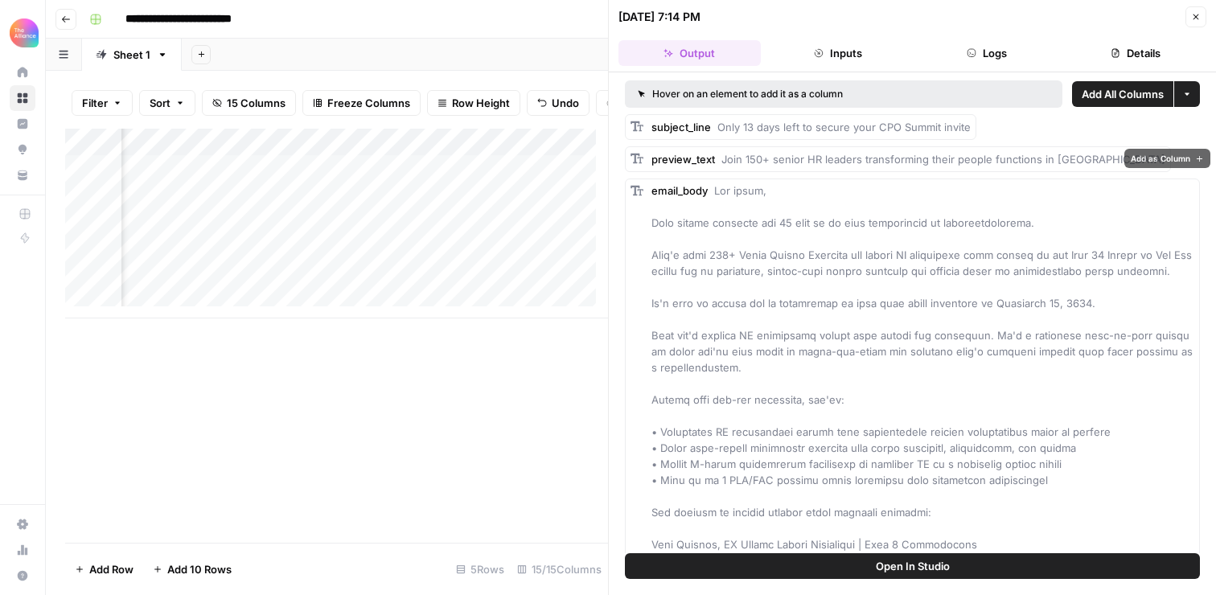
click at [818, 162] on span "Join 150+ senior HR leaders transforming their people functions in [GEOGRAPHIC_…" at bounding box center [943, 159] width 444 height 13
copy div "preview_text Join 150+ senior HR leaders transforming their people functions in…"
click at [849, 340] on span at bounding box center [922, 464] width 543 height 560
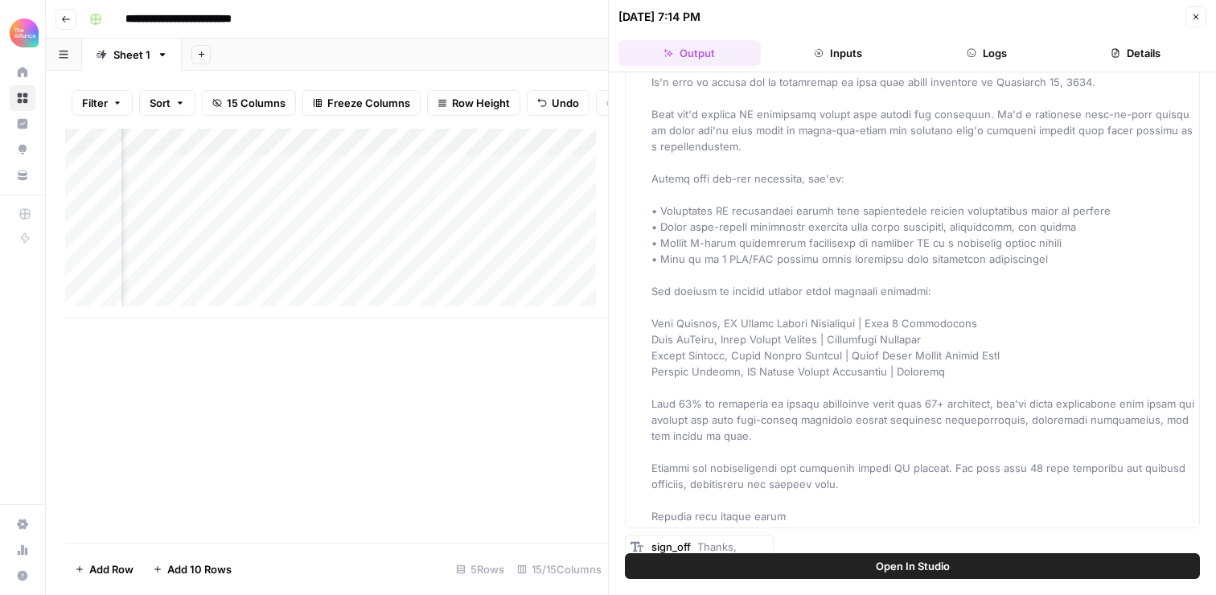
scroll to position [324, 0]
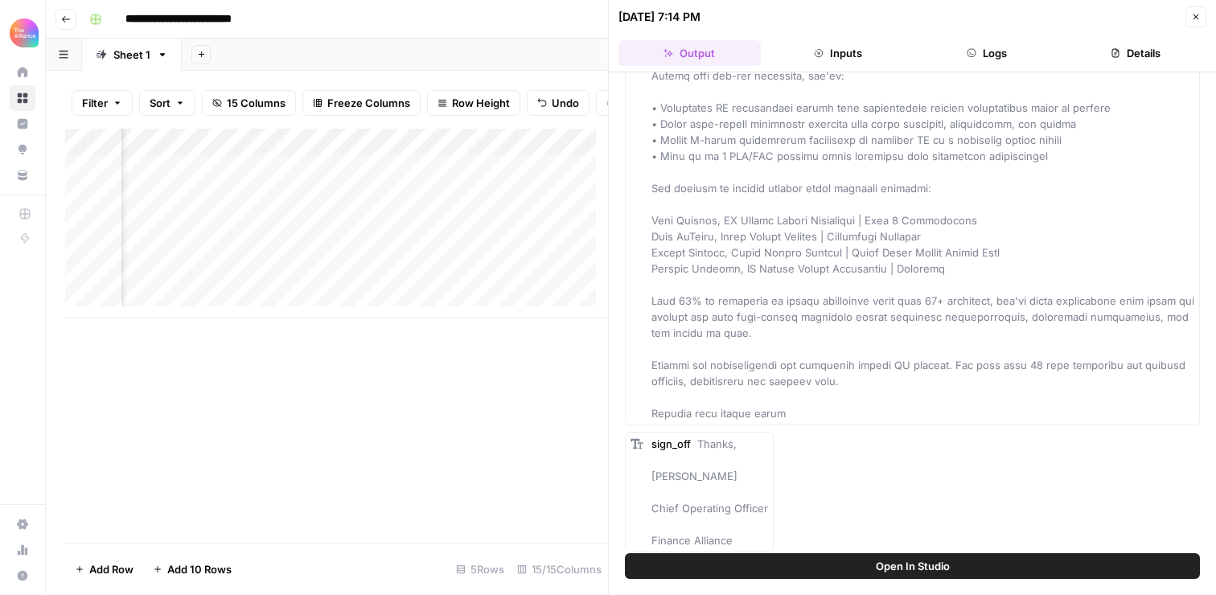
click at [835, 276] on div "email_body" at bounding box center [922, 139] width 543 height 563
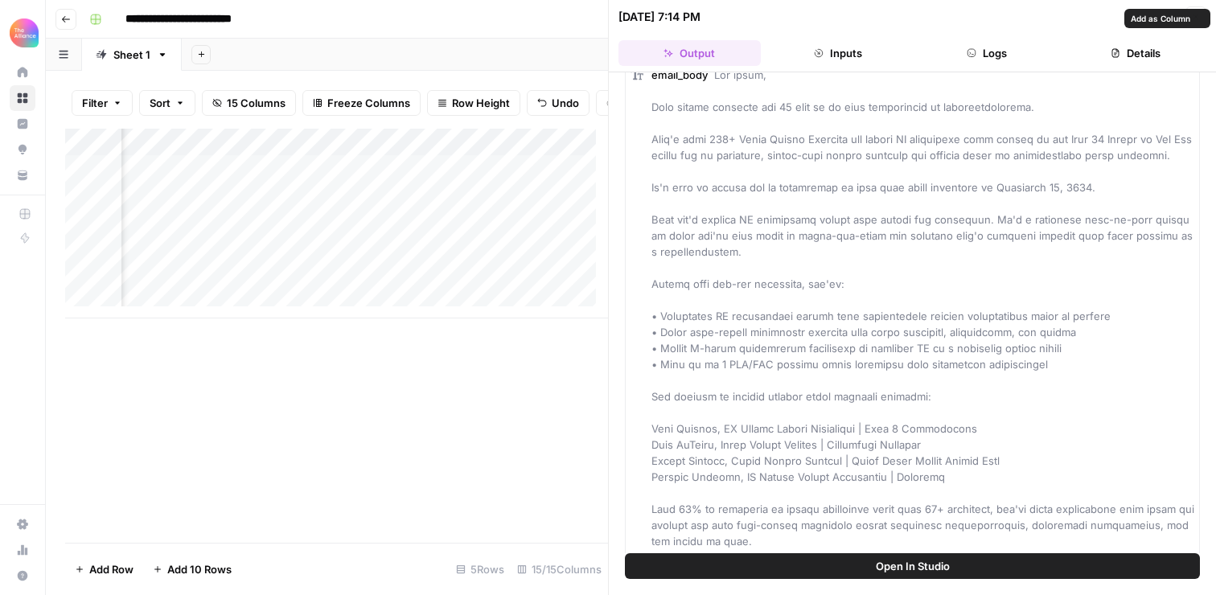
scroll to position [0, 0]
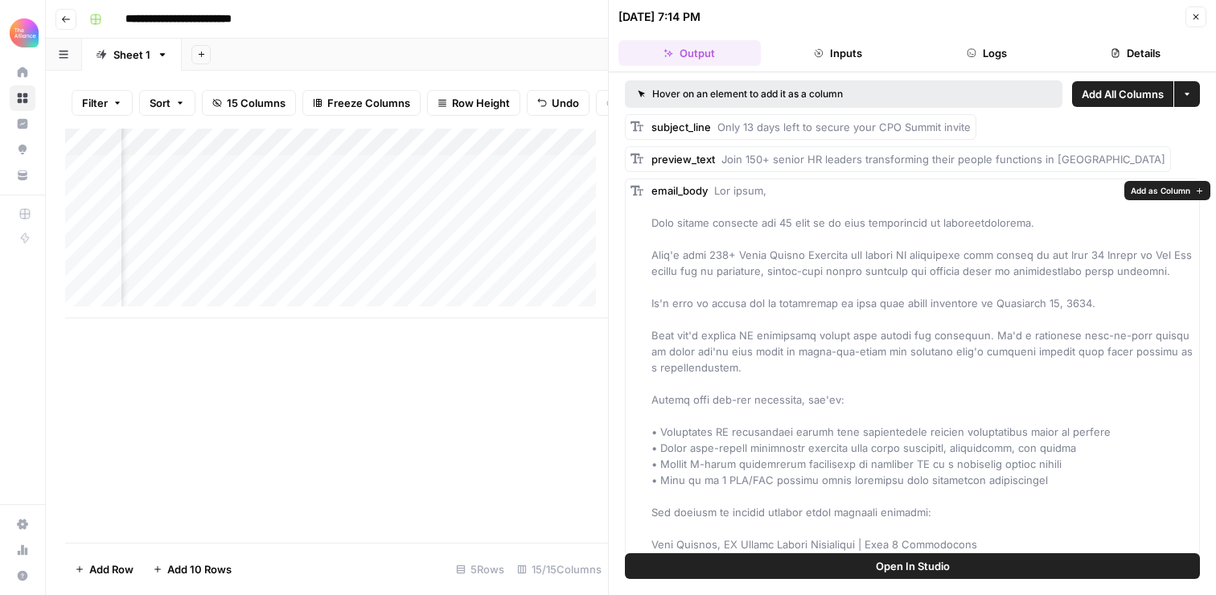
drag, startPoint x: 796, startPoint y: 368, endPoint x: 717, endPoint y: 190, distance: 195.1
click at [717, 190] on div "email_body" at bounding box center [922, 464] width 543 height 563
copy span "Lor ipsum, Dolo sitame consecte adi 35 elit se do eius temporincid ut laboreetd…"
click at [1200, 17] on button "Close" at bounding box center [1195, 16] width 21 height 21
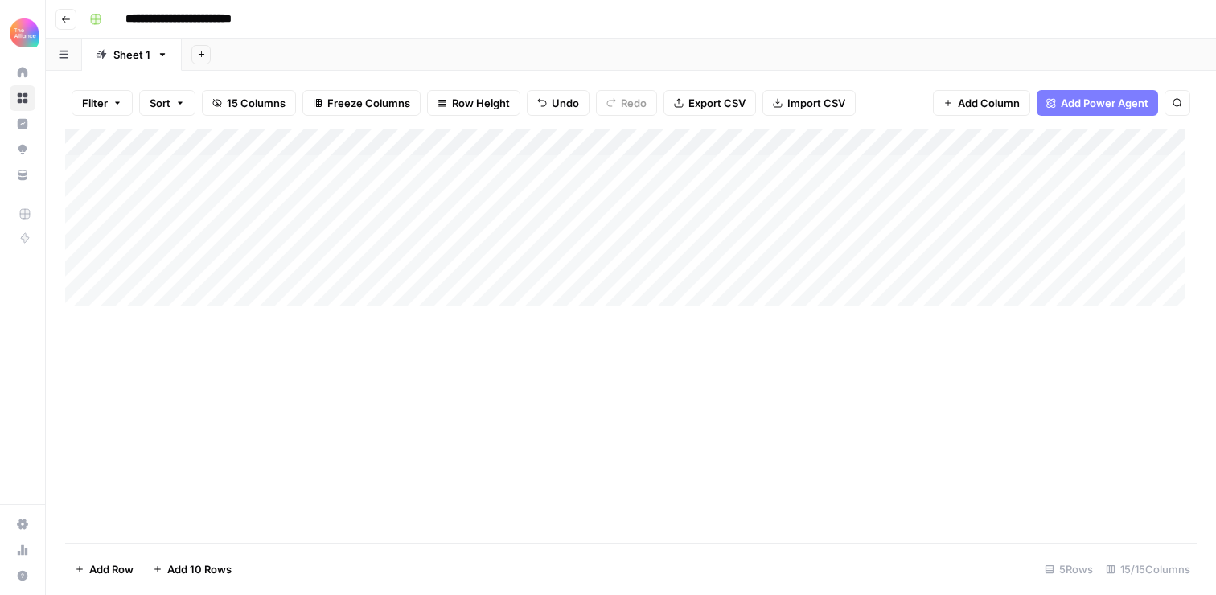
scroll to position [12, 0]
click at [174, 290] on div "Add Column" at bounding box center [630, 224] width 1131 height 190
click at [182, 288] on div "Add Column" at bounding box center [630, 237] width 1131 height 217
type textarea "**********"
click at [314, 288] on div "Add Column" at bounding box center [630, 237] width 1131 height 217
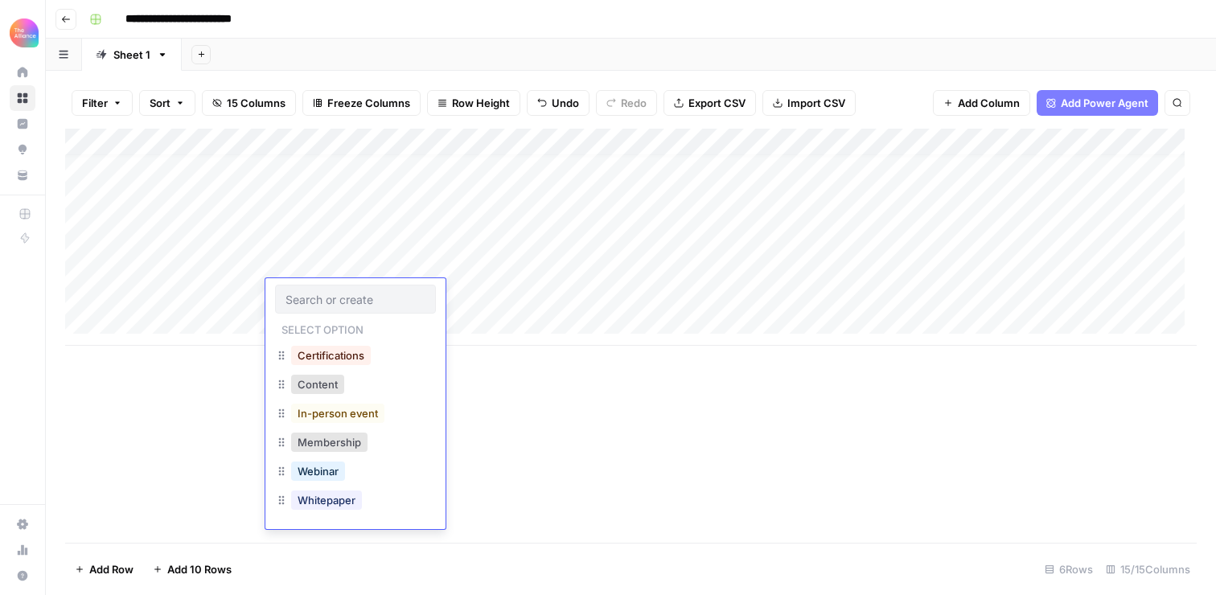
click at [319, 411] on button "In-person event" at bounding box center [337, 413] width 93 height 19
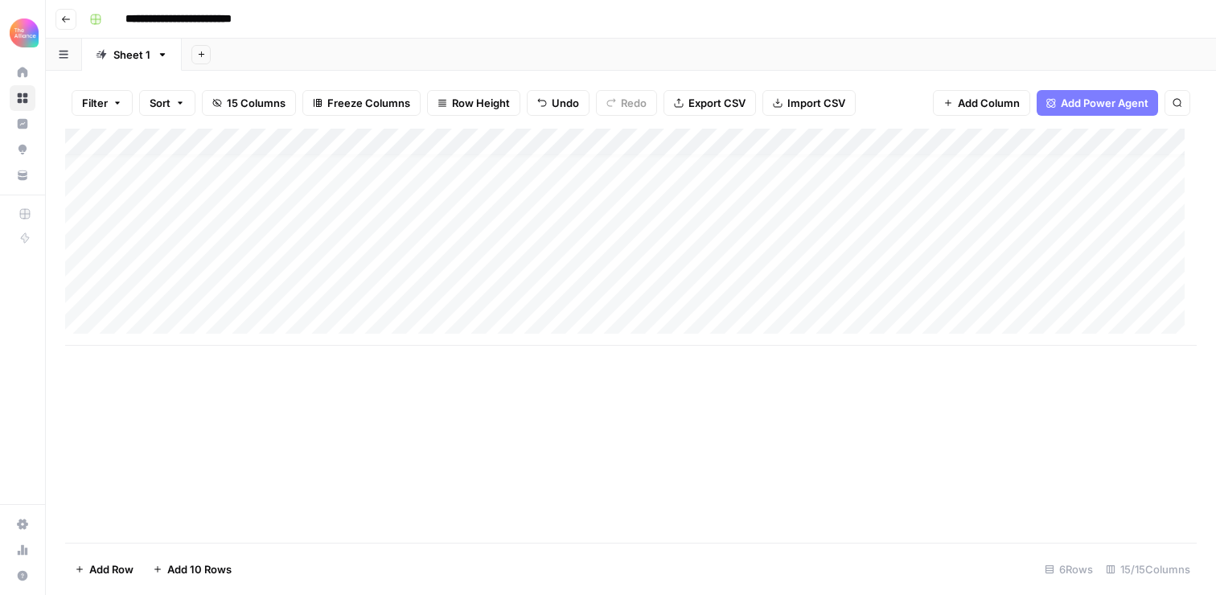
click at [456, 293] on div "Add Column" at bounding box center [630, 237] width 1131 height 217
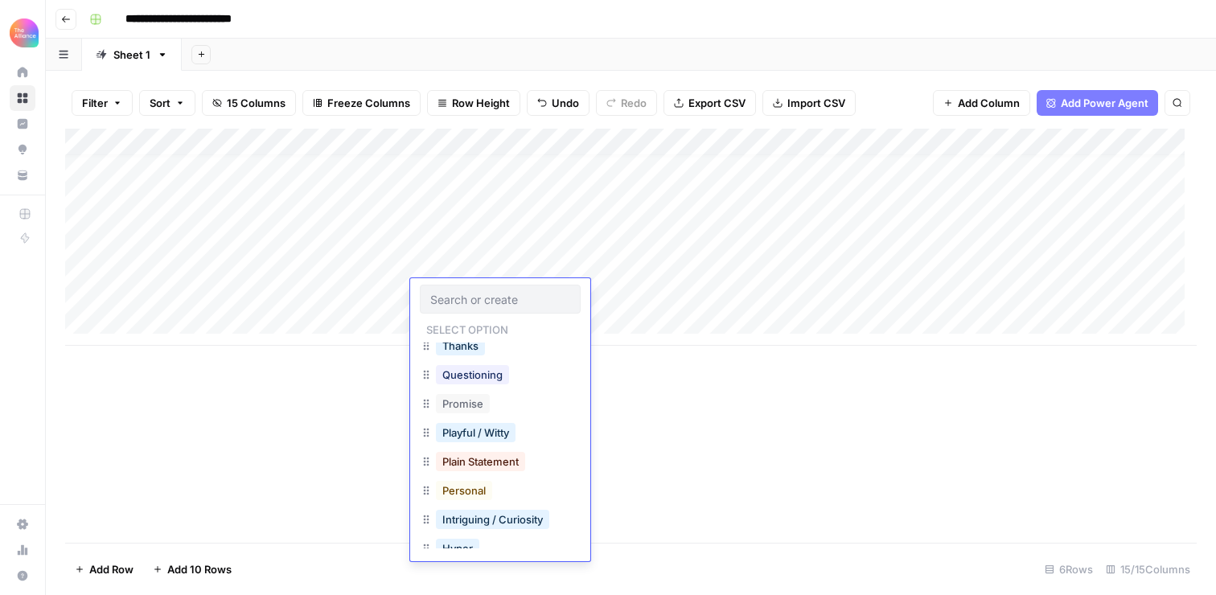
scroll to position [47, 0]
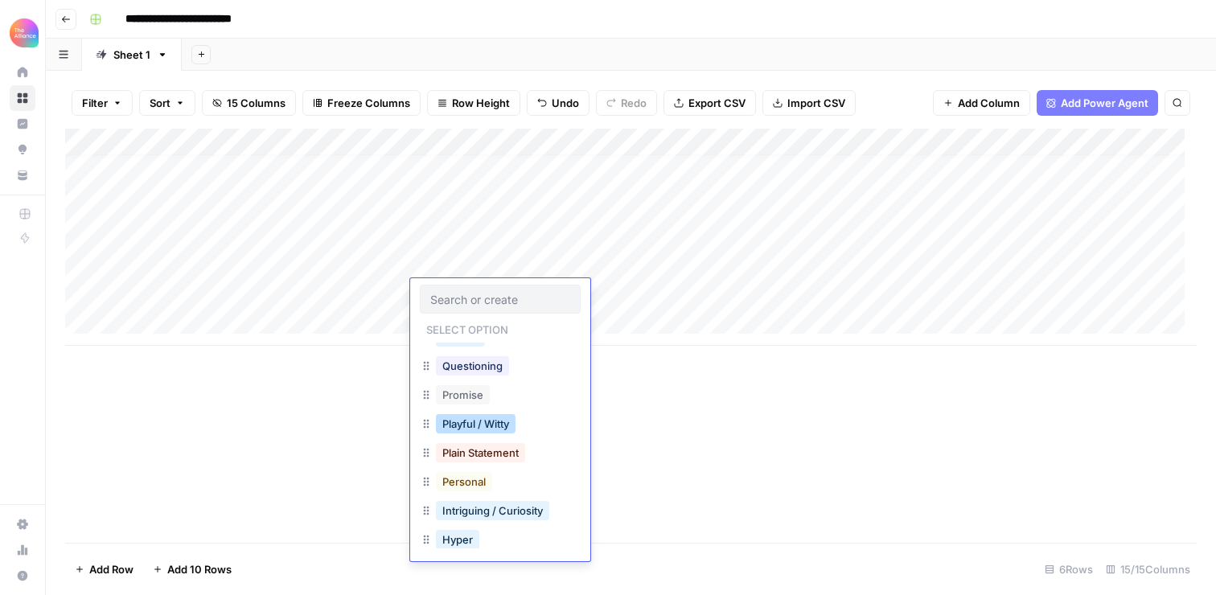
click at [470, 429] on button "Playful / Witty" at bounding box center [476, 423] width 80 height 19
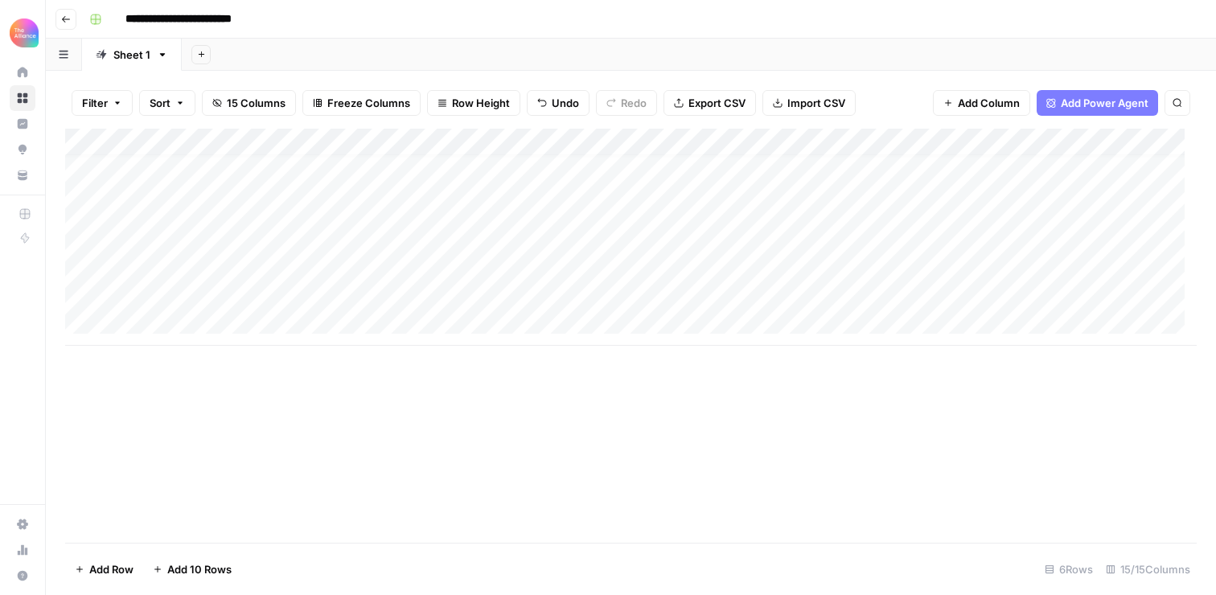
click at [594, 297] on div "Add Column" at bounding box center [630, 237] width 1131 height 217
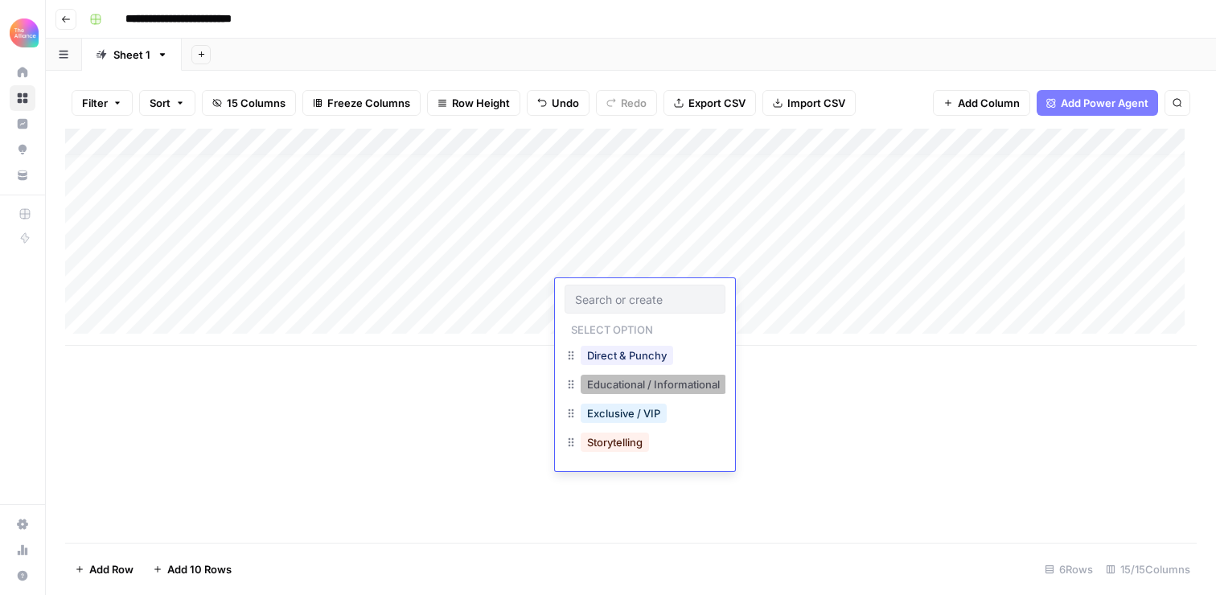
click at [626, 387] on button "Educational / Informational" at bounding box center [653, 384] width 146 height 19
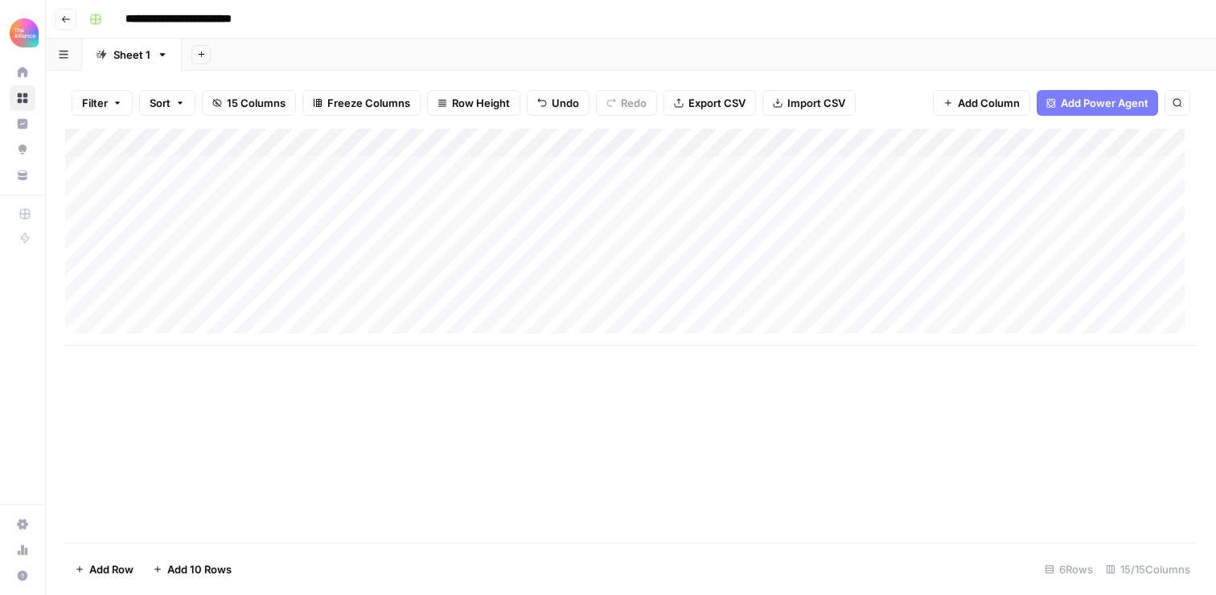
click at [740, 293] on div "Add Column" at bounding box center [630, 237] width 1131 height 217
click at [670, 294] on div "Add Column" at bounding box center [630, 237] width 1131 height 217
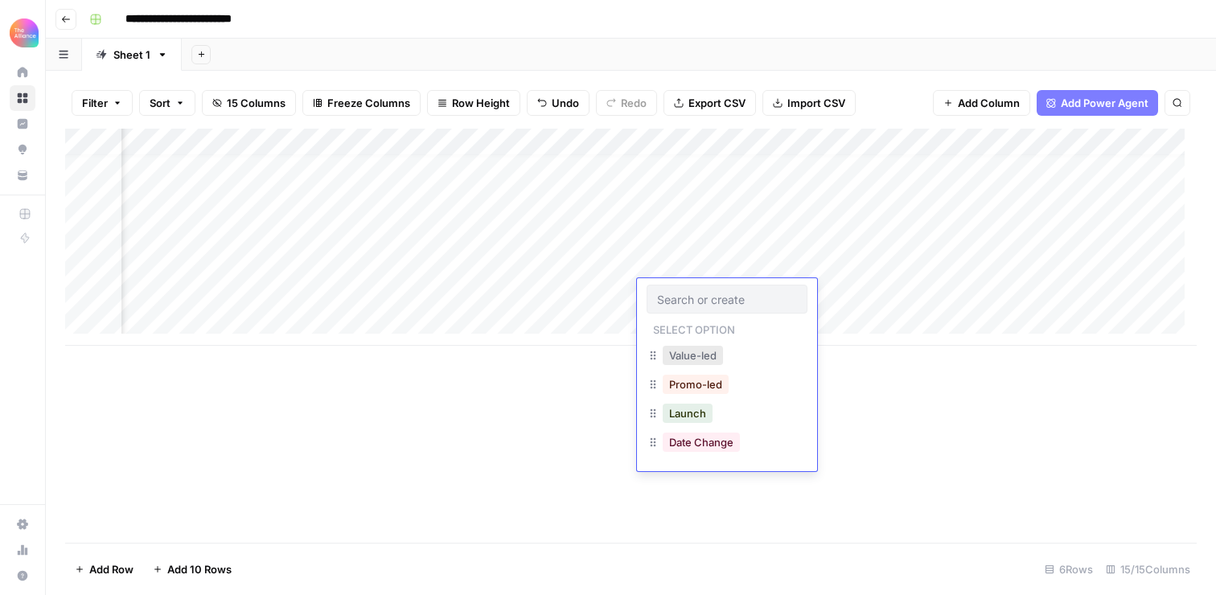
click at [700, 354] on button "Value-led" at bounding box center [693, 355] width 60 height 19
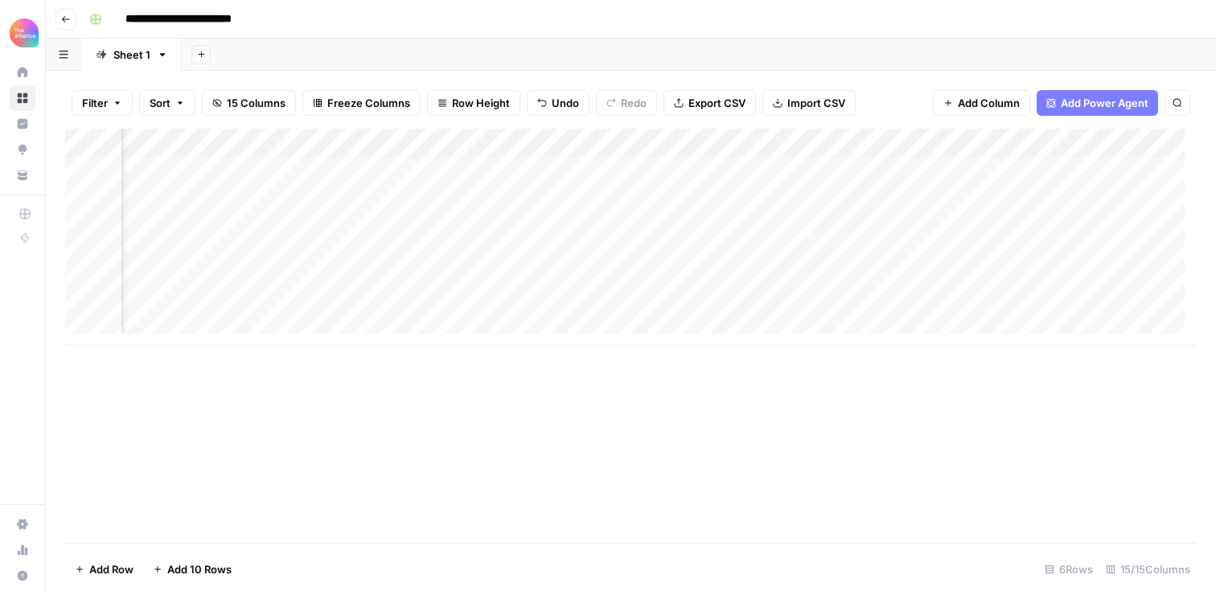
click at [823, 293] on div "Add Column" at bounding box center [630, 237] width 1131 height 217
type textarea "**********"
click at [1060, 297] on div "Add Column" at bounding box center [630, 237] width 1131 height 217
click at [1011, 293] on div "Add Column" at bounding box center [630, 237] width 1131 height 217
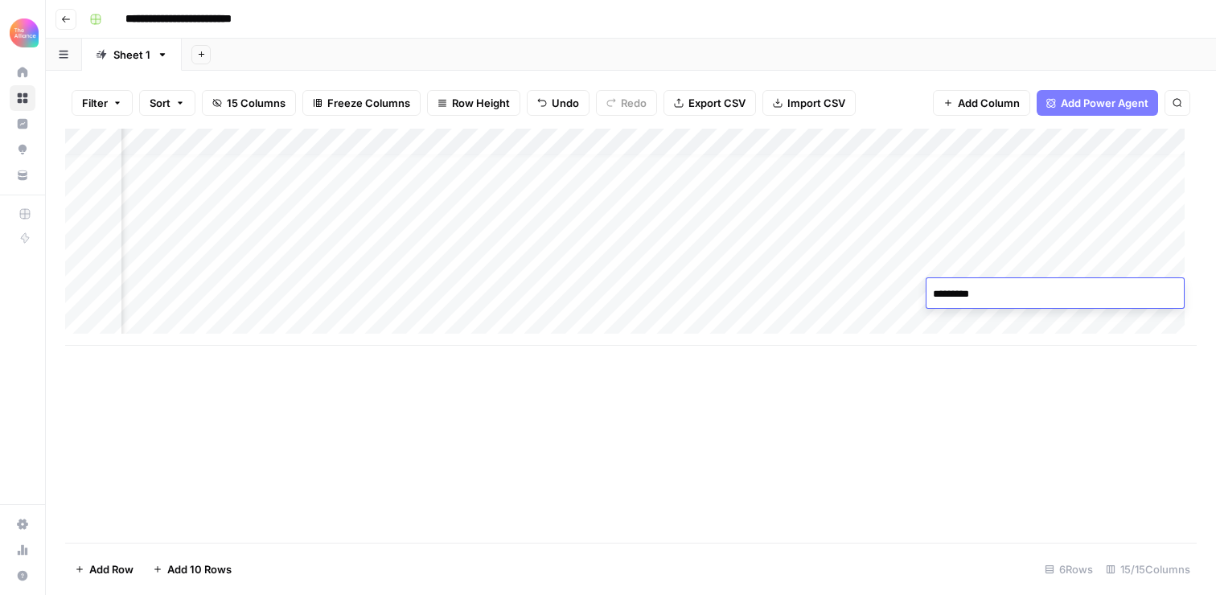
type textarea "**********"
click at [887, 293] on div "Add Column" at bounding box center [630, 237] width 1131 height 217
click at [1141, 289] on div "Add Column" at bounding box center [630, 237] width 1131 height 217
click at [528, 290] on div "Add Column" at bounding box center [630, 237] width 1131 height 217
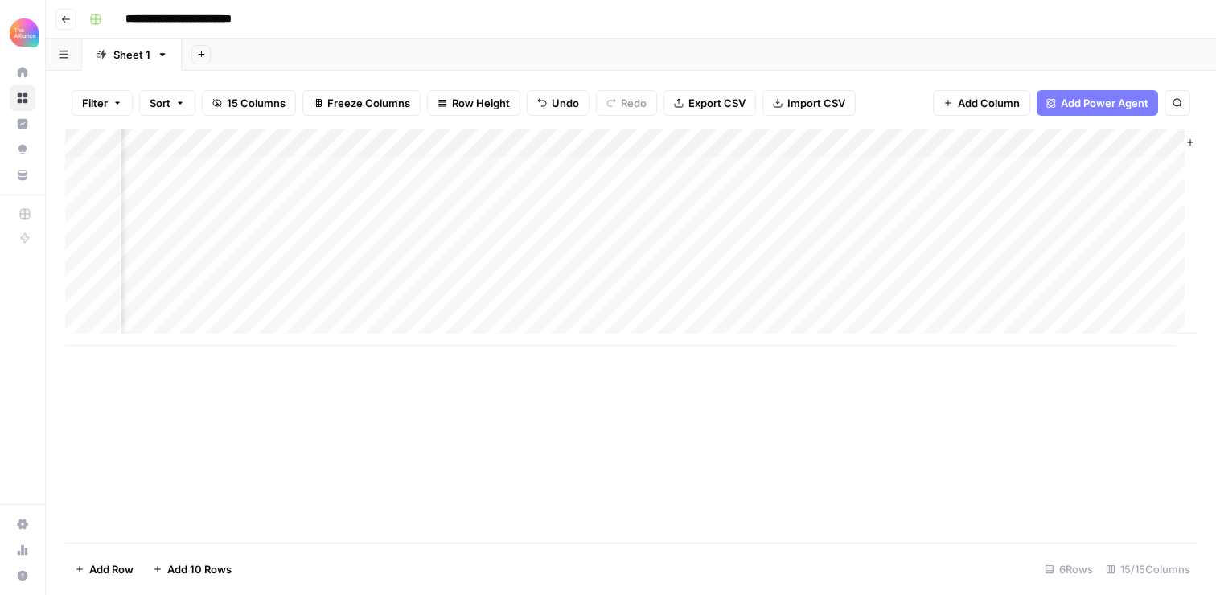
click at [528, 290] on div "Add Column" at bounding box center [630, 237] width 1131 height 217
click at [705, 293] on textarea "**********" at bounding box center [579, 294] width 257 height 23
click at [720, 293] on div "Add Column" at bounding box center [630, 237] width 1131 height 217
click at [664, 293] on div "Add Column" at bounding box center [630, 237] width 1131 height 217
click at [664, 293] on textarea "**********" at bounding box center [725, 294] width 258 height 23
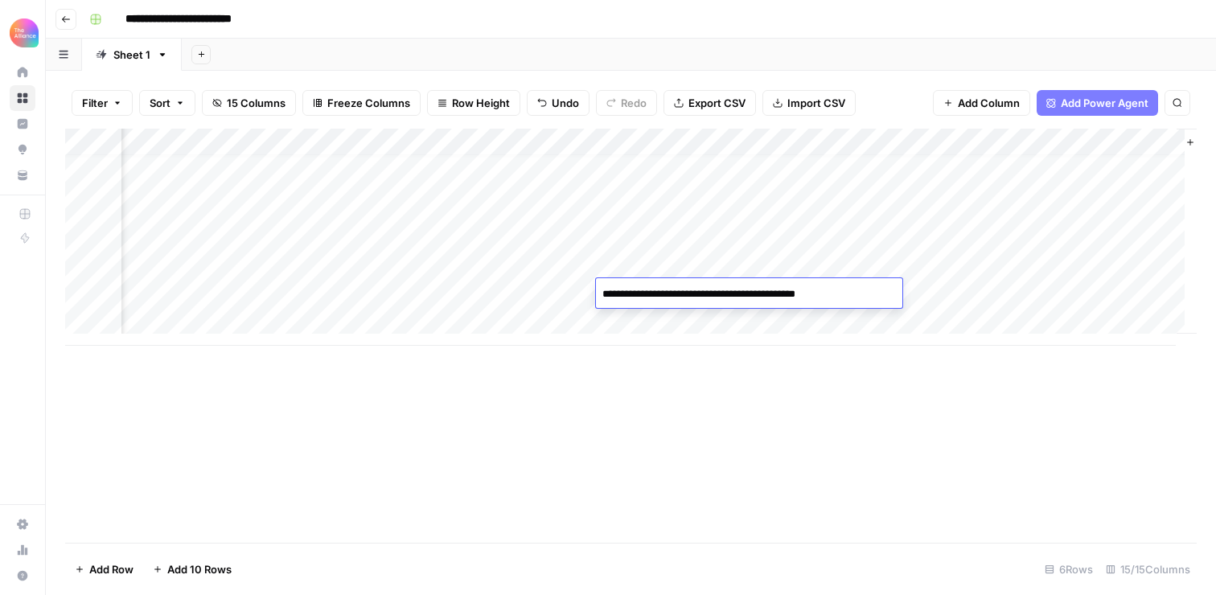
click at [866, 293] on div "Add Column" at bounding box center [630, 237] width 1131 height 217
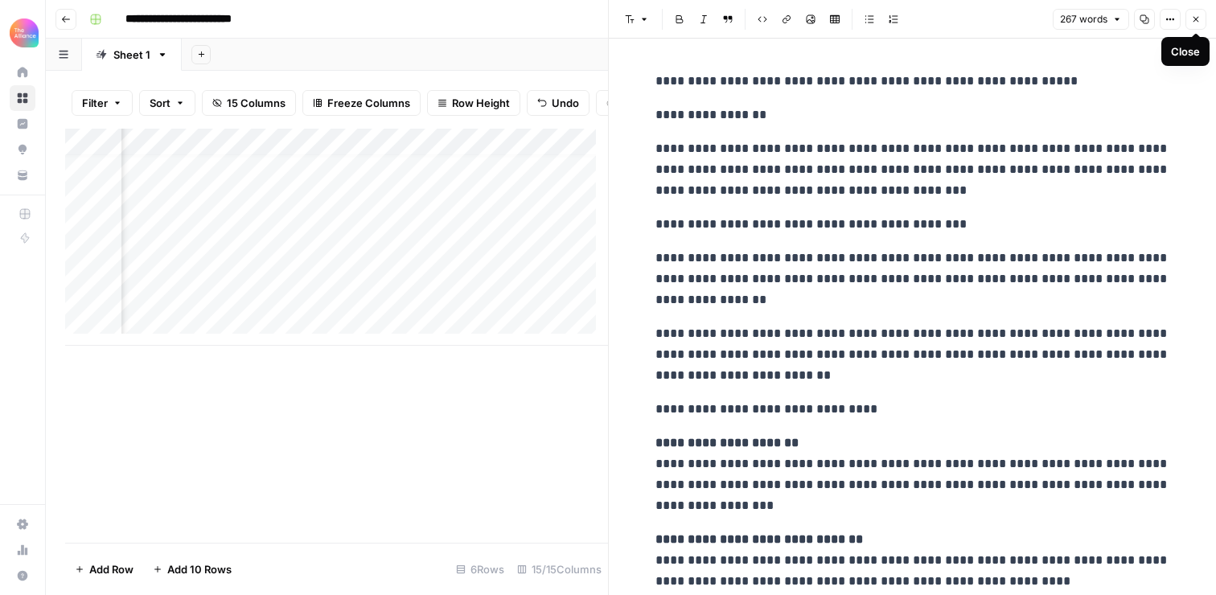
click at [1194, 21] on icon "button" at bounding box center [1196, 19] width 10 height 10
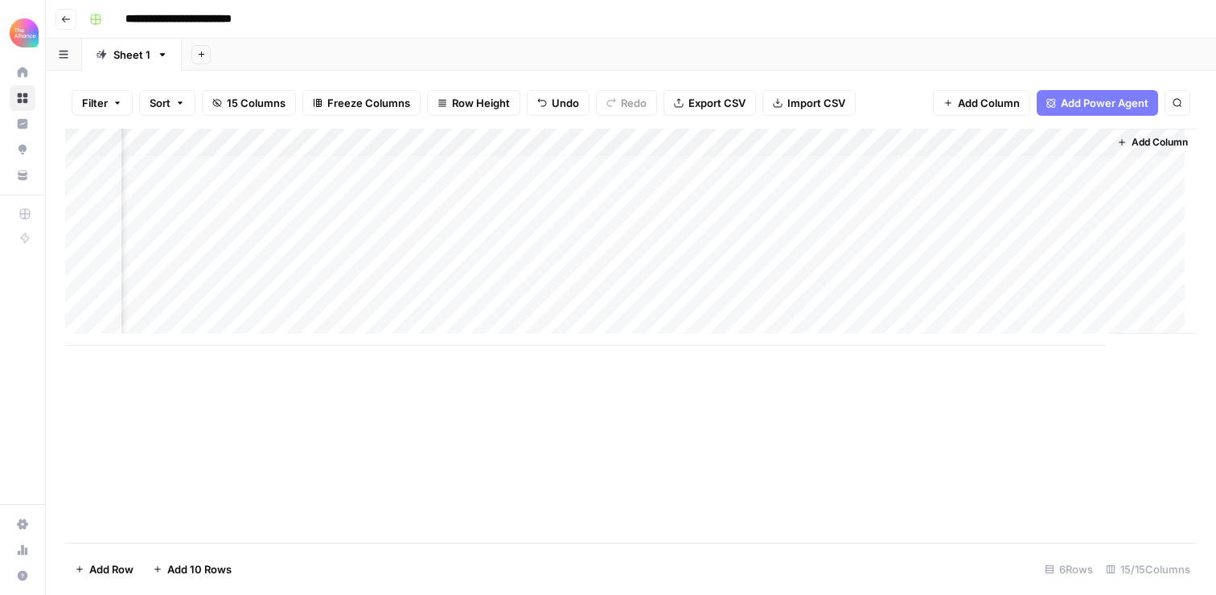
scroll to position [12, 1195]
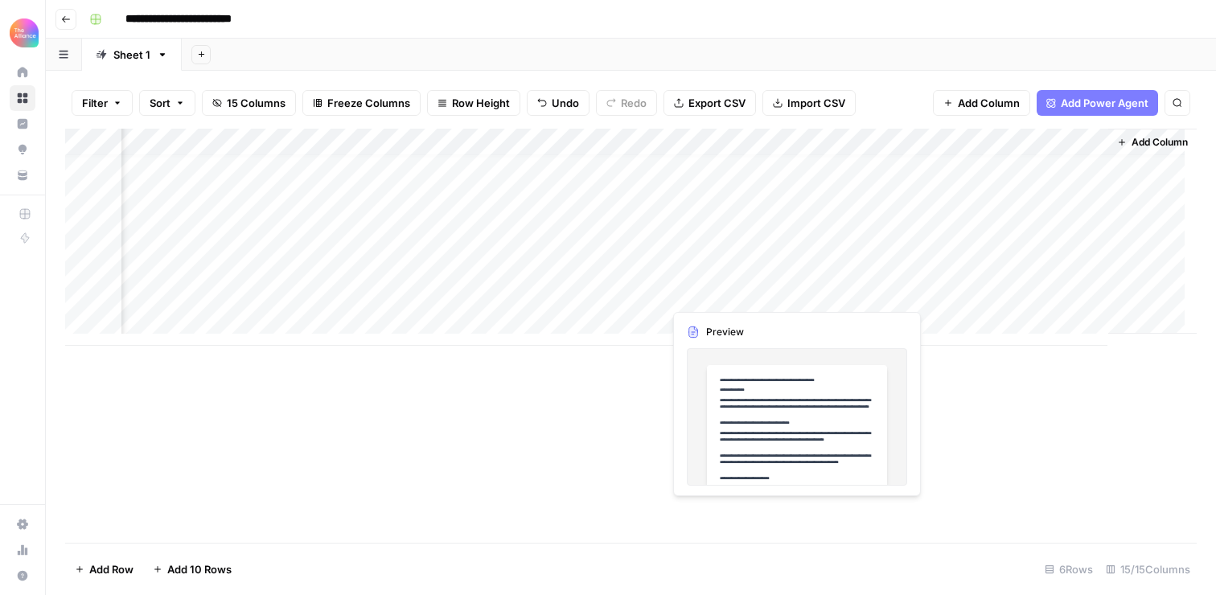
click at [717, 295] on div "Add Column" at bounding box center [630, 237] width 1131 height 217
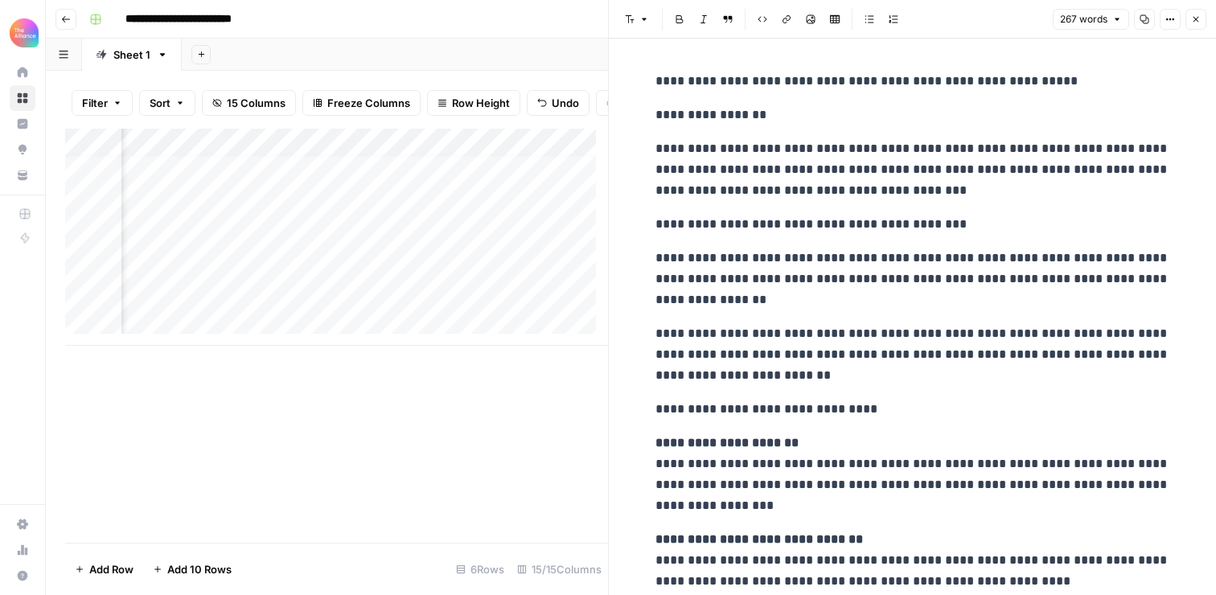
click at [1198, 11] on button "Close" at bounding box center [1195, 19] width 21 height 21
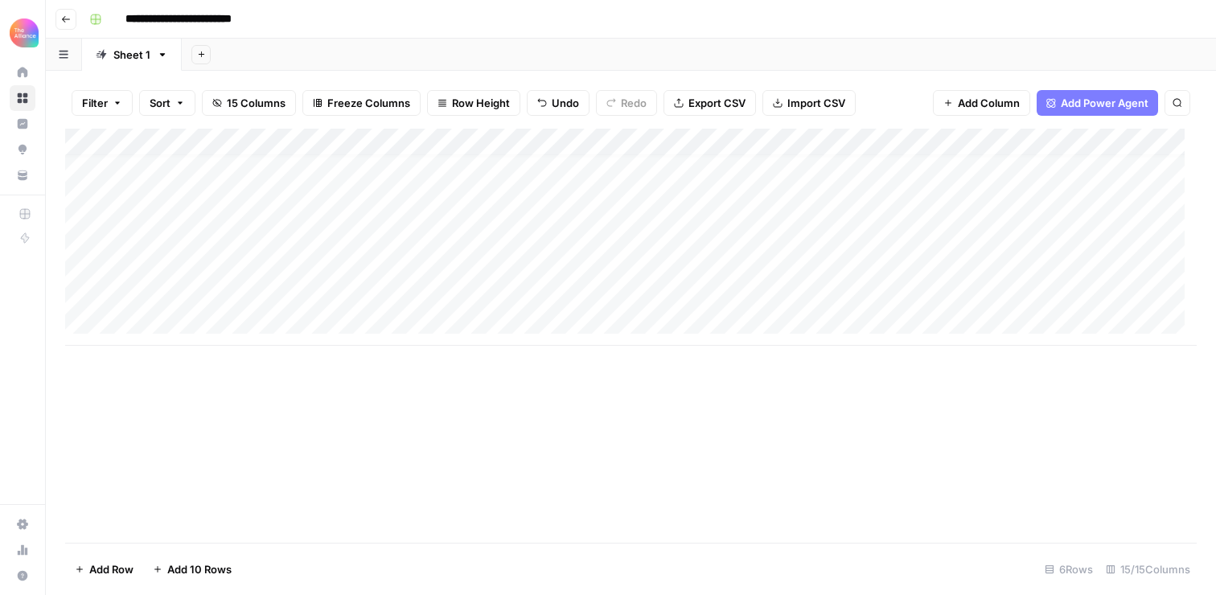
scroll to position [12, 0]
click at [162, 319] on div "Add Column" at bounding box center [630, 237] width 1131 height 217
type textarea "**********"
click at [285, 310] on div "Add Column" at bounding box center [630, 251] width 1131 height 244
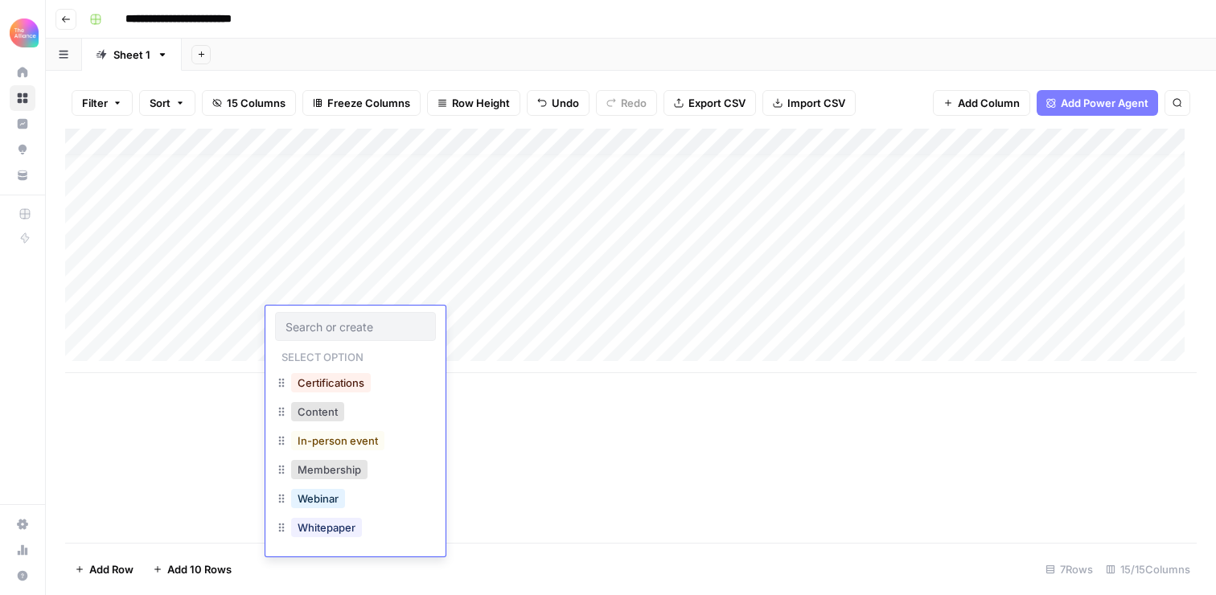
click at [285, 310] on div "Select option Certifications Content In-person event Membership Webinar Whitepa…" at bounding box center [355, 431] width 180 height 251
click at [323, 437] on button "In-person event" at bounding box center [337, 440] width 93 height 19
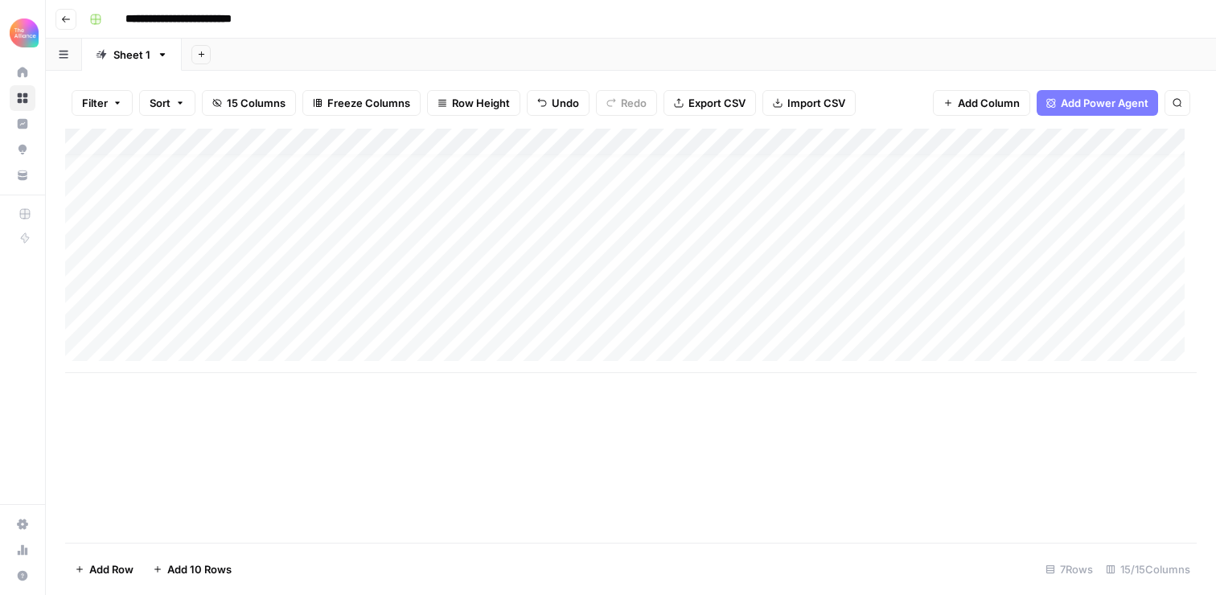
click at [459, 314] on div "Add Column" at bounding box center [630, 251] width 1131 height 244
click at [459, 315] on div "Add Column" at bounding box center [630, 251] width 1131 height 244
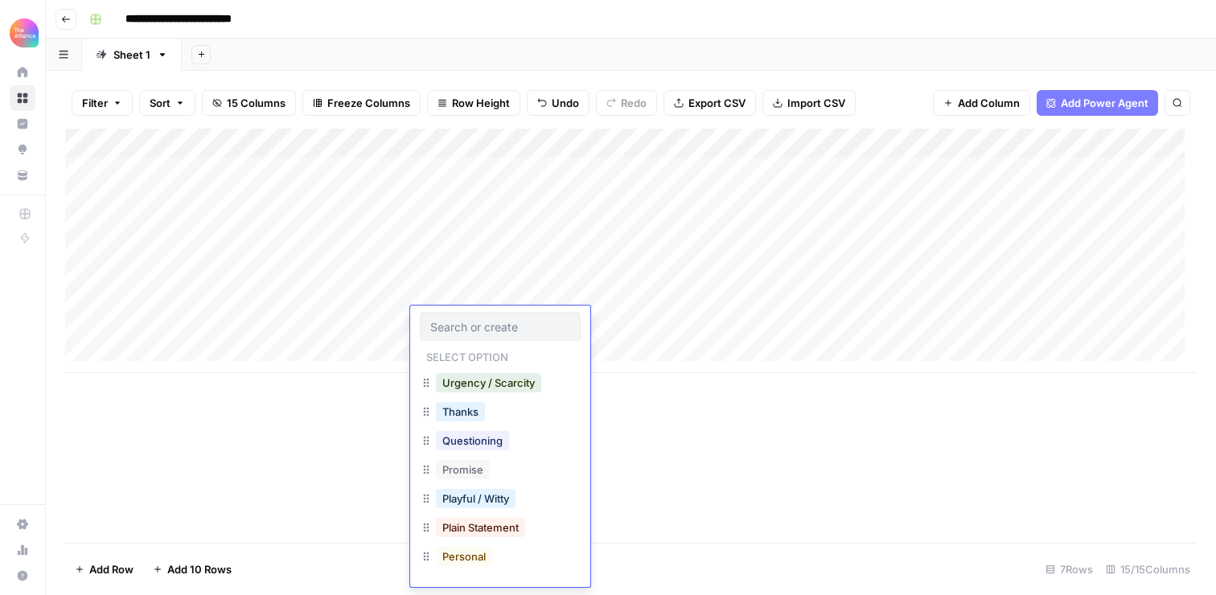
click at [458, 494] on button "Playful / Witty" at bounding box center [476, 498] width 80 height 19
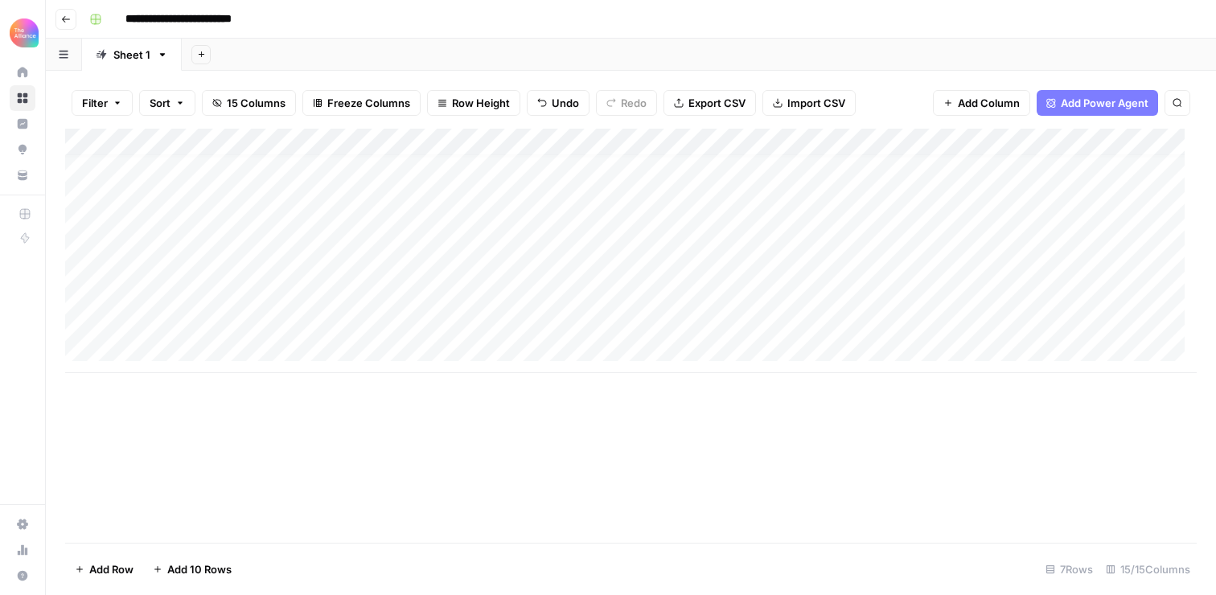
click at [598, 322] on div "Add Column" at bounding box center [630, 251] width 1131 height 244
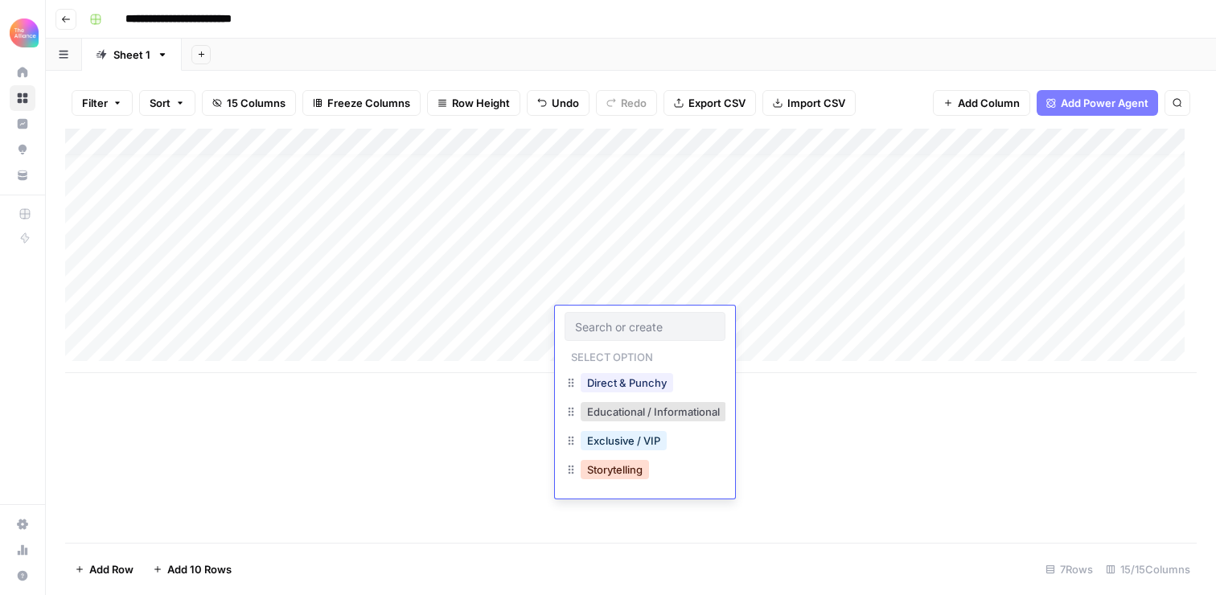
click at [618, 470] on button "Storytelling" at bounding box center [614, 469] width 68 height 19
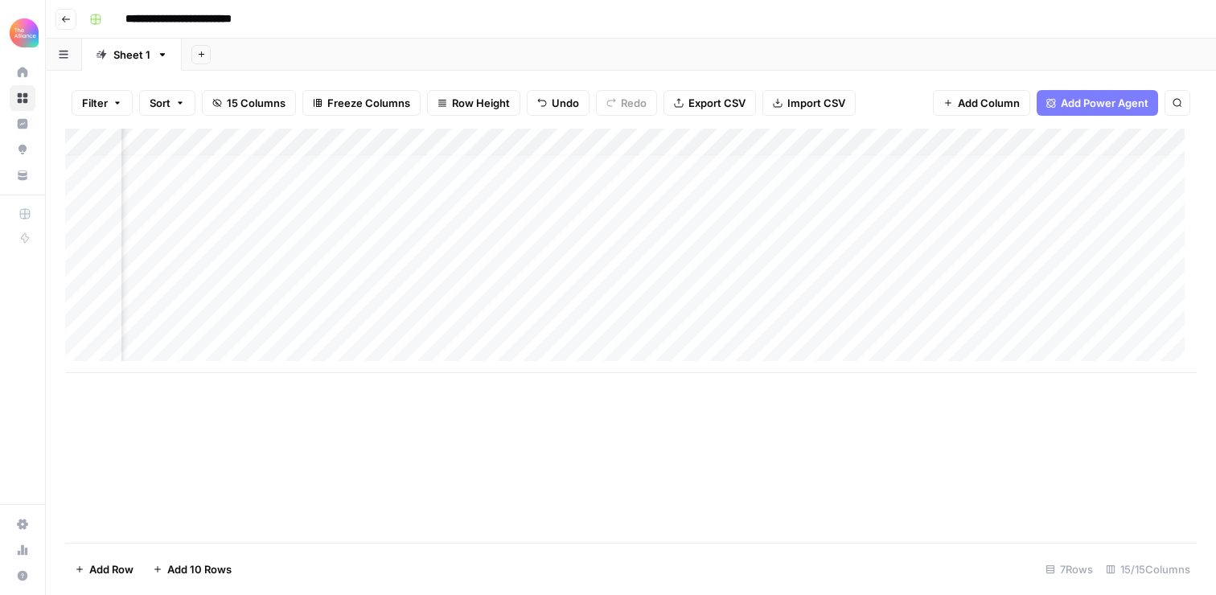
scroll to position [12, 112]
click at [640, 322] on div "Add Column" at bounding box center [630, 251] width 1131 height 244
click at [855, 319] on div "Add Column" at bounding box center [630, 251] width 1131 height 244
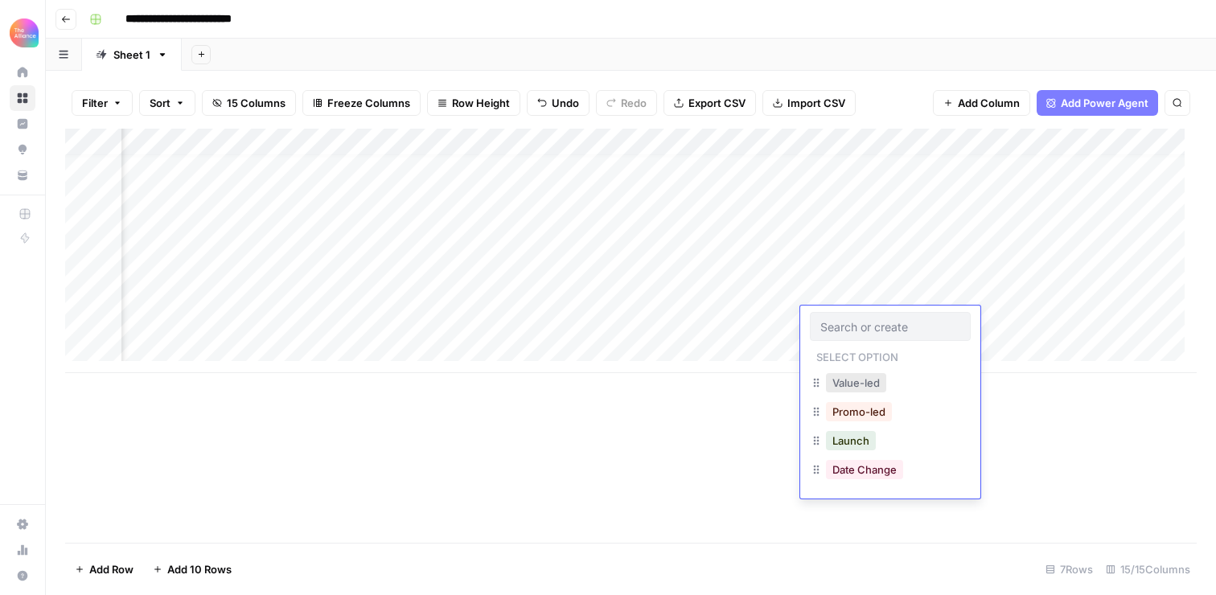
click at [849, 375] on button "Value-led" at bounding box center [856, 382] width 60 height 19
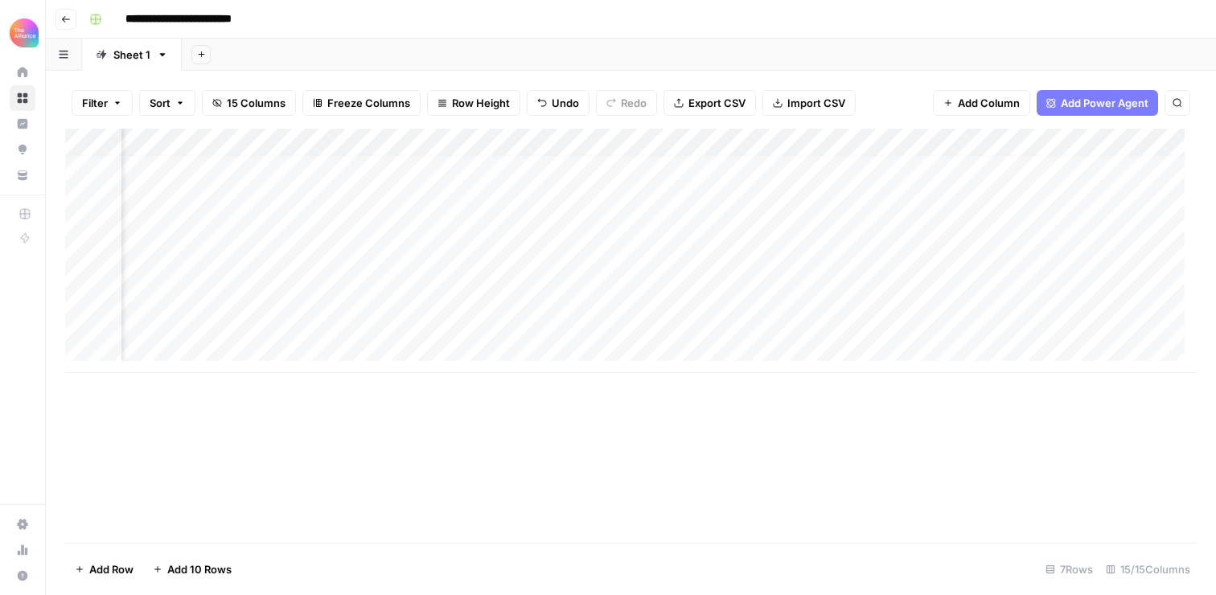
click at [972, 317] on div "Add Column" at bounding box center [630, 251] width 1131 height 244
type textarea "**********"
click at [867, 316] on div "Add Column" at bounding box center [630, 251] width 1131 height 244
click at [1116, 314] on div "Add Column" at bounding box center [630, 251] width 1131 height 244
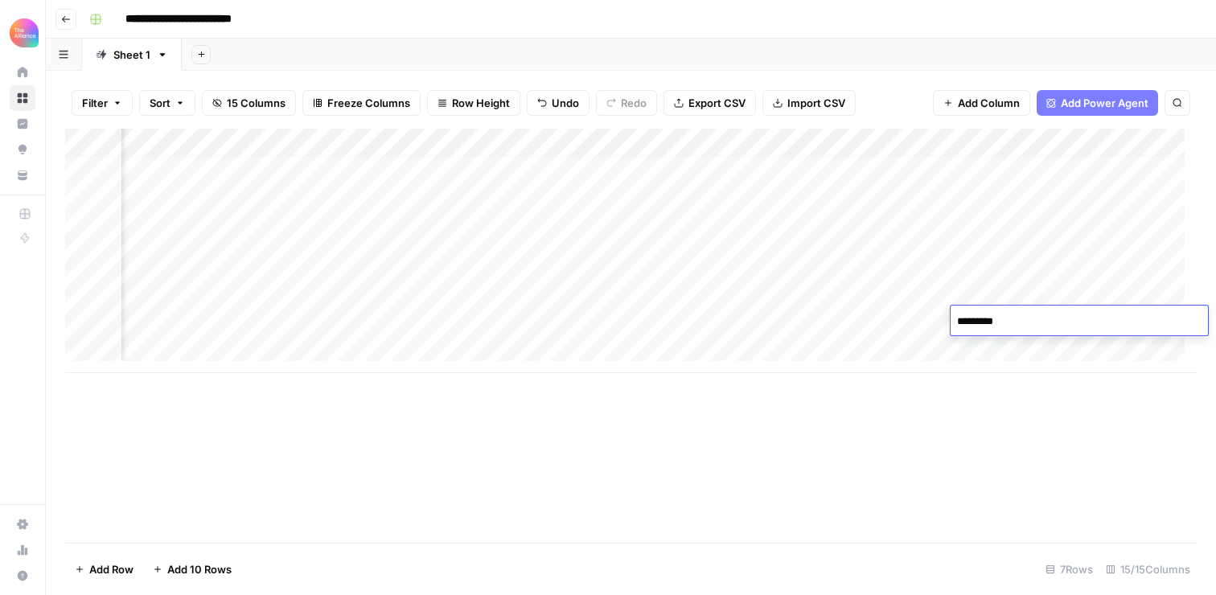
type textarea "**********"
click at [872, 323] on div "Add Column" at bounding box center [630, 251] width 1131 height 244
click at [819, 318] on div "Add Column" at bounding box center [630, 251] width 1131 height 244
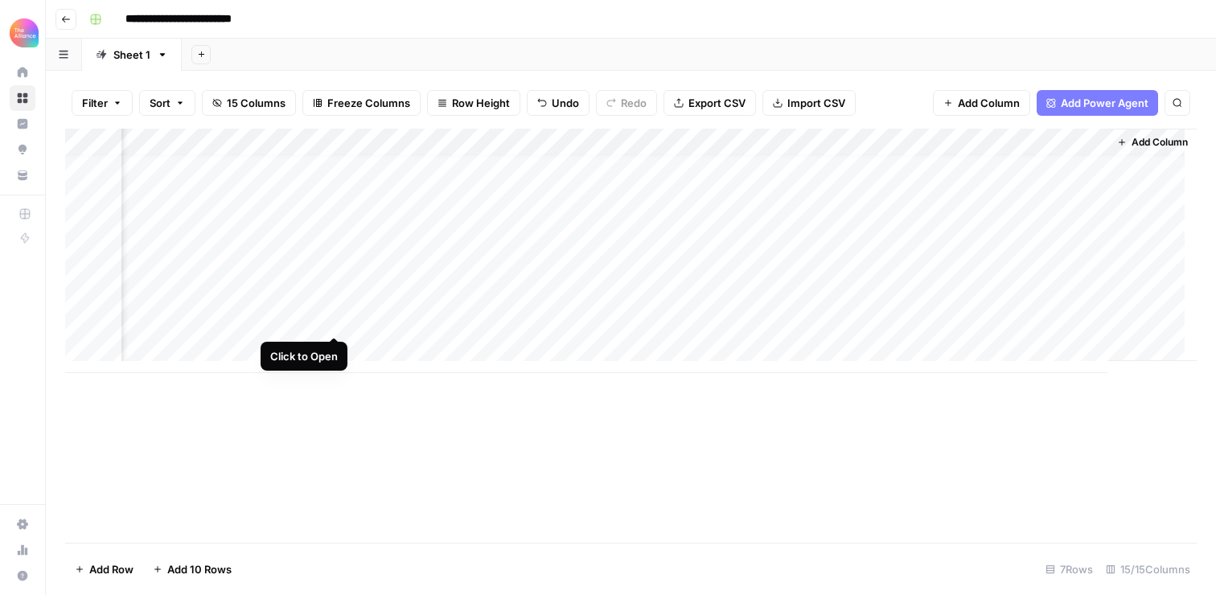
click at [334, 316] on div "Add Column" at bounding box center [630, 251] width 1131 height 244
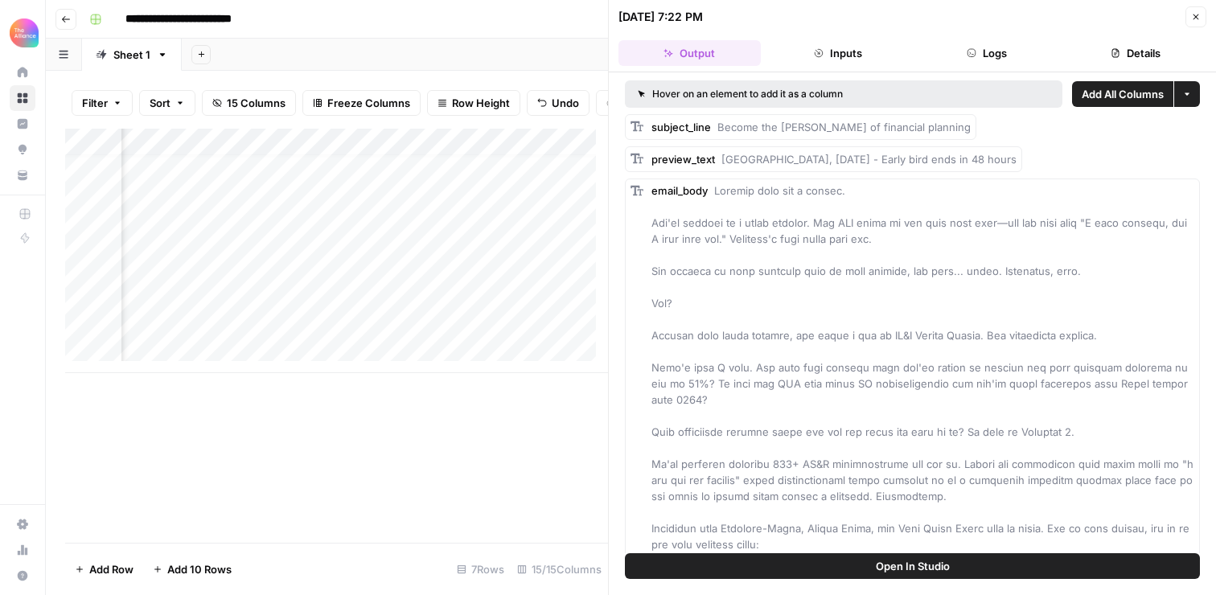
click at [454, 332] on div "Add Column" at bounding box center [336, 251] width 543 height 244
click at [855, 323] on div "email_body" at bounding box center [922, 561] width 543 height 756
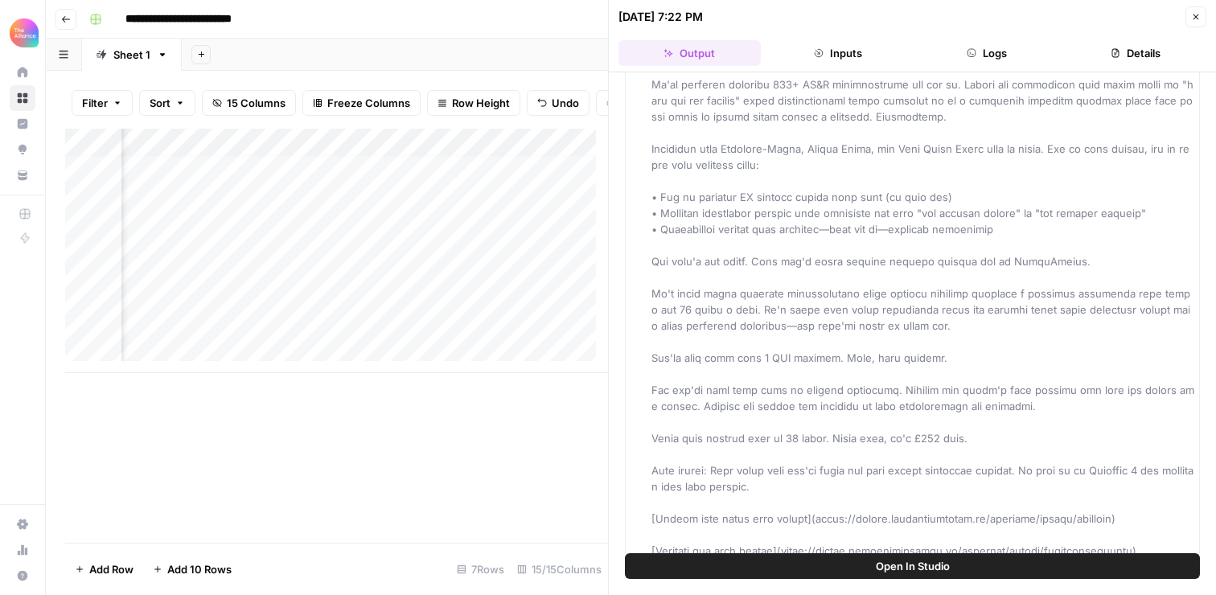
scroll to position [385, 0]
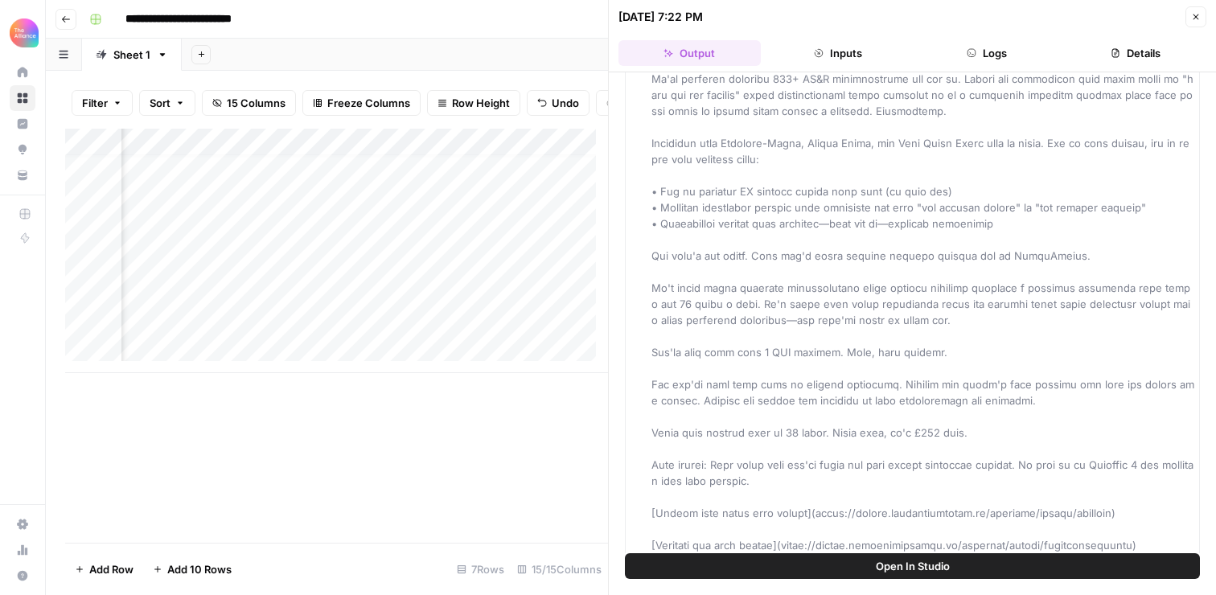
click at [855, 323] on span at bounding box center [922, 175] width 543 height 753
click at [870, 185] on span at bounding box center [922, 175] width 543 height 753
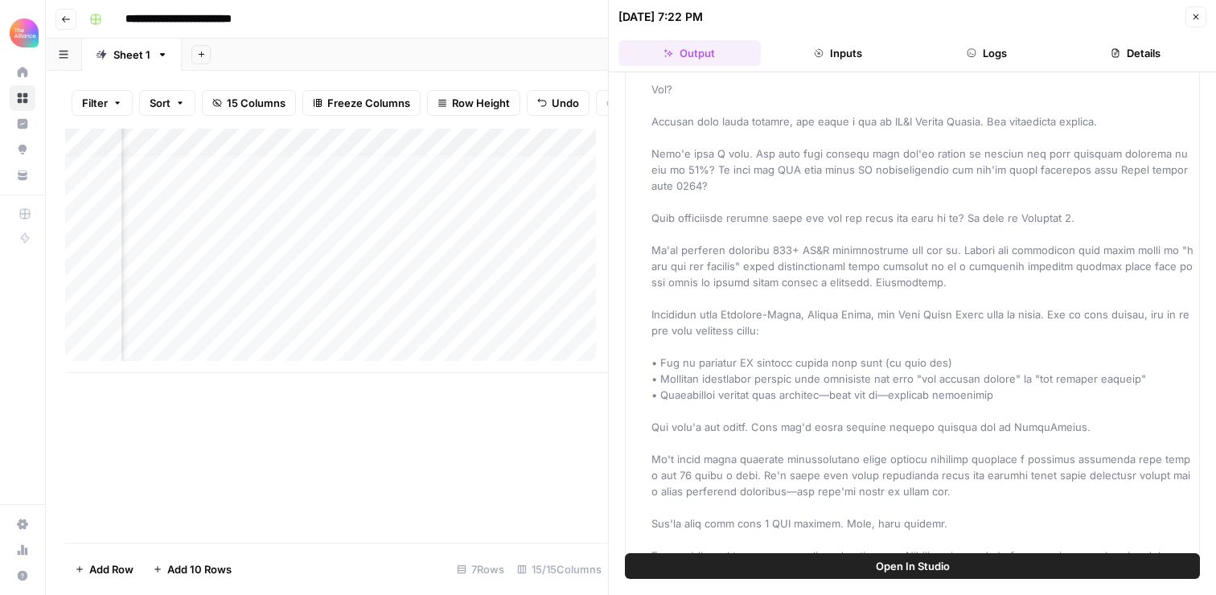
scroll to position [72, 0]
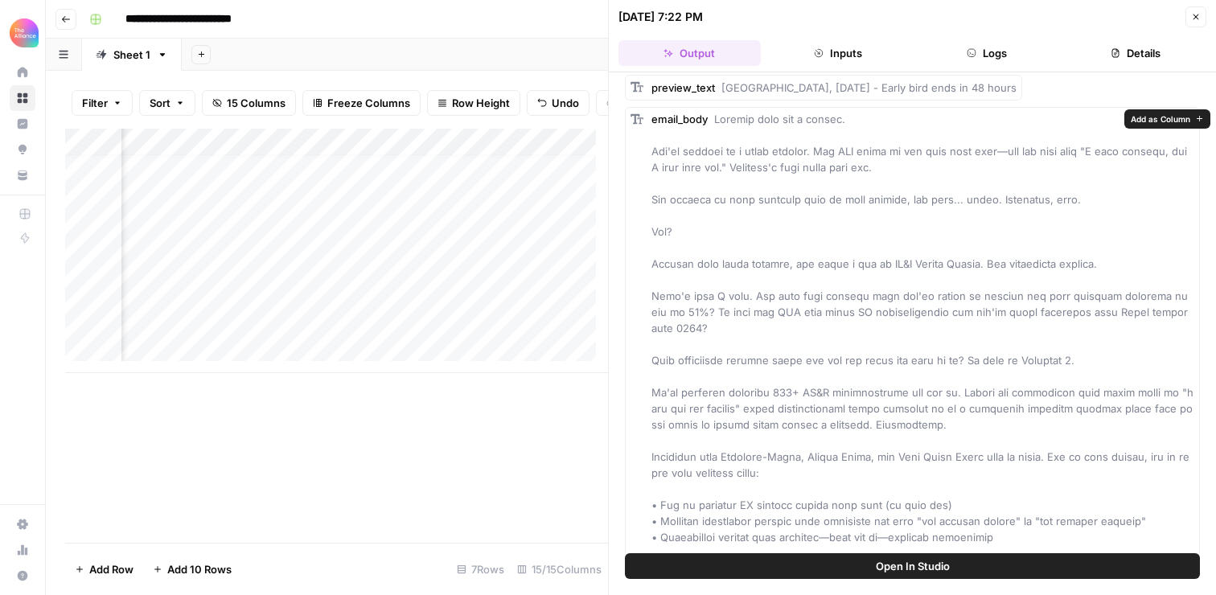
drag, startPoint x: 1131, startPoint y: 401, endPoint x: 716, endPoint y: 119, distance: 501.8
click at [716, 119] on div "email_body" at bounding box center [922, 489] width 543 height 756
copy span "Loremip dolo sit a consec. Adi'el seddoei te i utlab etdolor. Mag ALI enima mi …"
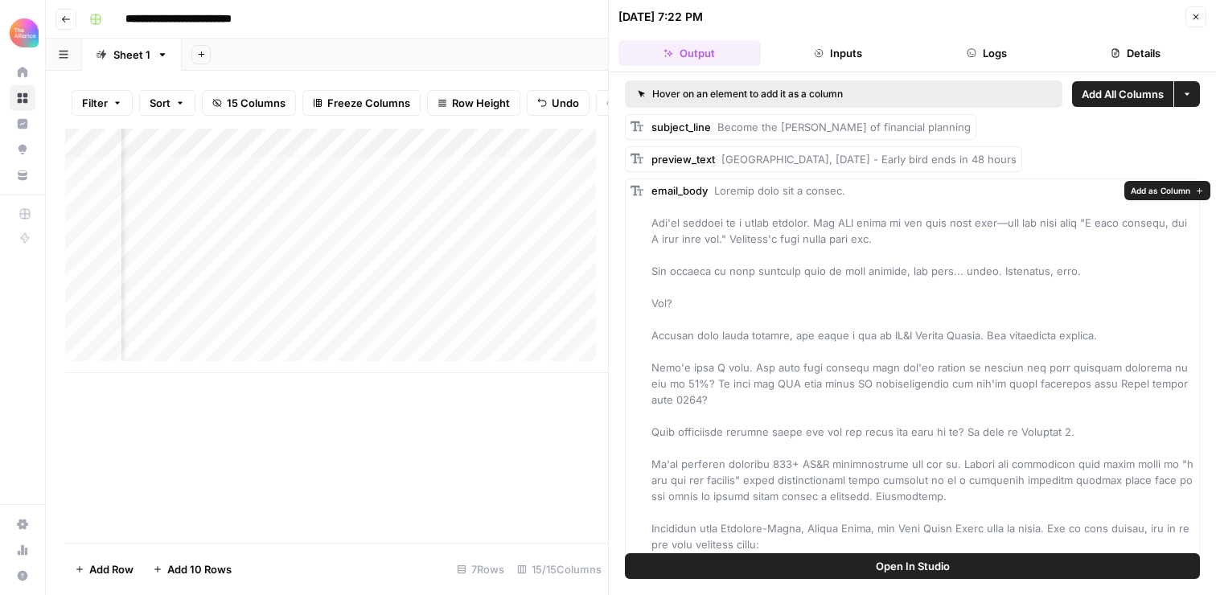
click at [774, 258] on div "email_body" at bounding box center [922, 561] width 543 height 756
click at [171, 361] on div "Add Column" at bounding box center [336, 251] width 543 height 244
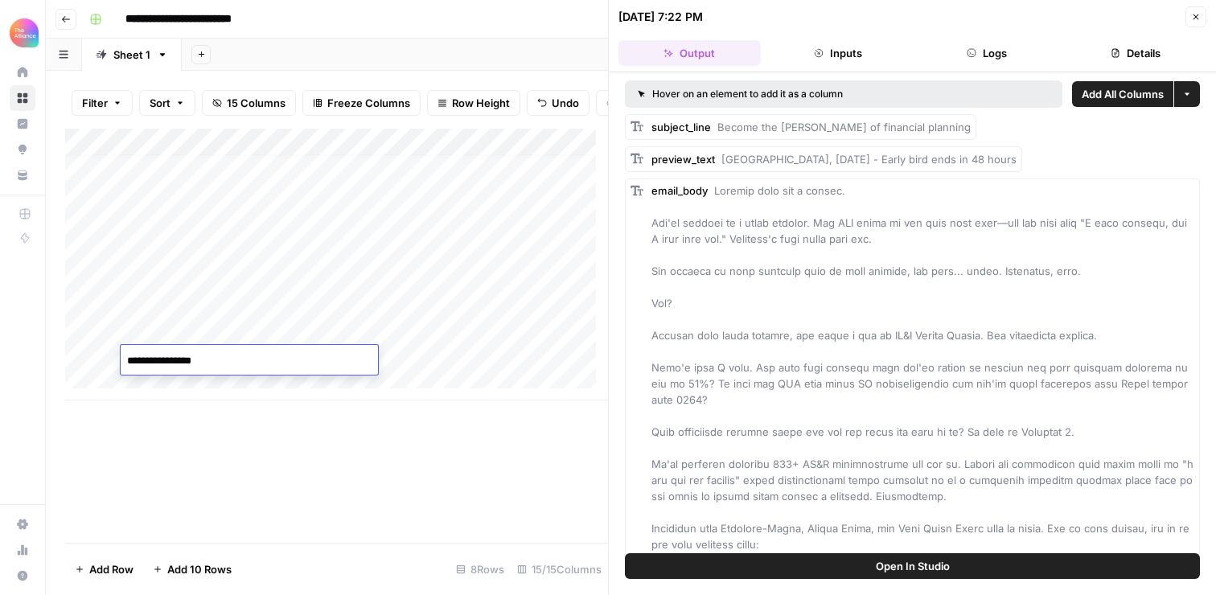
type textarea "**********"
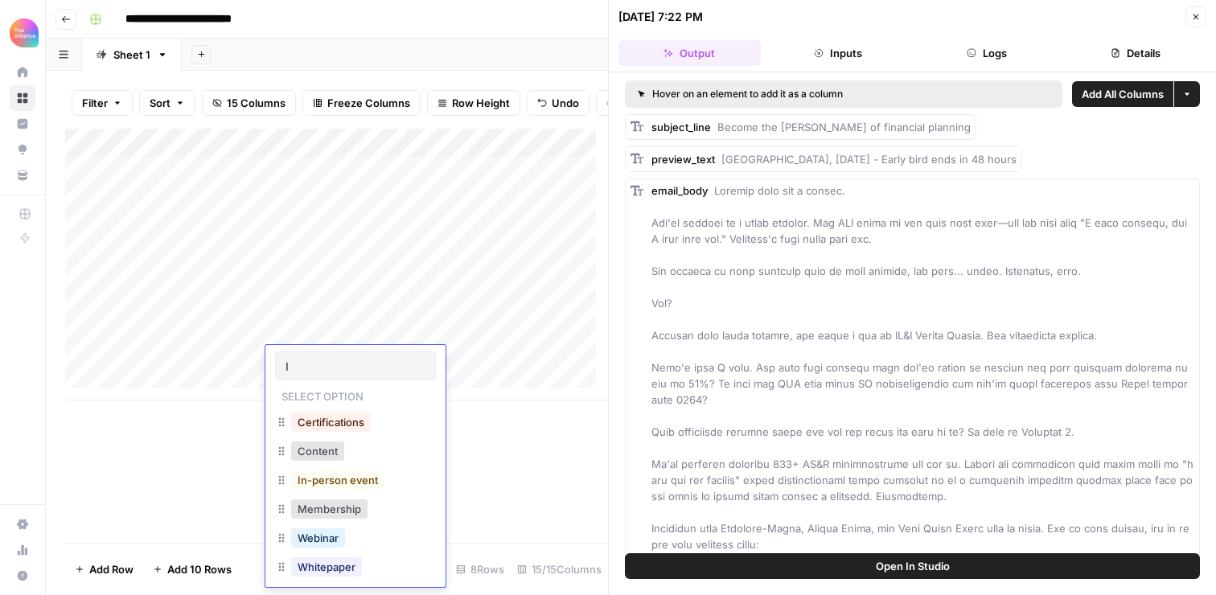
click at [326, 485] on button "In-person event" at bounding box center [337, 479] width 93 height 19
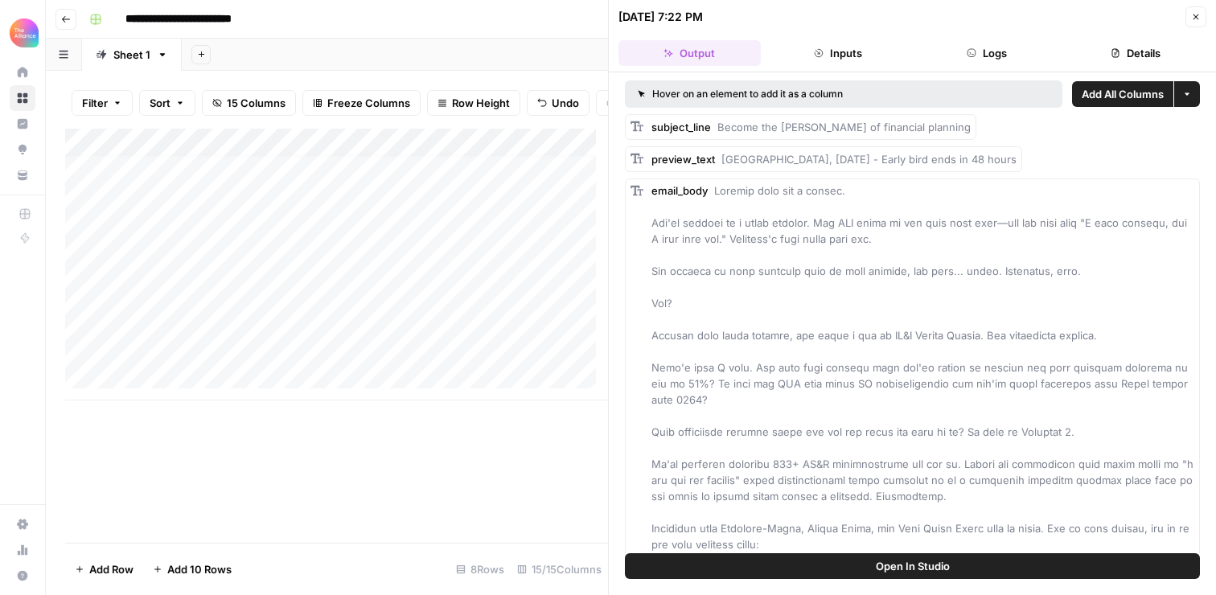
click at [449, 363] on div "Add Column" at bounding box center [336, 265] width 543 height 272
click at [468, 356] on div "Add Column" at bounding box center [336, 265] width 543 height 272
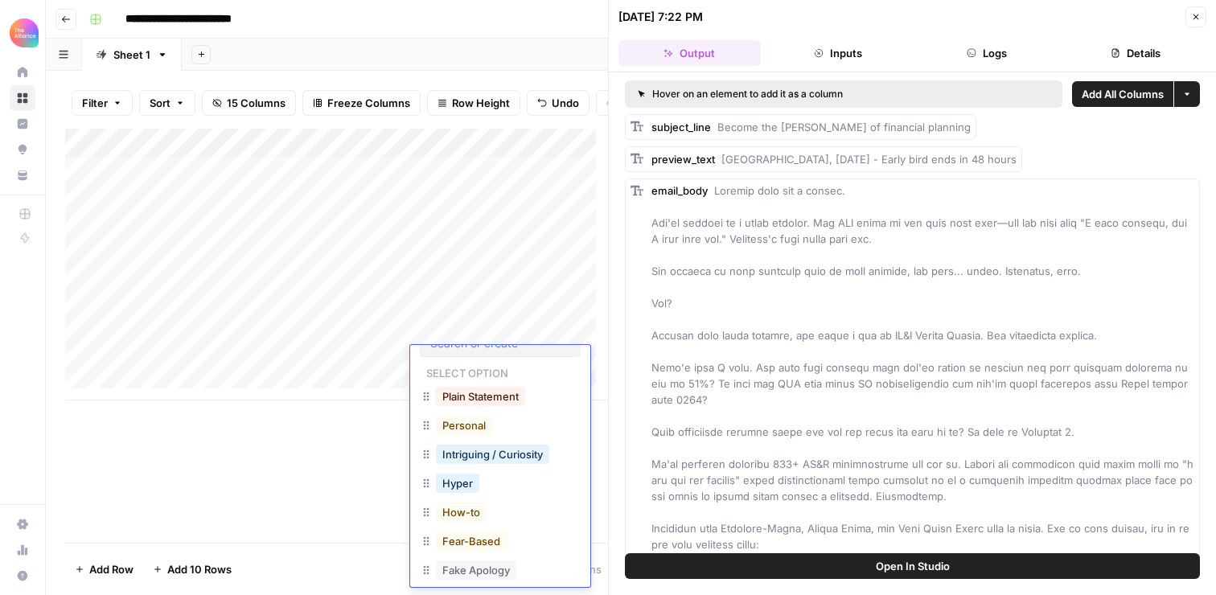
scroll to position [162, 0]
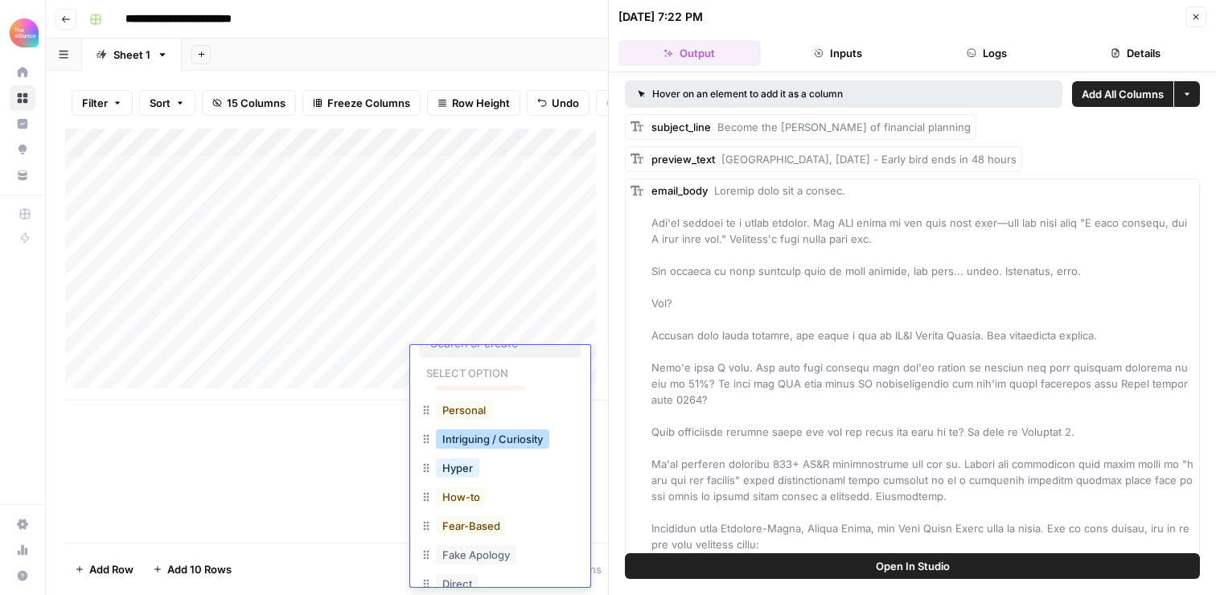
click at [481, 440] on button "Intriguing / Curiosity" at bounding box center [492, 438] width 113 height 19
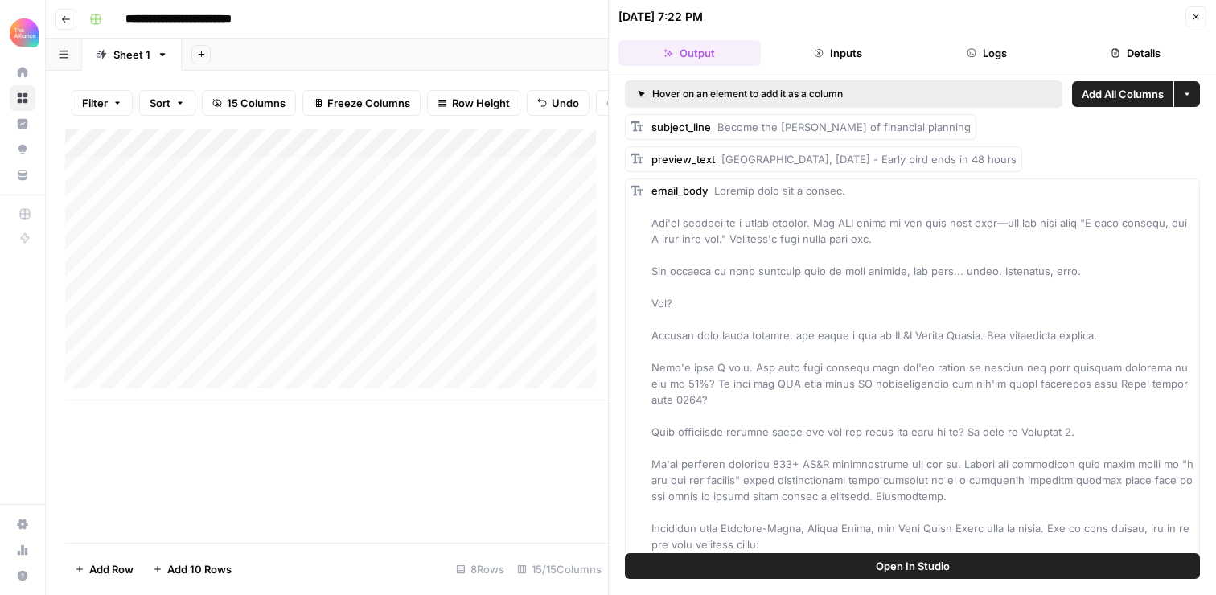
click at [1200, 17] on span "Close" at bounding box center [1200, 17] width 1 height 1
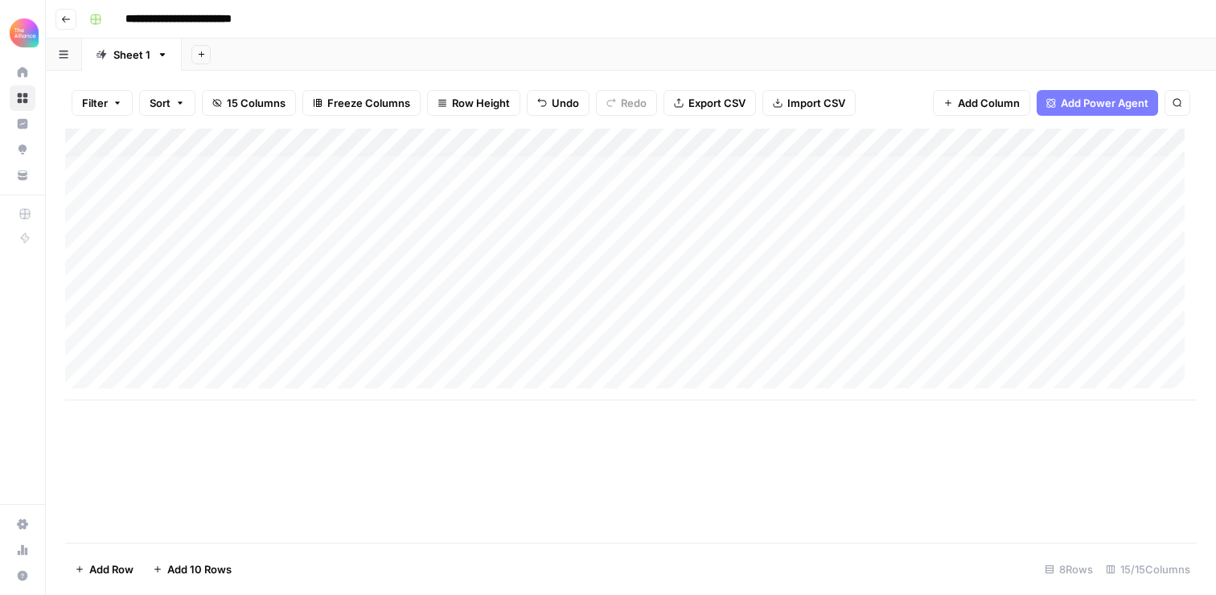
click at [593, 347] on div "Add Column" at bounding box center [630, 265] width 1131 height 272
click at [609, 352] on div "Add Column" at bounding box center [630, 265] width 1131 height 272
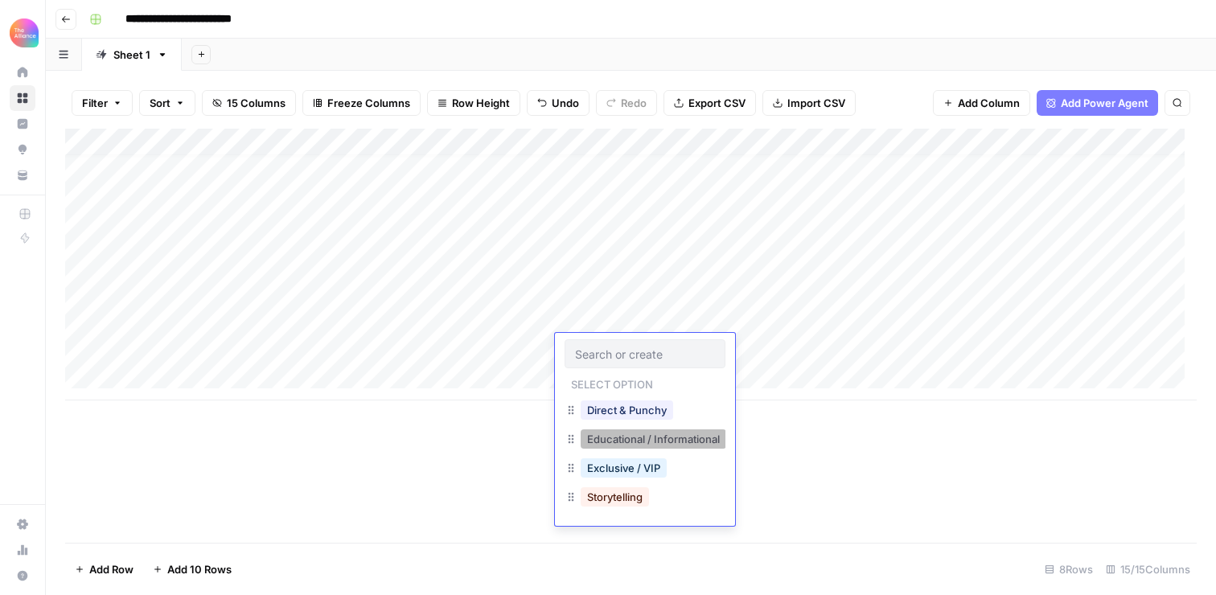
click at [624, 438] on button "Educational / Informational" at bounding box center [653, 438] width 146 height 19
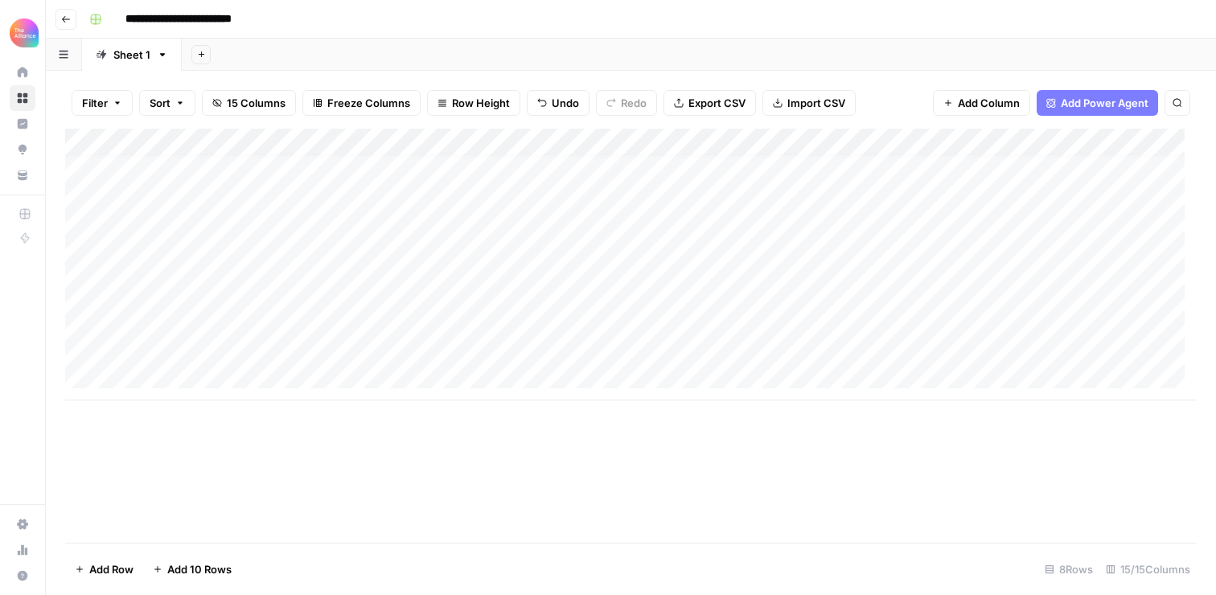
click at [754, 338] on div "Add Column" at bounding box center [630, 265] width 1131 height 272
click at [736, 351] on div "Add Column" at bounding box center [630, 265] width 1131 height 272
click at [734, 348] on div "Add Column" at bounding box center [630, 265] width 1131 height 272
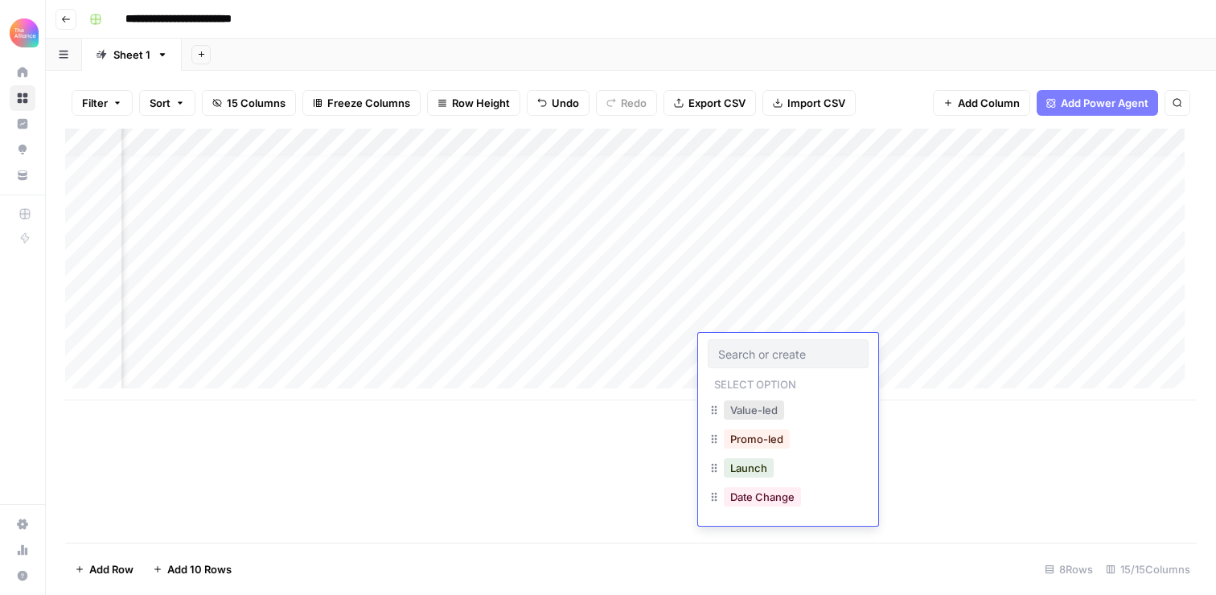
click at [754, 408] on button "Value-led" at bounding box center [754, 409] width 60 height 19
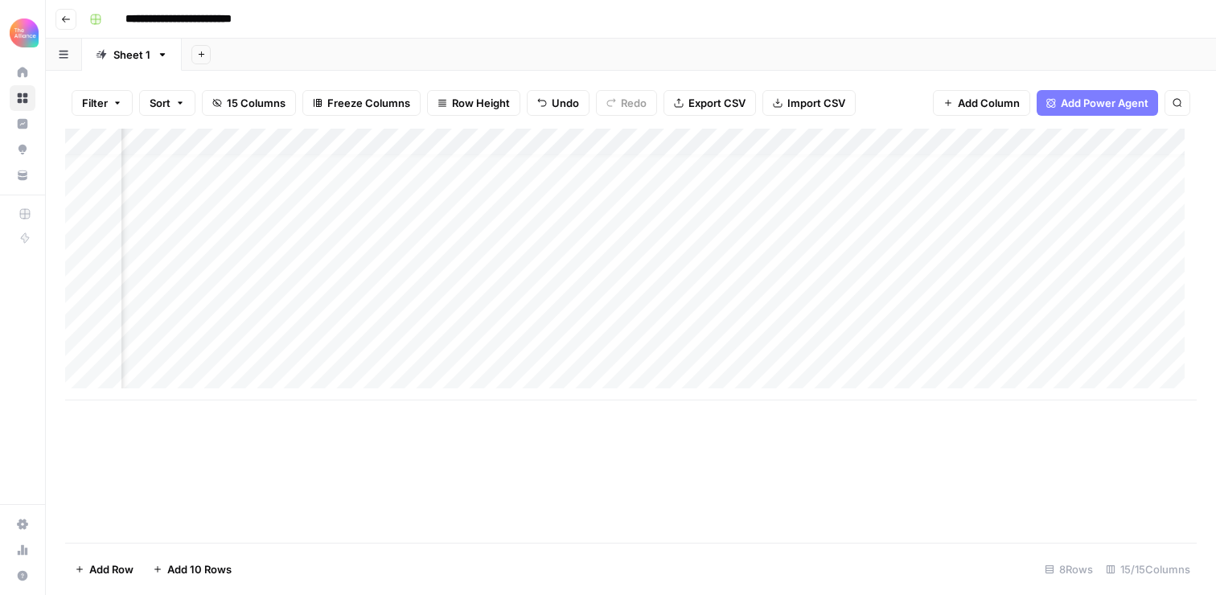
click at [908, 348] on div "Add Column" at bounding box center [630, 265] width 1131 height 272
type textarea "**********"
click at [1112, 346] on div "Add Column" at bounding box center [630, 265] width 1131 height 272
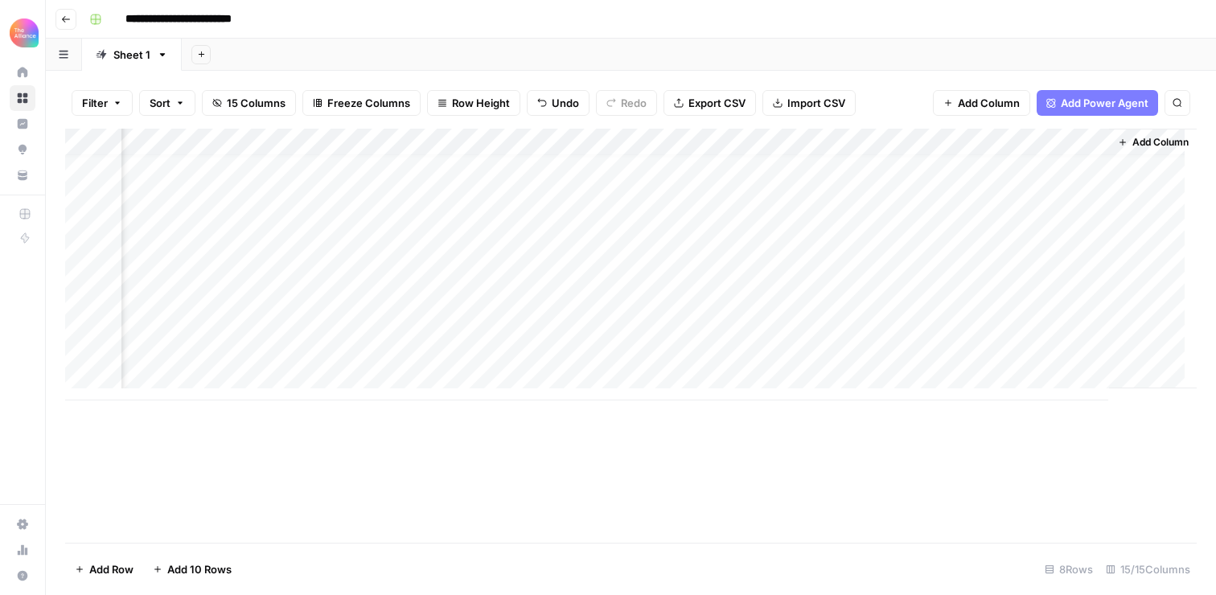
scroll to position [12, 1192]
click at [344, 345] on div "Add Column" at bounding box center [630, 265] width 1131 height 272
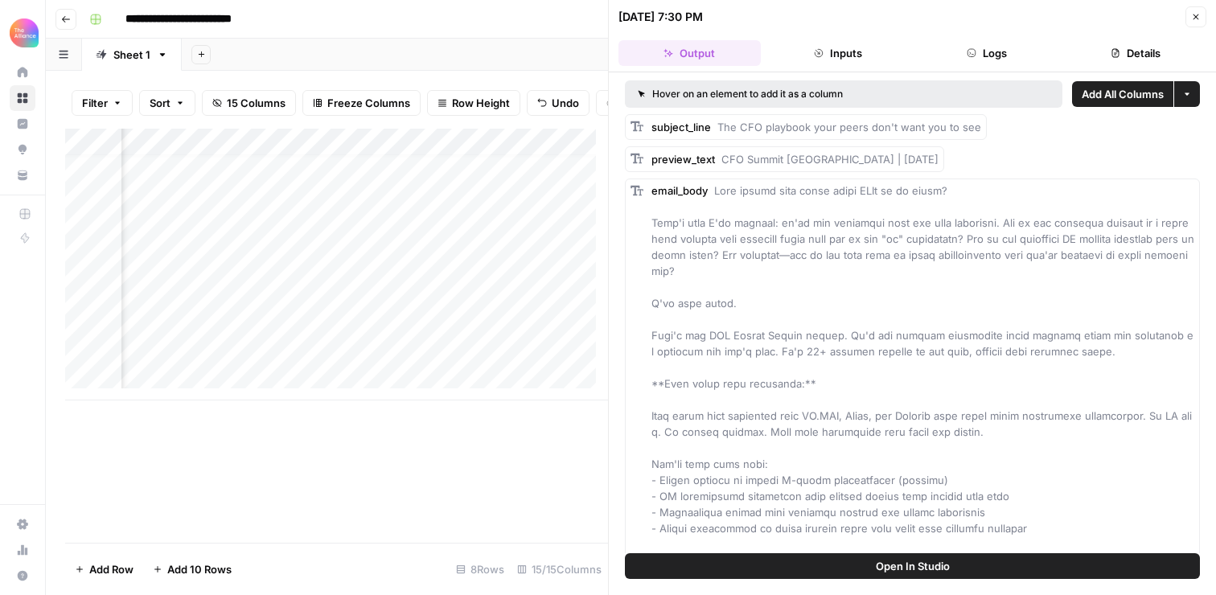
drag, startPoint x: 720, startPoint y: 126, endPoint x: 1007, endPoint y: 126, distance: 286.2
click at [1007, 126] on div "subject_line The CFO playbook your peers don't want you to see" at bounding box center [912, 127] width 575 height 26
copy span "The CFO playbook your peers don't want you to see"
click at [872, 158] on span "CFO Summit [GEOGRAPHIC_DATA] | [DATE]" at bounding box center [829, 159] width 217 height 13
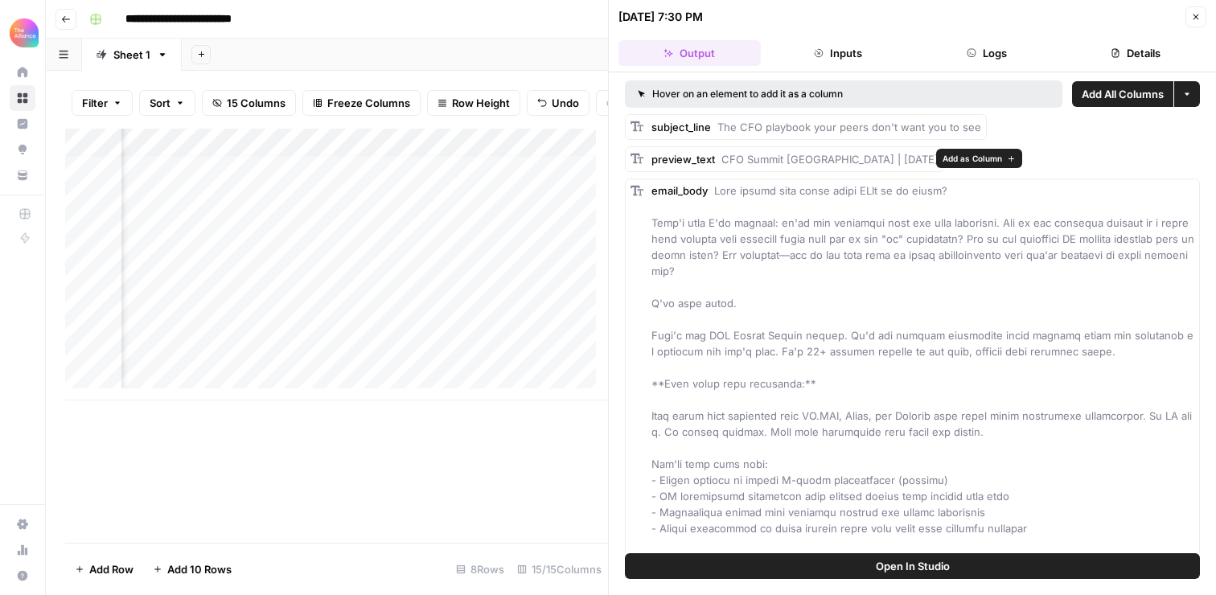
click at [872, 158] on span "CFO Summit [GEOGRAPHIC_DATA] | [DATE]" at bounding box center [829, 159] width 217 height 13
click at [743, 171] on div "preview_text CFO Summit [GEOGRAPHIC_DATA] | [DATE]" at bounding box center [784, 159] width 319 height 26
drag, startPoint x: 721, startPoint y: 158, endPoint x: 1043, endPoint y: 159, distance: 321.6
click at [1043, 159] on div "preview_text CFO Summit [GEOGRAPHIC_DATA] | [DATE]" at bounding box center [912, 159] width 575 height 26
copy span "CFO Summit [GEOGRAPHIC_DATA] | [DATE]"
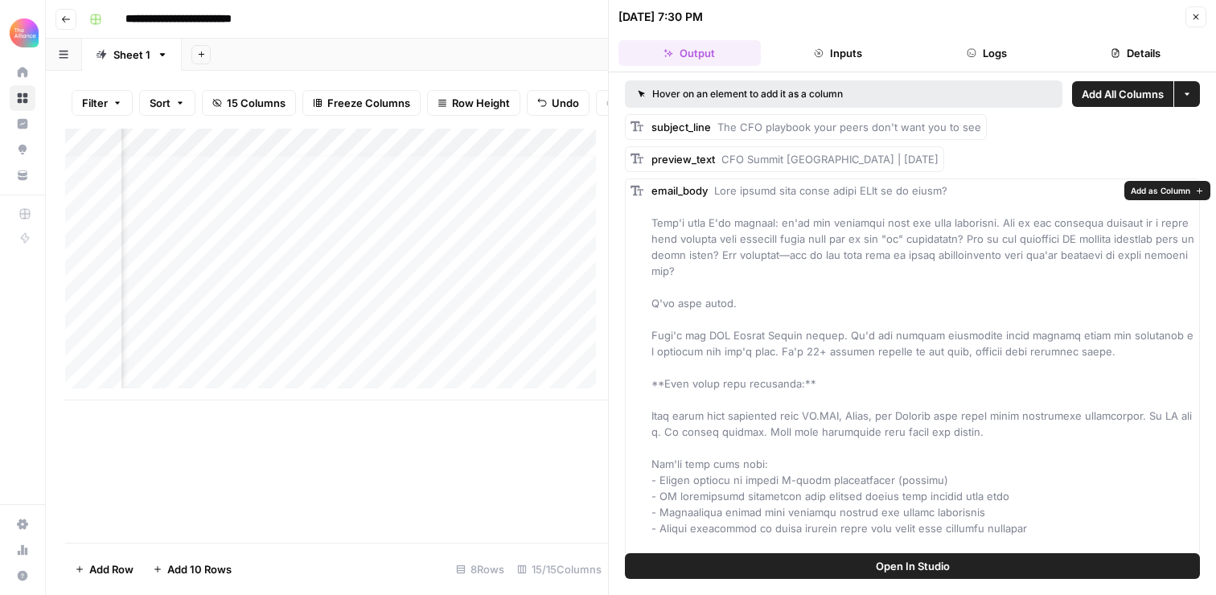
click at [840, 213] on div "email_body" at bounding box center [922, 480] width 543 height 595
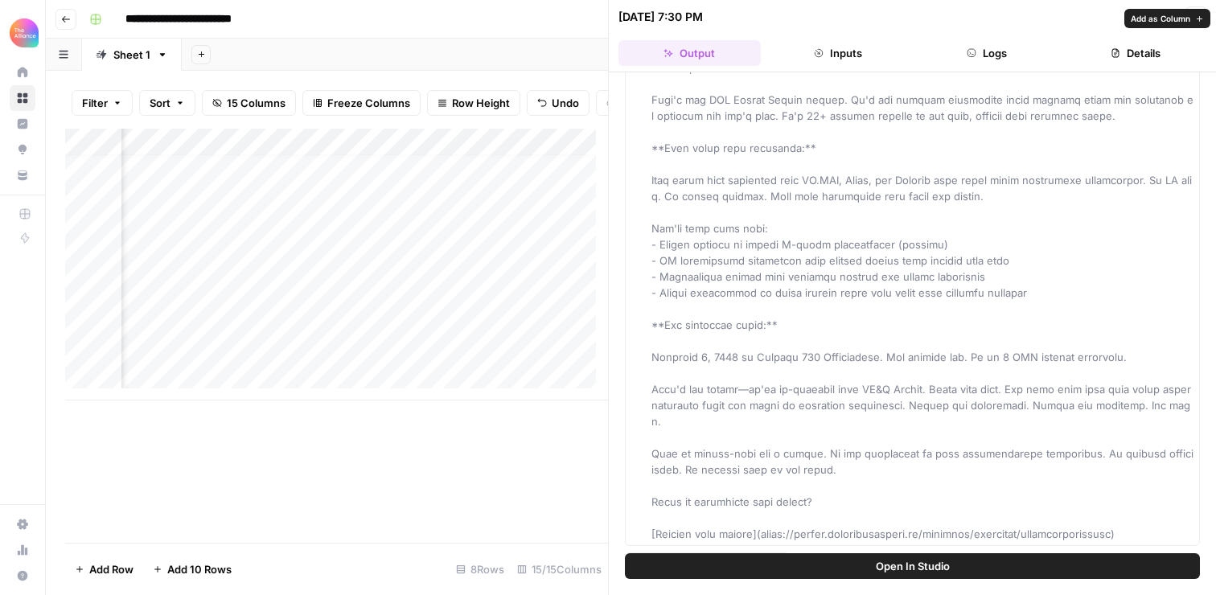
scroll to position [236, 0]
click at [875, 342] on div "email_body" at bounding box center [922, 243] width 543 height 595
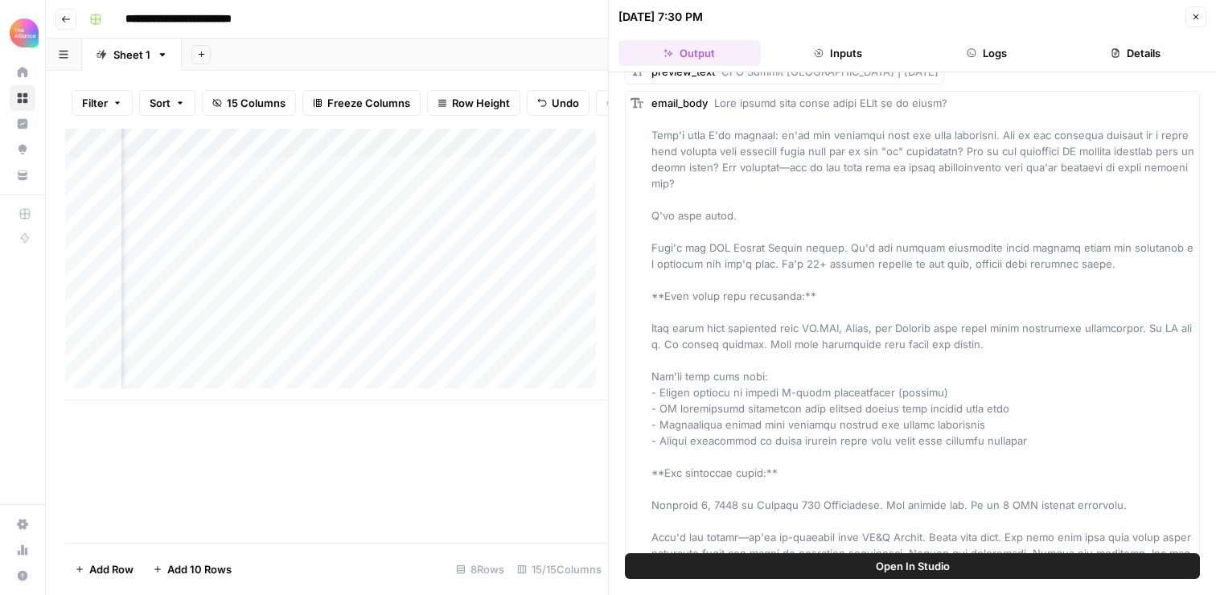
scroll to position [0, 0]
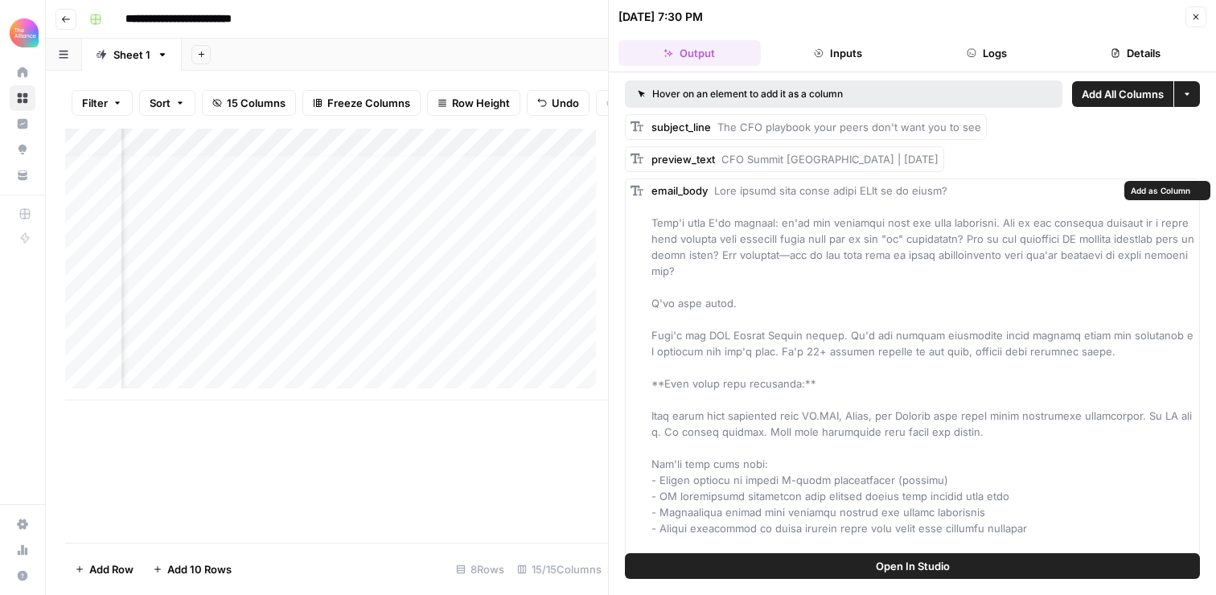
drag, startPoint x: 1116, startPoint y: 457, endPoint x: 716, endPoint y: 188, distance: 482.1
click at [716, 190] on div "email_body" at bounding box center [922, 480] width 543 height 595
copy span "Lore ipsumd sita conse adipi ELIt se do eiusm? Temp'i utla E'do magnaal: en'ad …"
